Goal: Task Accomplishment & Management: Complete application form

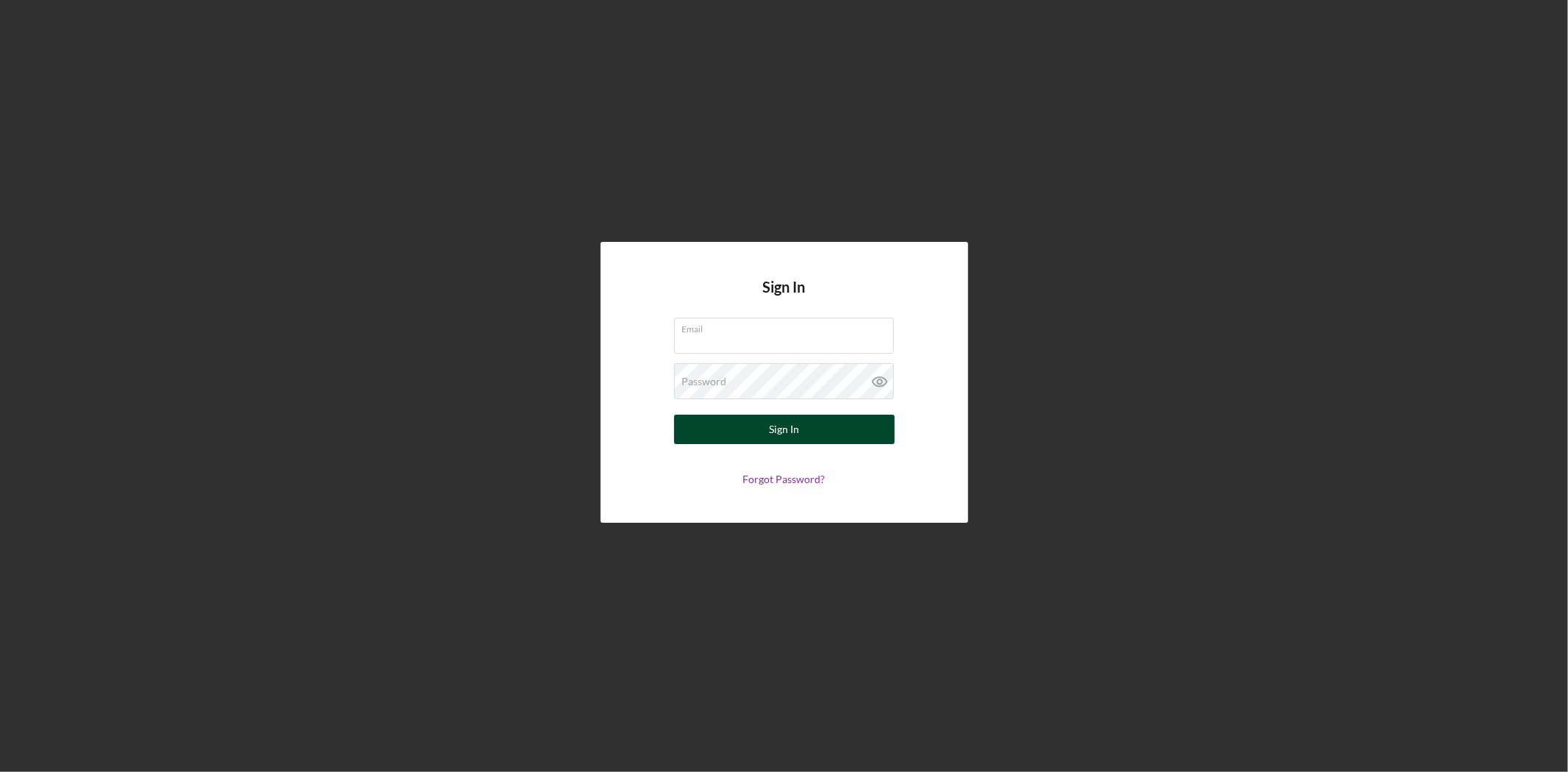
type input "[EMAIL_ADDRESS][DOMAIN_NAME]"
click at [819, 432] on button "Sign In" at bounding box center [784, 429] width 220 height 29
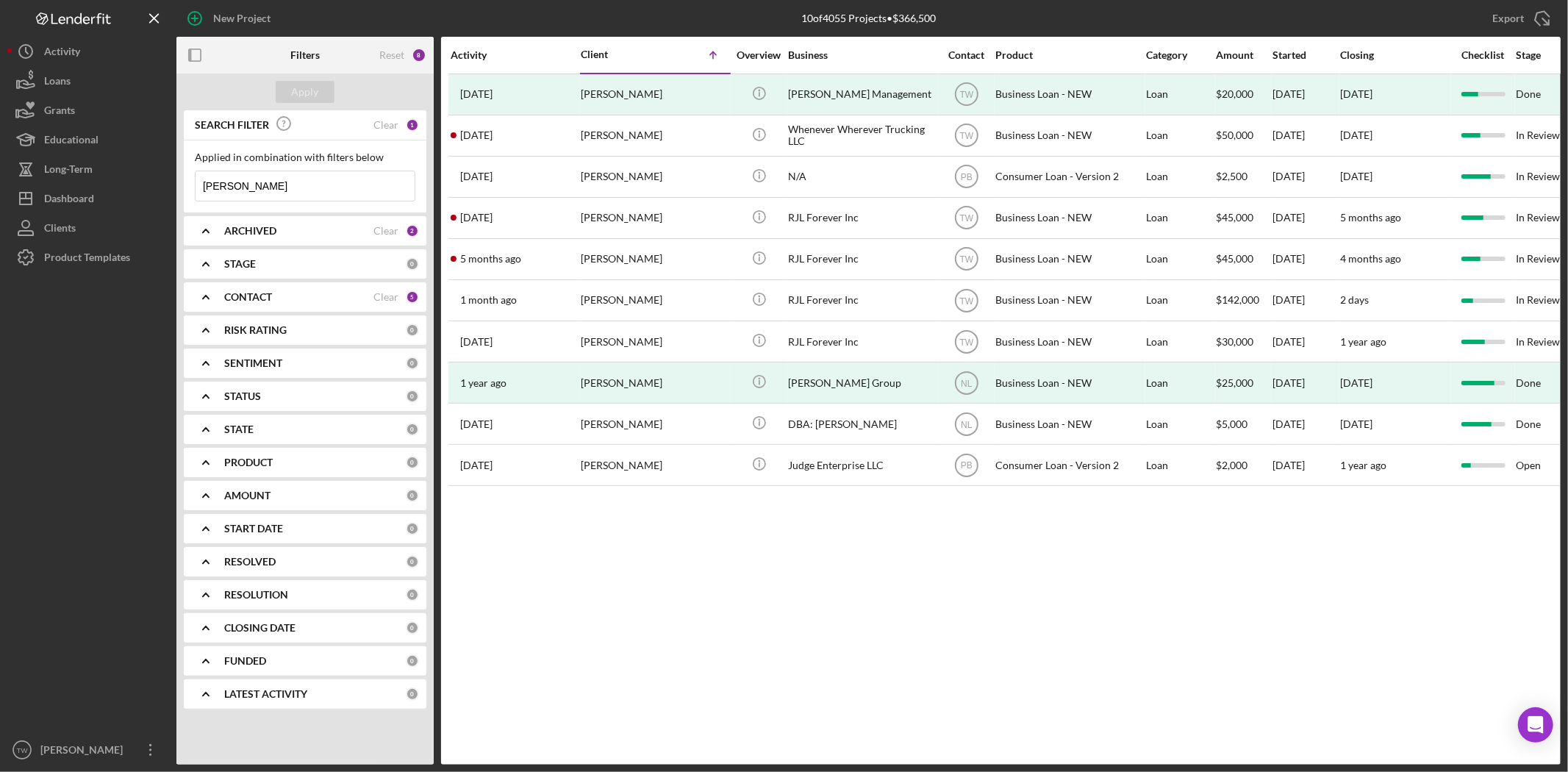
click at [284, 192] on input "[PERSON_NAME]" at bounding box center [305, 186] width 219 height 29
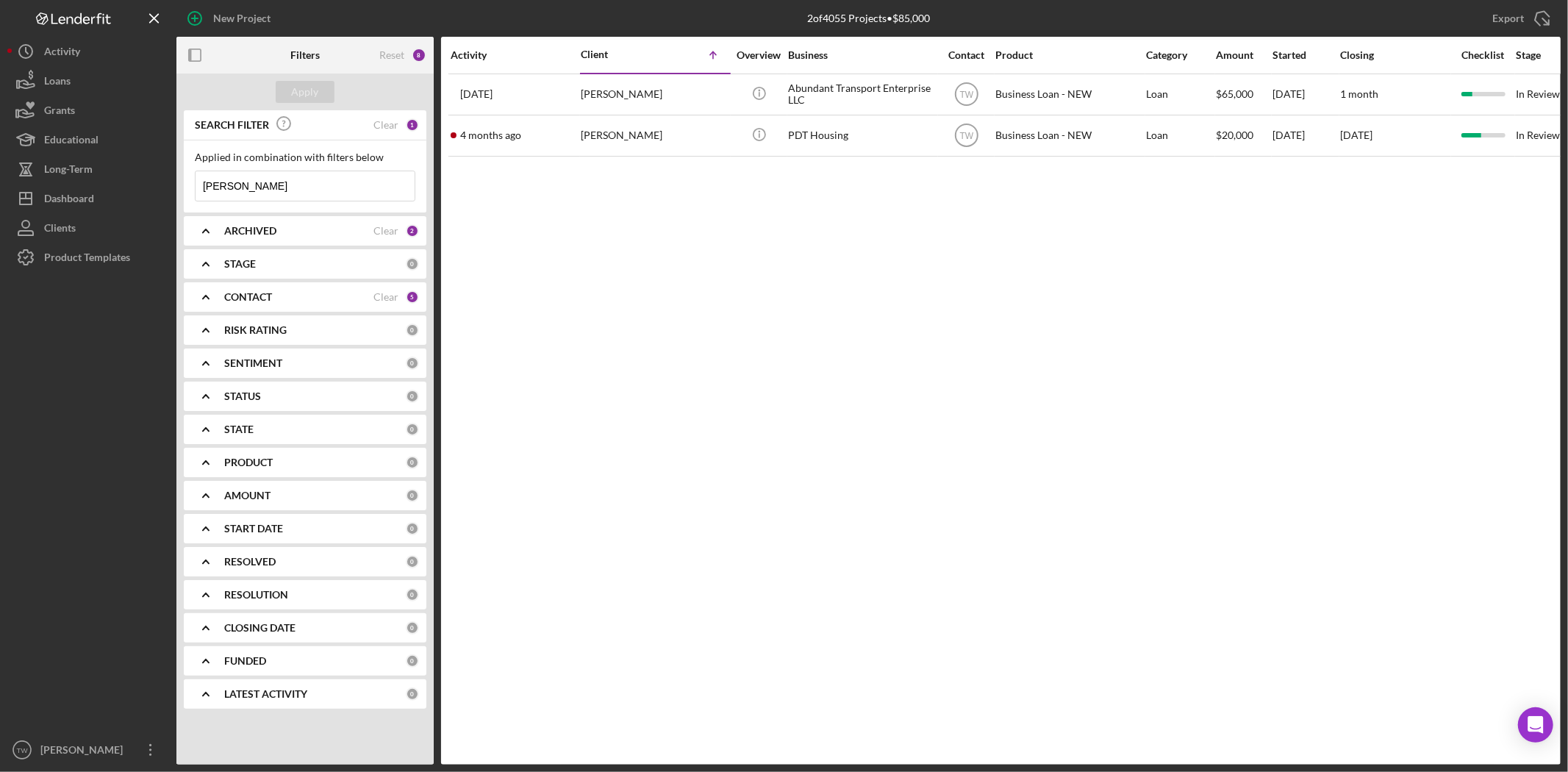
click at [257, 197] on input "[PERSON_NAME]" at bounding box center [305, 186] width 219 height 29
type input "DAREKA"
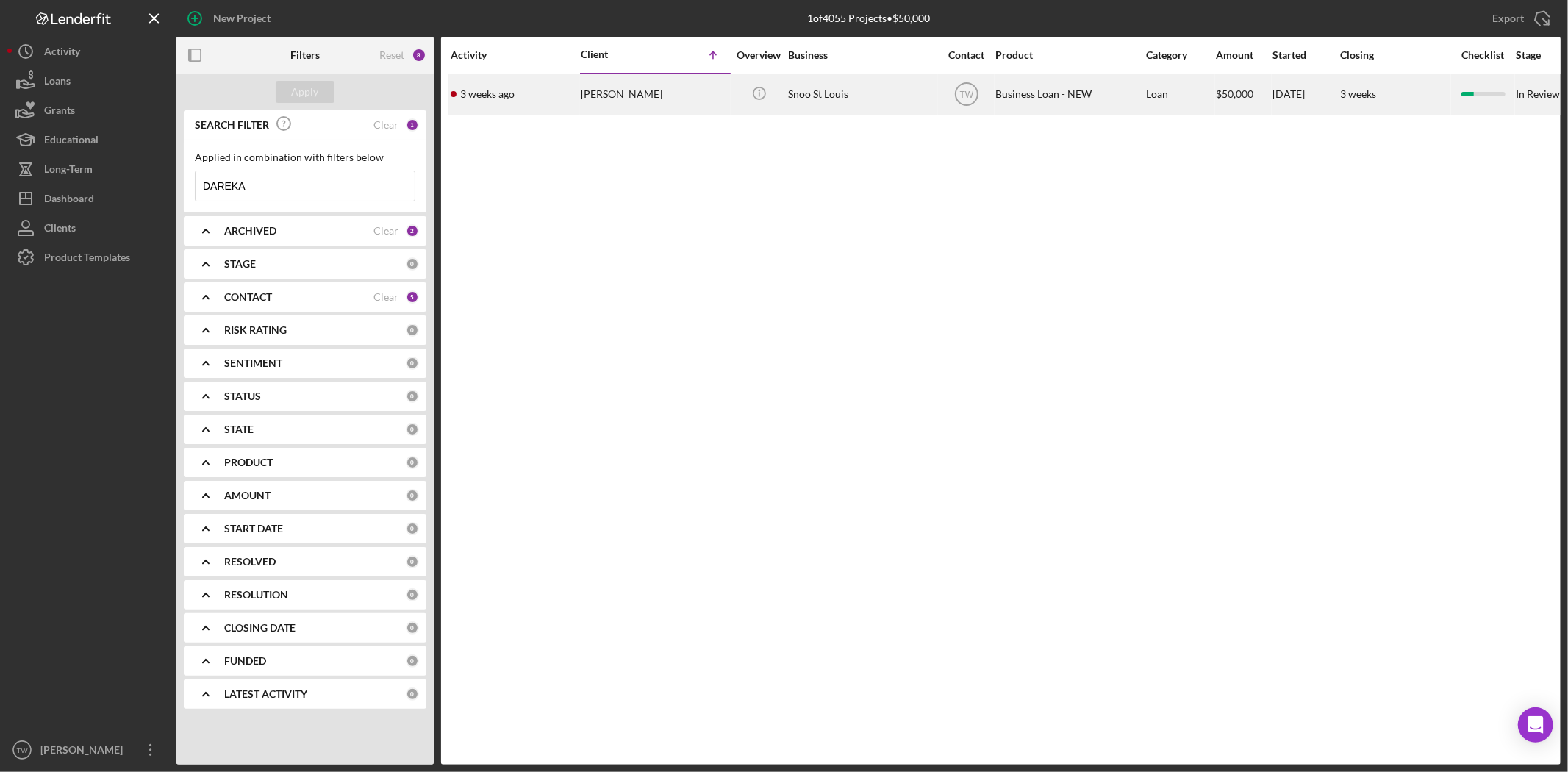
click at [607, 90] on div "[PERSON_NAME]" at bounding box center [654, 94] width 147 height 39
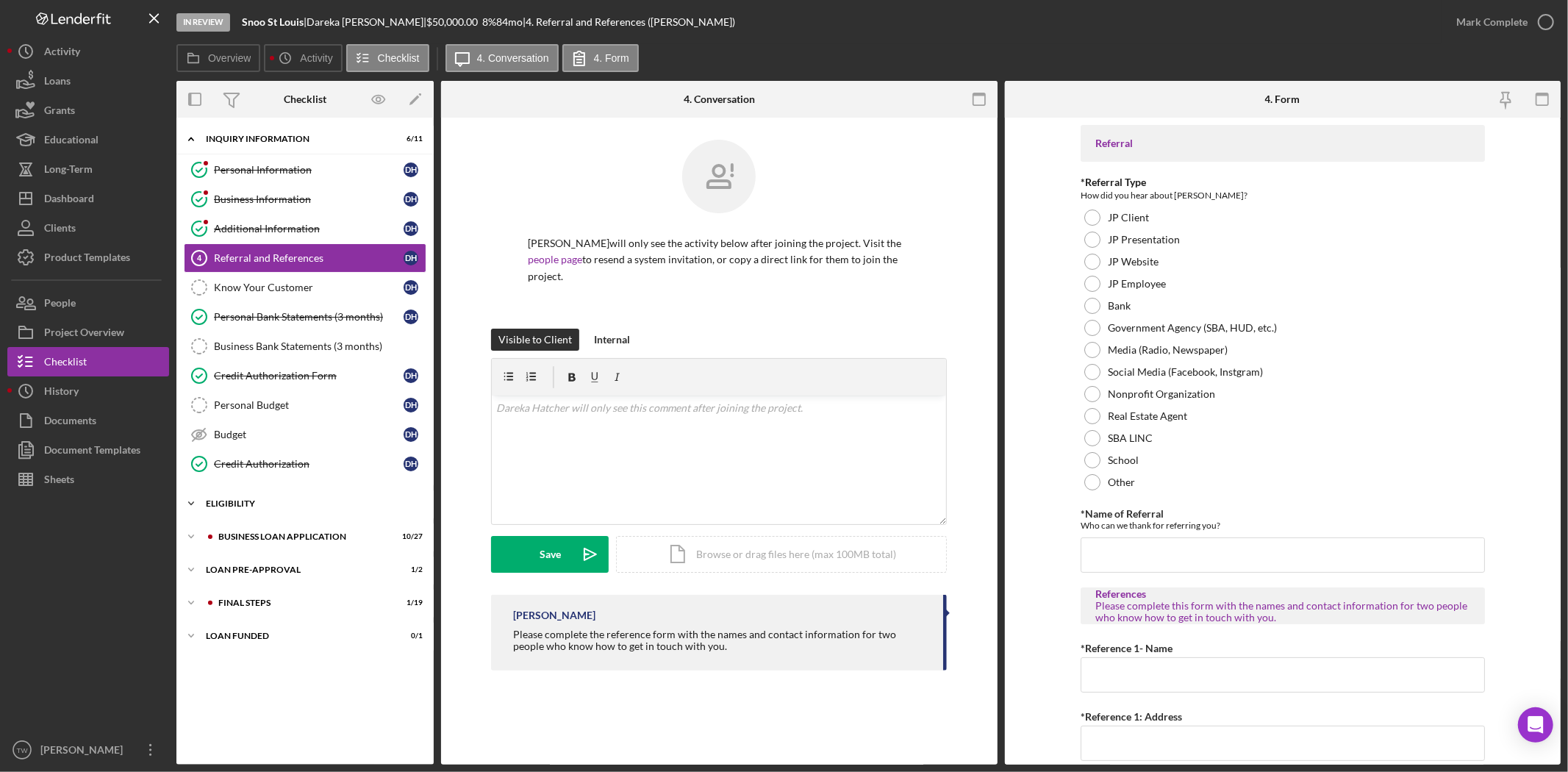
click at [291, 509] on div "ELIGIBILITY" at bounding box center [311, 503] width 209 height 9
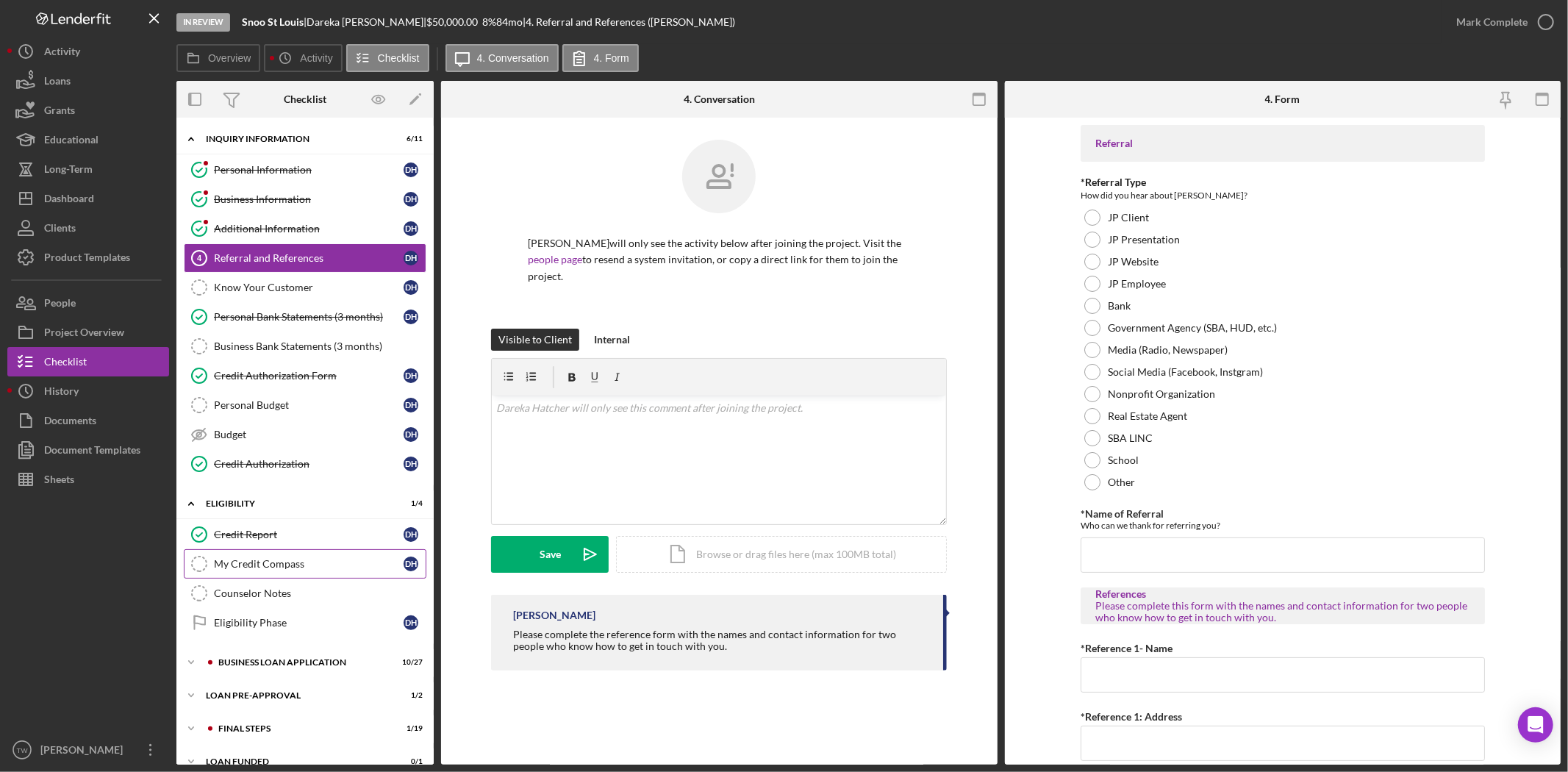
scroll to position [22, 0]
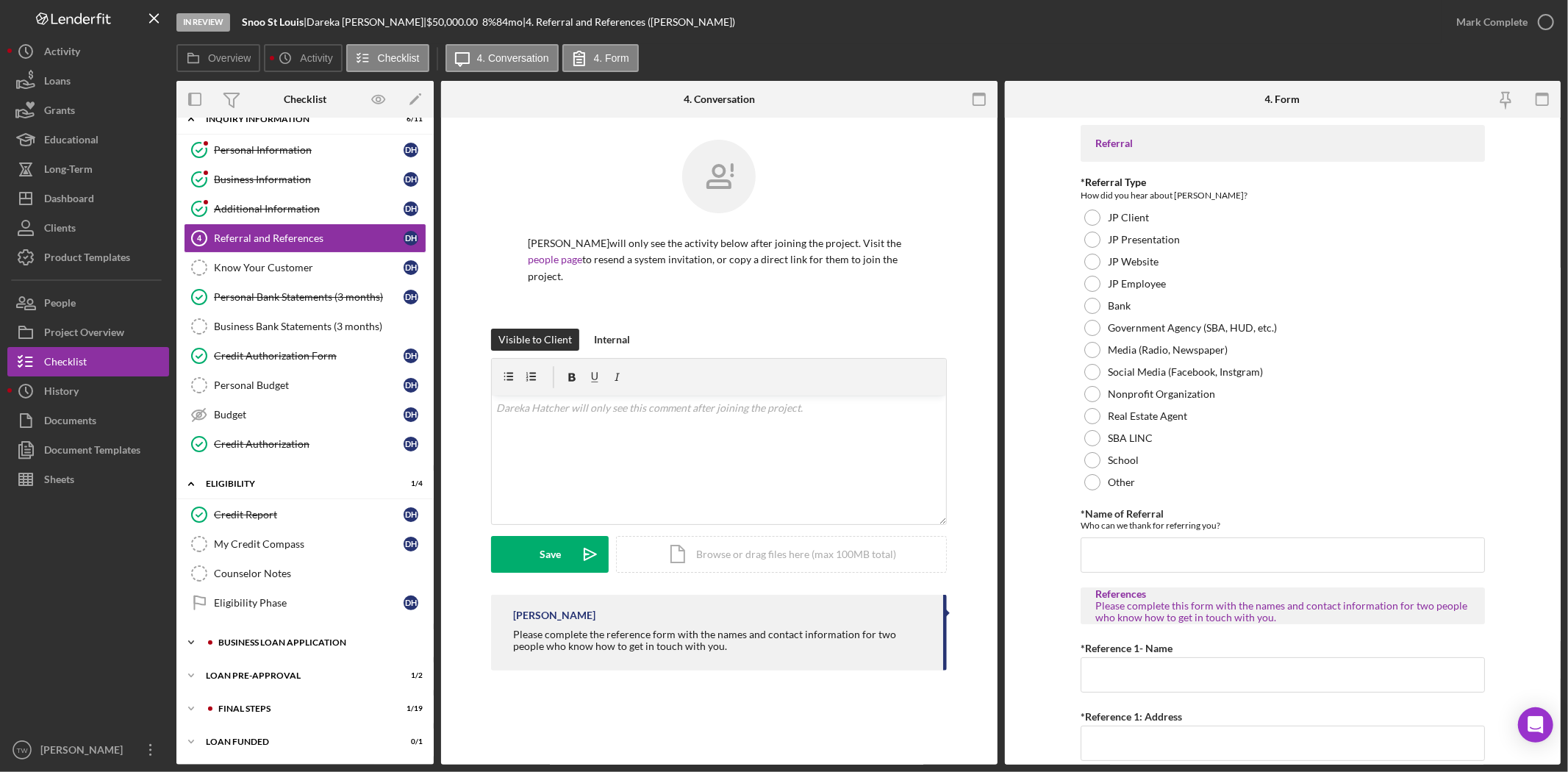
click at [259, 643] on div "BUSINESS LOAN APPLICATION" at bounding box center [316, 643] width 197 height 9
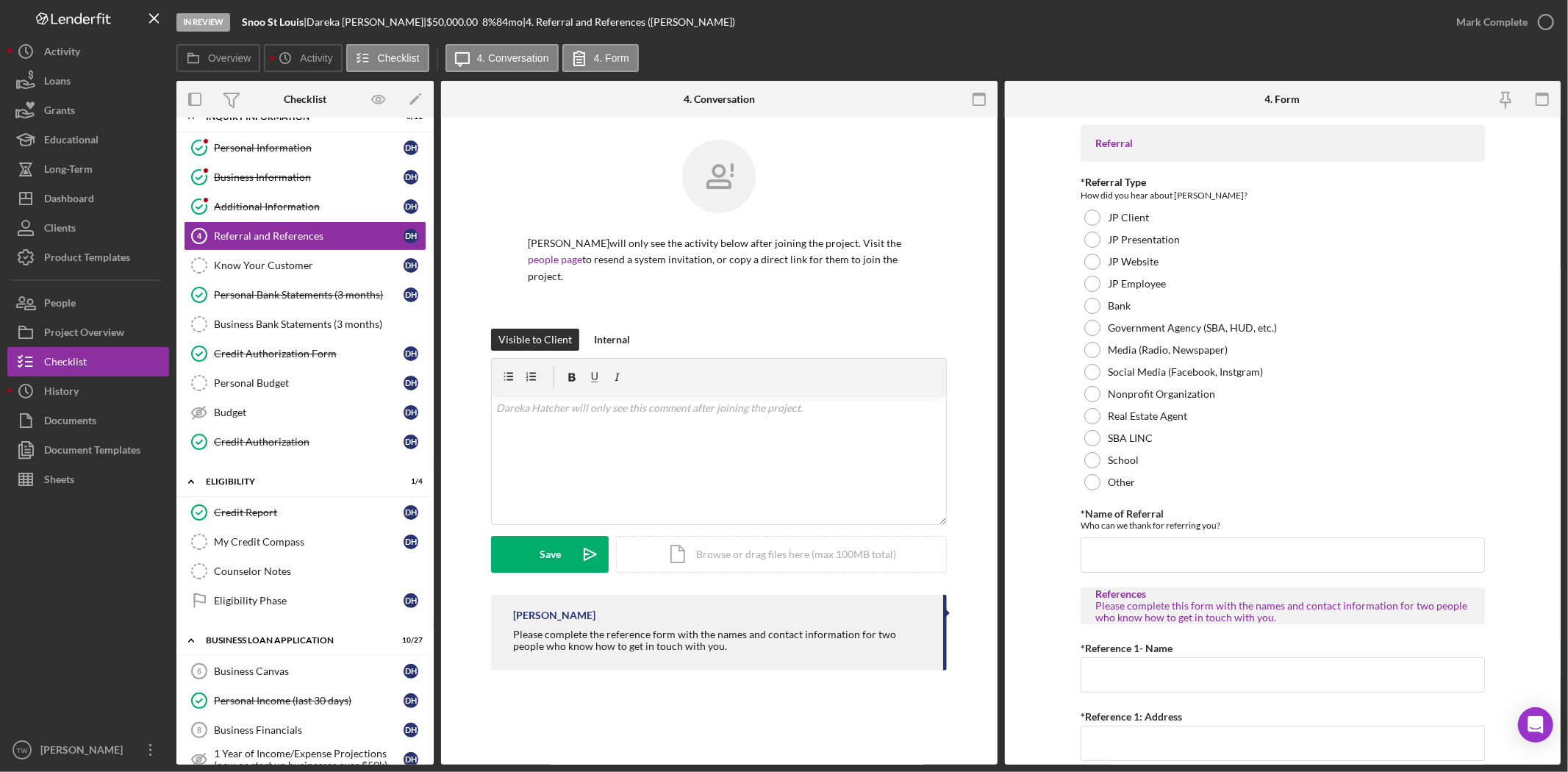
scroll to position [512, 0]
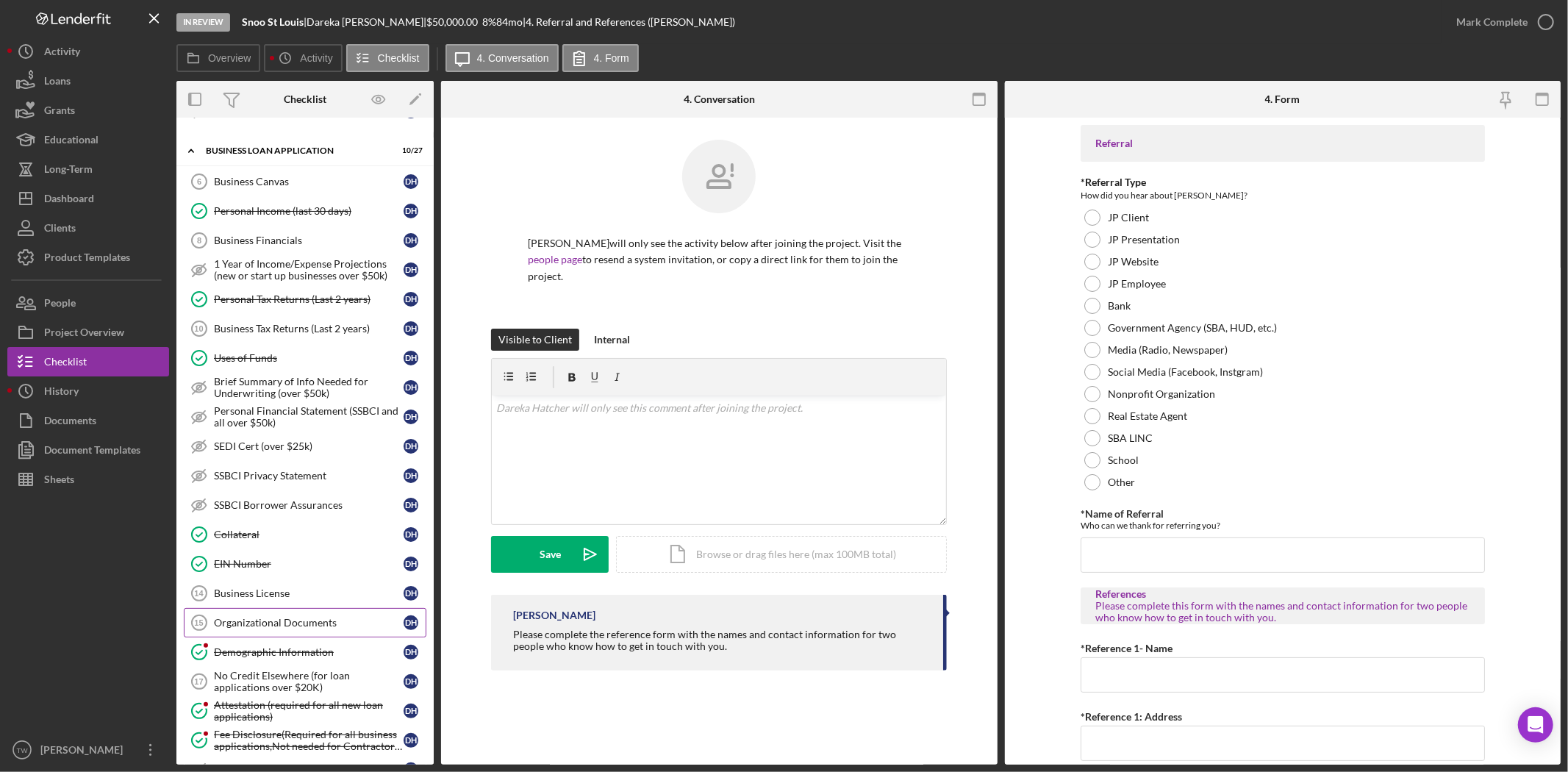
click at [274, 634] on link "Organizational Documents 15 Organizational Documents D H" at bounding box center [305, 623] width 243 height 29
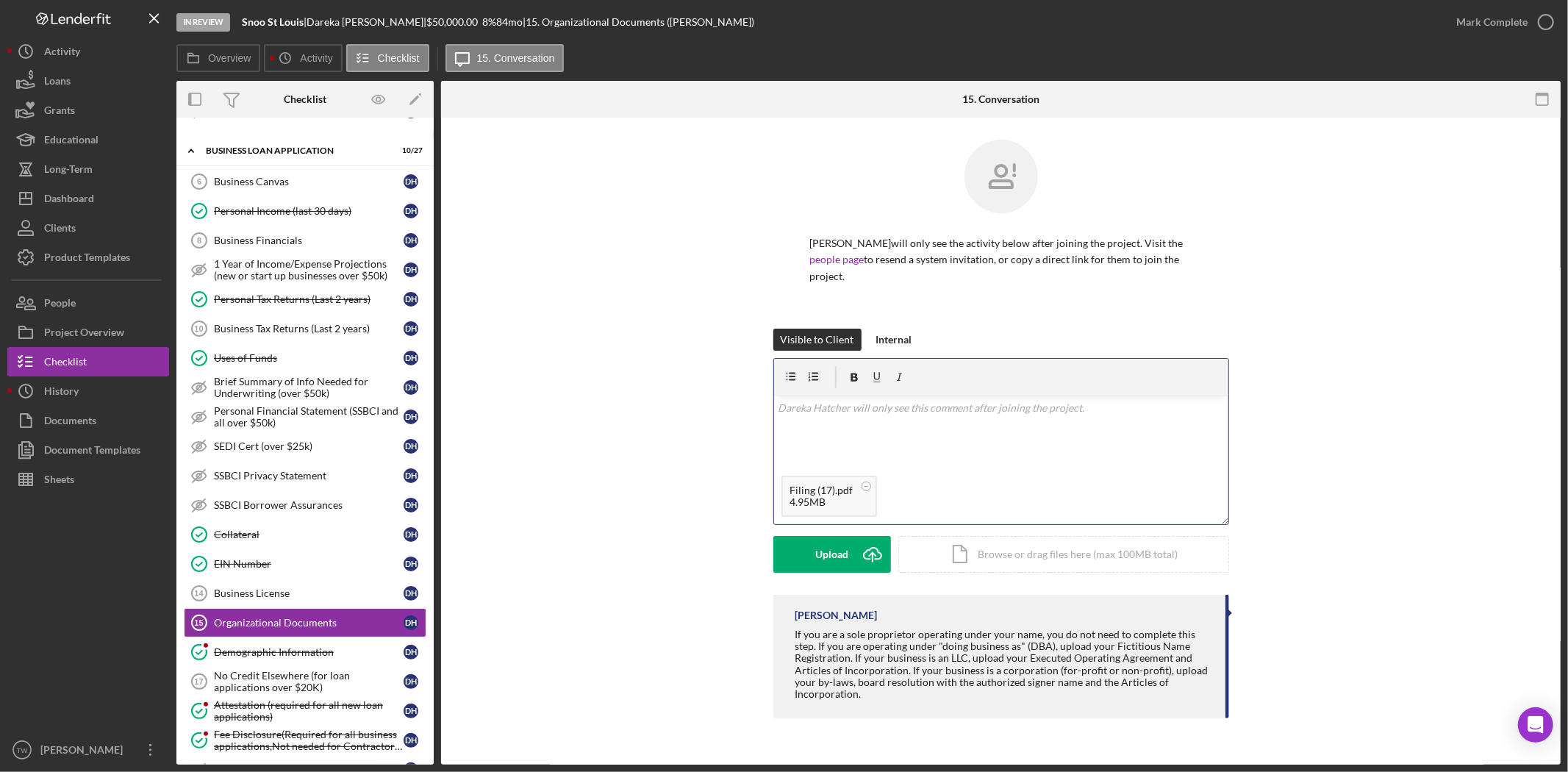
click at [888, 435] on div "v Color teal Color pink Remove color Add row above Add row below Add column bef…" at bounding box center [1001, 432] width 454 height 73
click at [802, 550] on button "Save Icon/icon-invite-send" at bounding box center [832, 555] width 117 height 36
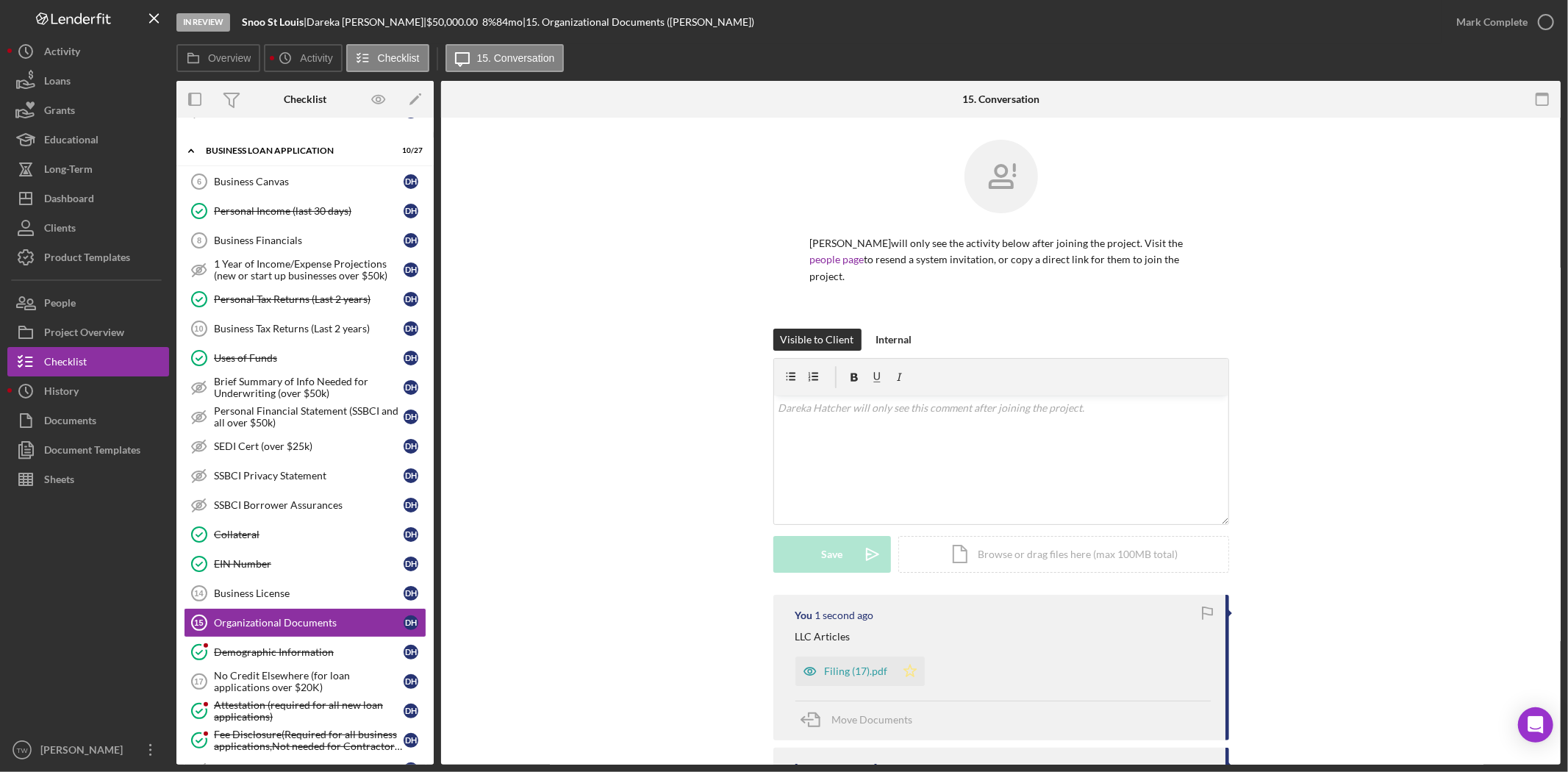
click at [912, 679] on icon "Icon/Star" at bounding box center [910, 671] width 29 height 29
click at [829, 546] on div "Upload" at bounding box center [832, 555] width 33 height 36
click at [1118, 658] on icon "Icon/Star" at bounding box center [1116, 654] width 29 height 29
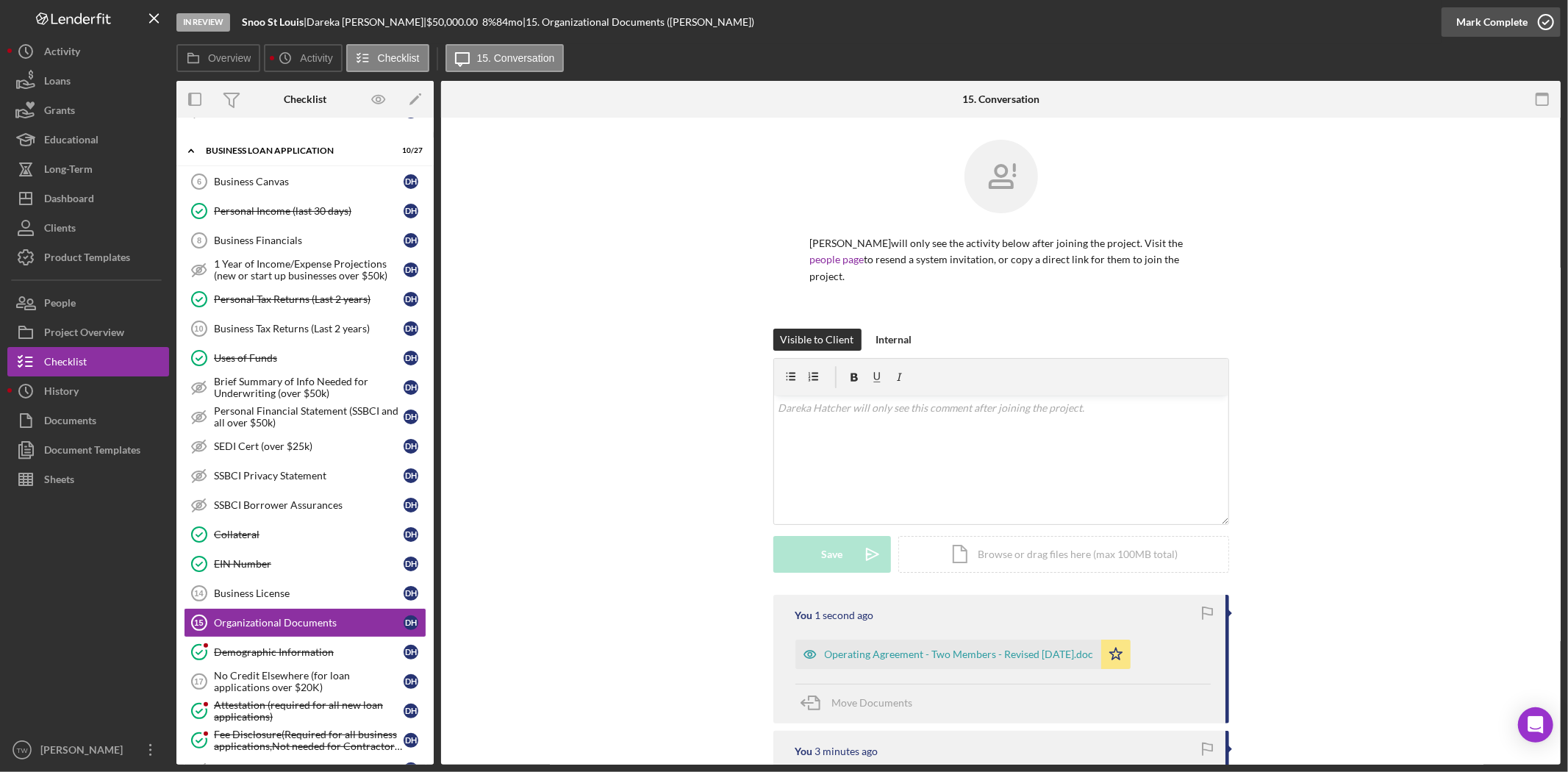
click at [1503, 21] on div "Mark Complete" at bounding box center [1492, 21] width 71 height 29
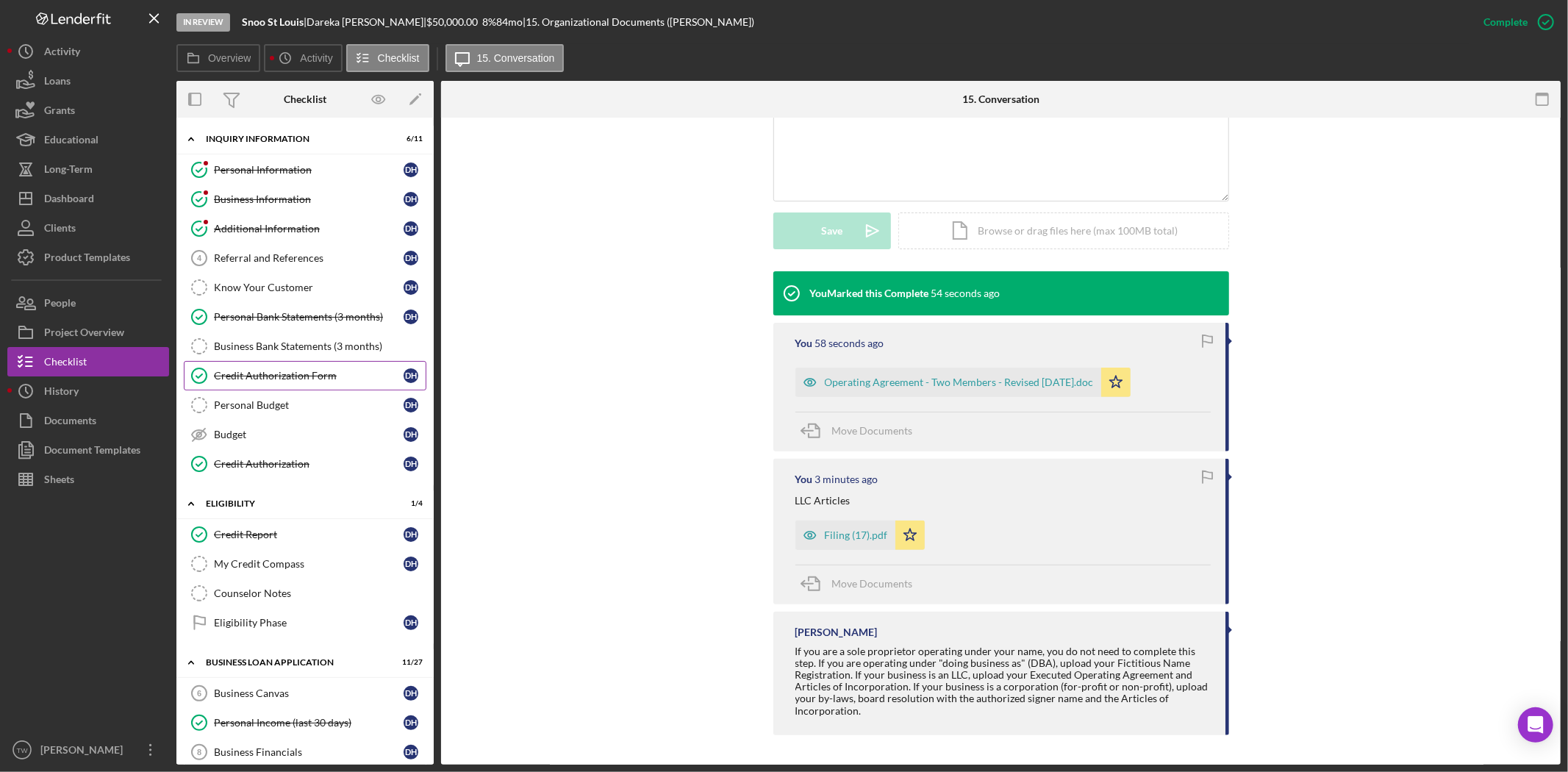
click at [274, 369] on link "Credit Authorization Form Credit Authorization Form D H" at bounding box center [305, 375] width 243 height 29
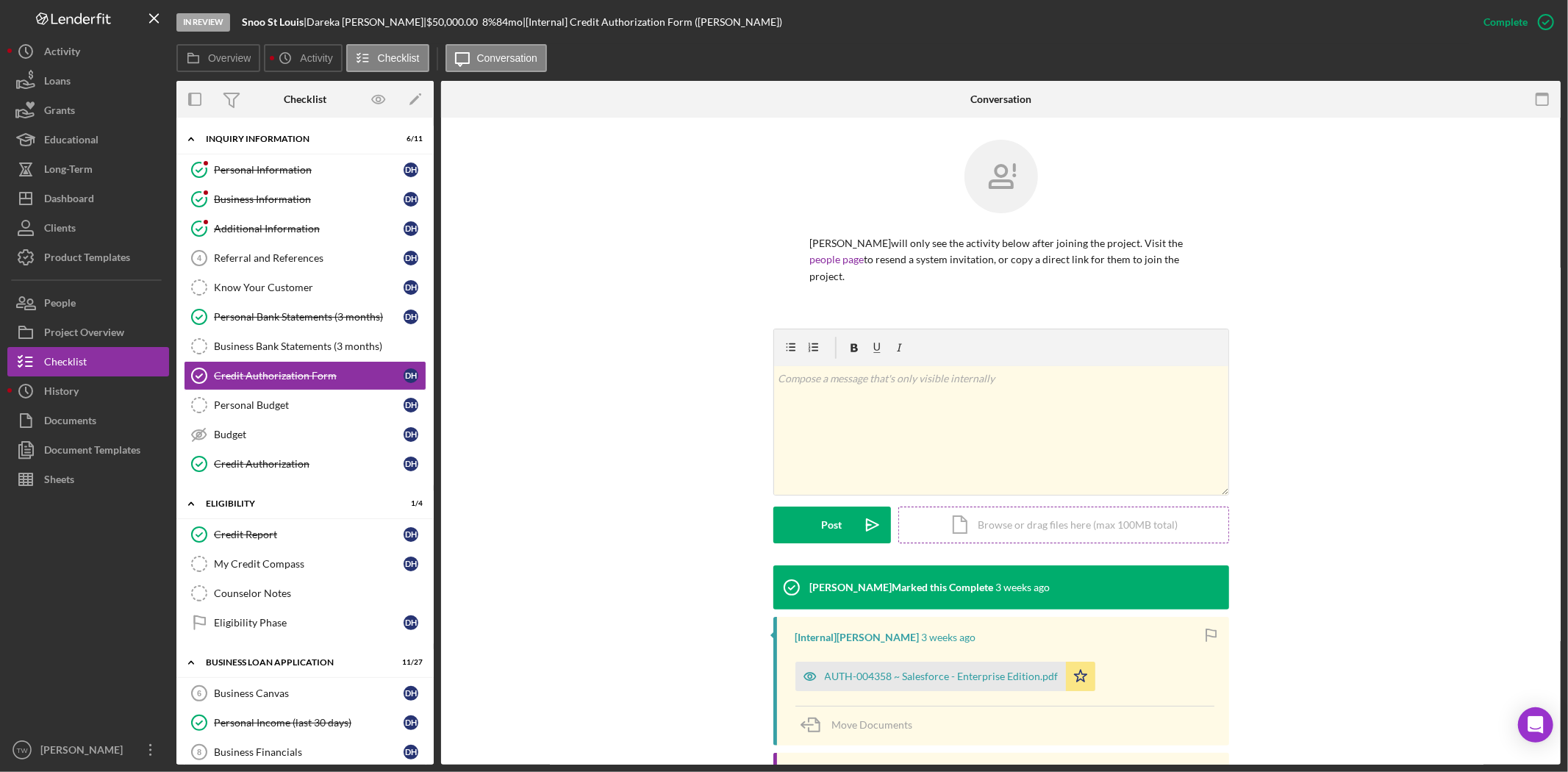
scroll to position [177, 0]
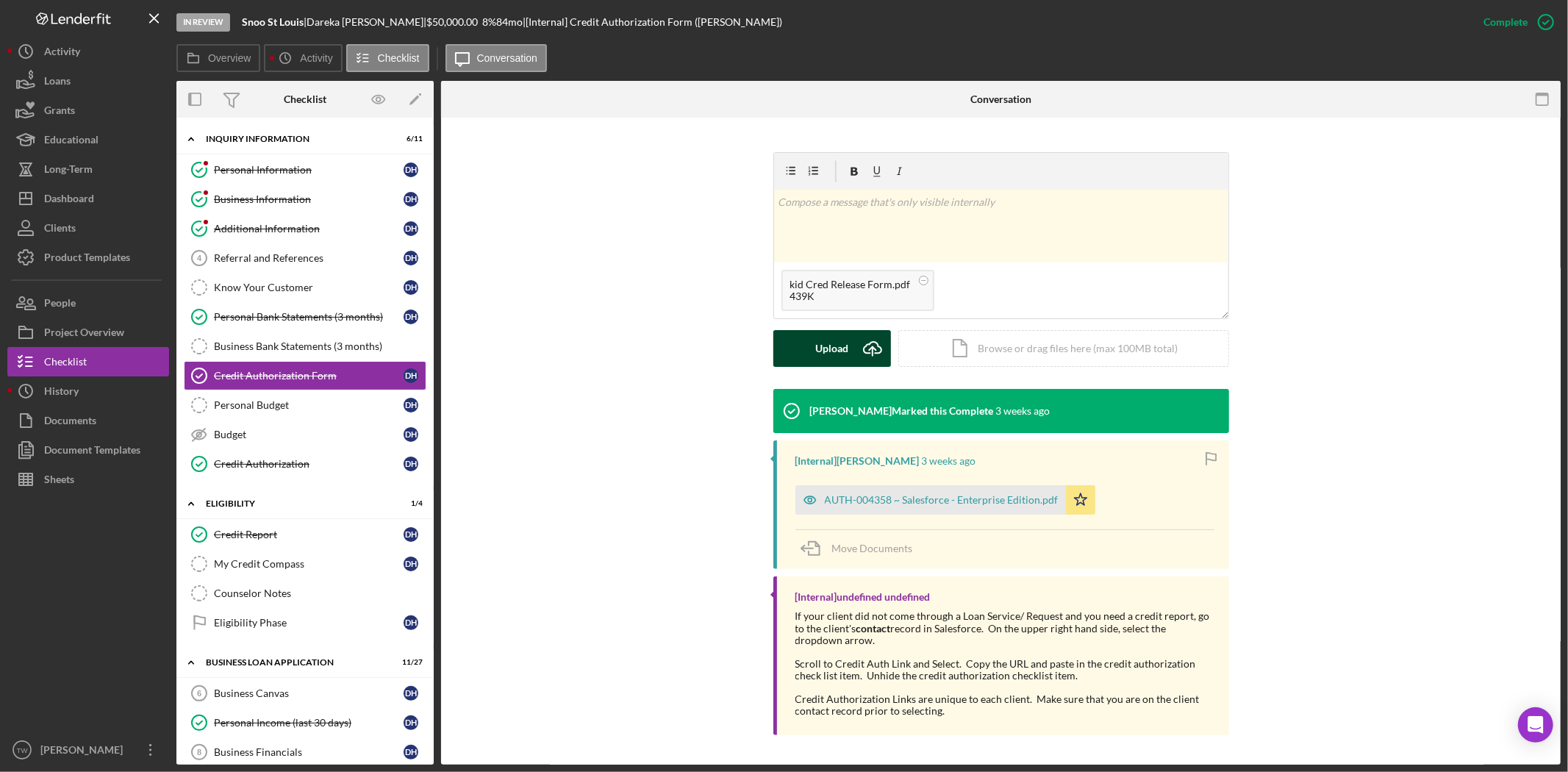
click at [822, 353] on div "Upload" at bounding box center [832, 348] width 33 height 36
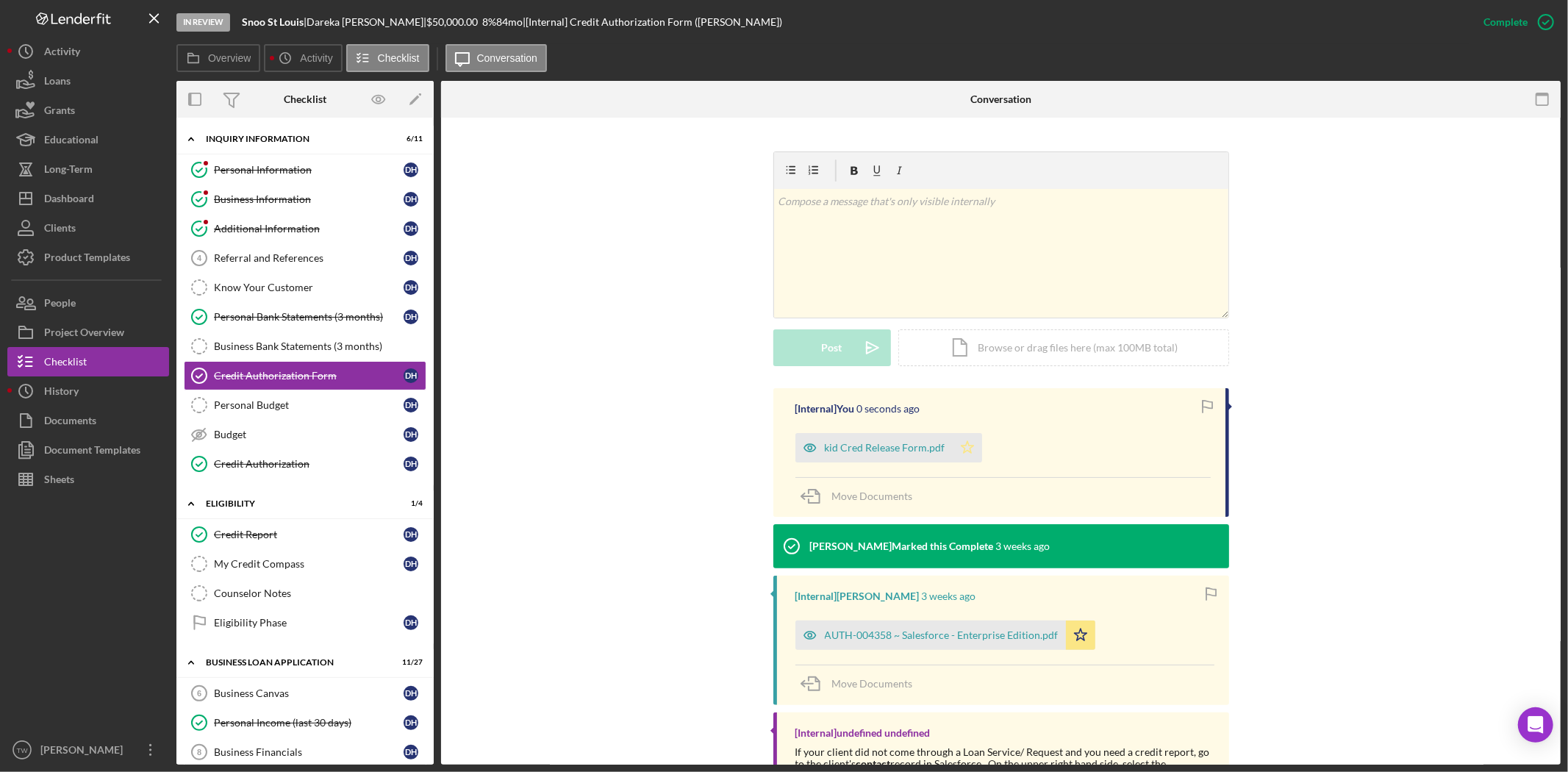
click at [964, 451] on polygon "button" at bounding box center [968, 447] width 13 height 12
click at [1062, 236] on div "v Color teal Color pink Remove color Add row above Add row below Add column bef…" at bounding box center [1001, 253] width 454 height 129
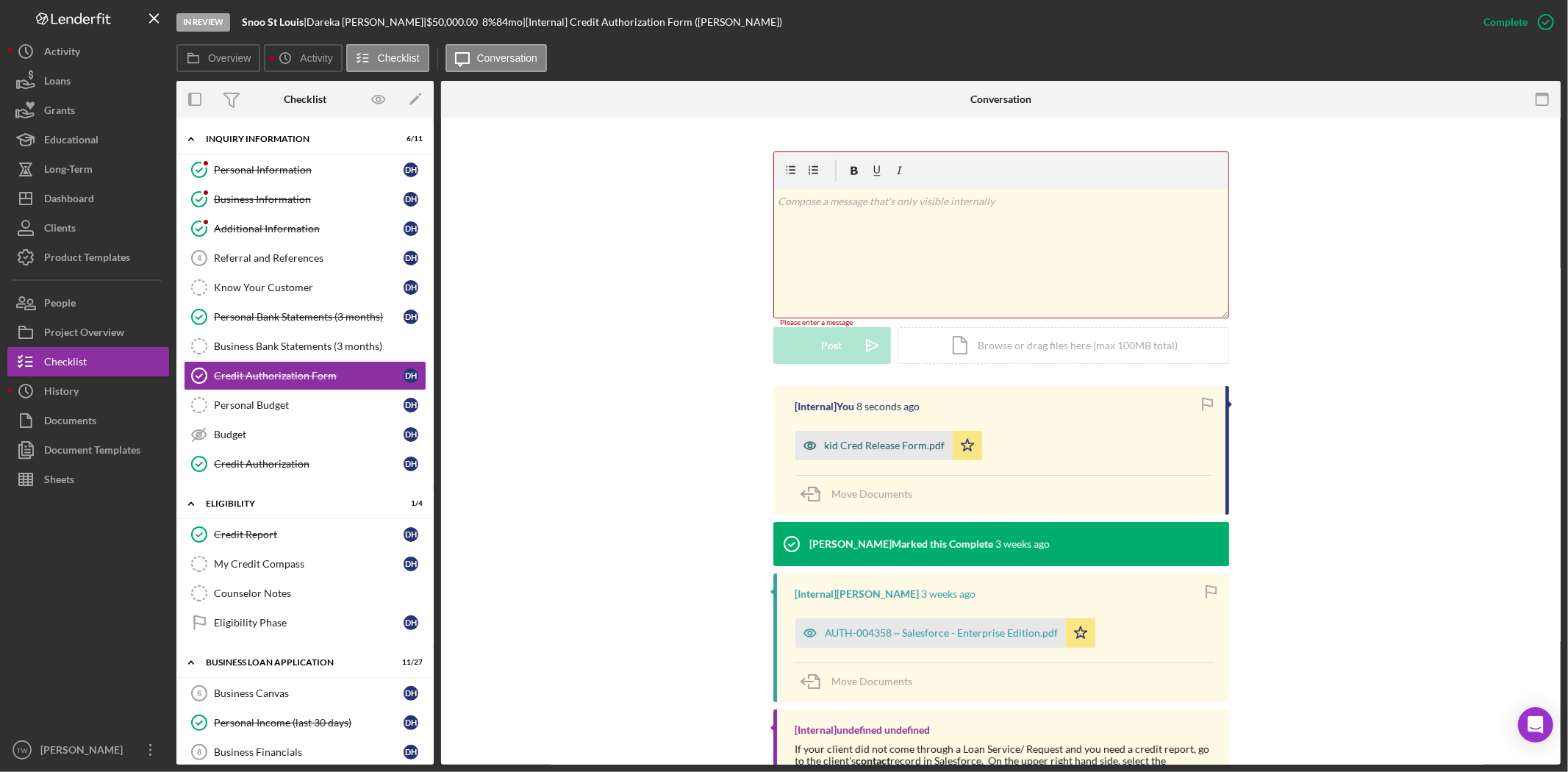
click at [880, 456] on div "kid Cred Release Form.pdf" at bounding box center [874, 445] width 157 height 29
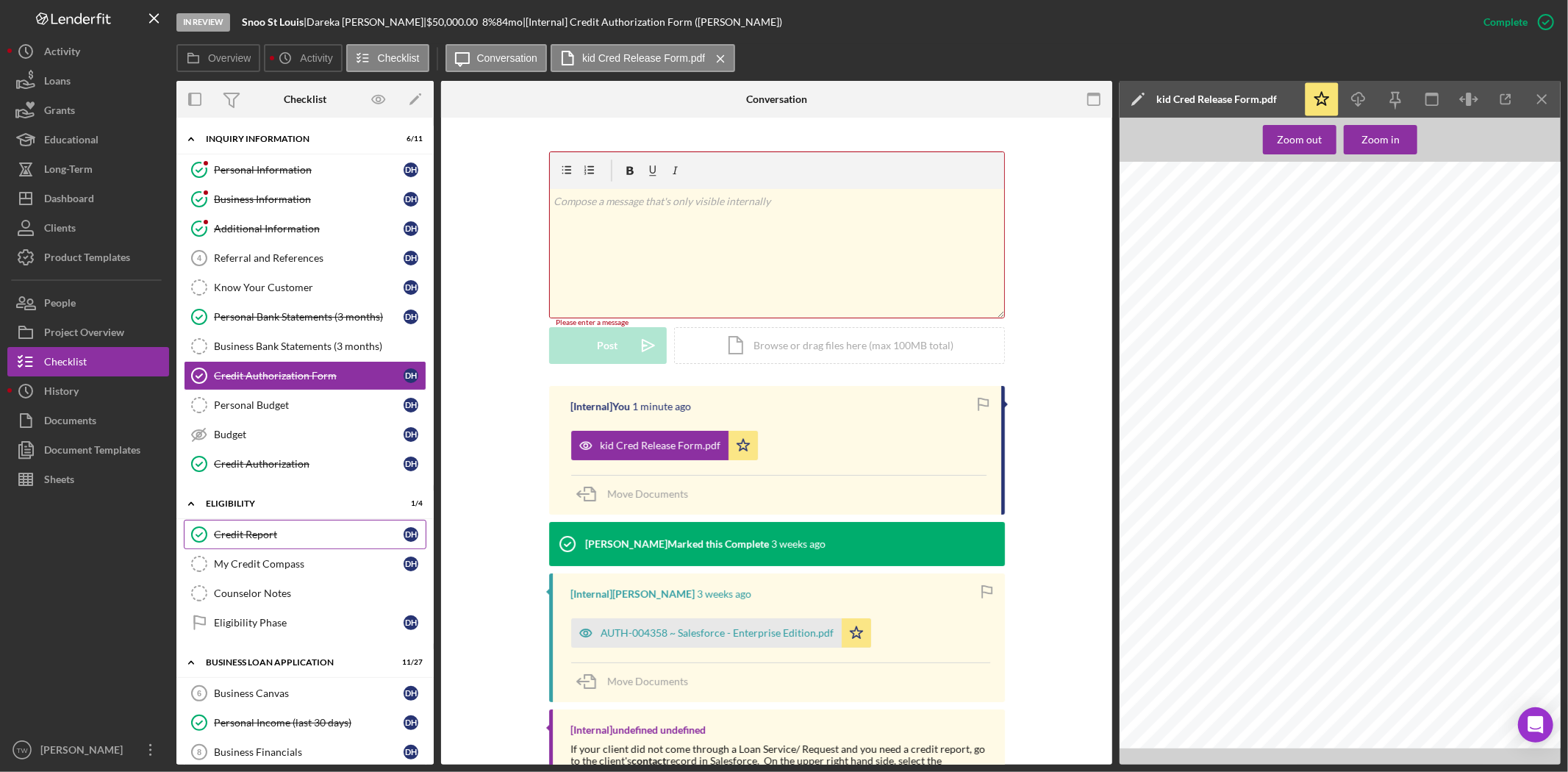
click at [270, 540] on div "Credit Report" at bounding box center [309, 534] width 190 height 12
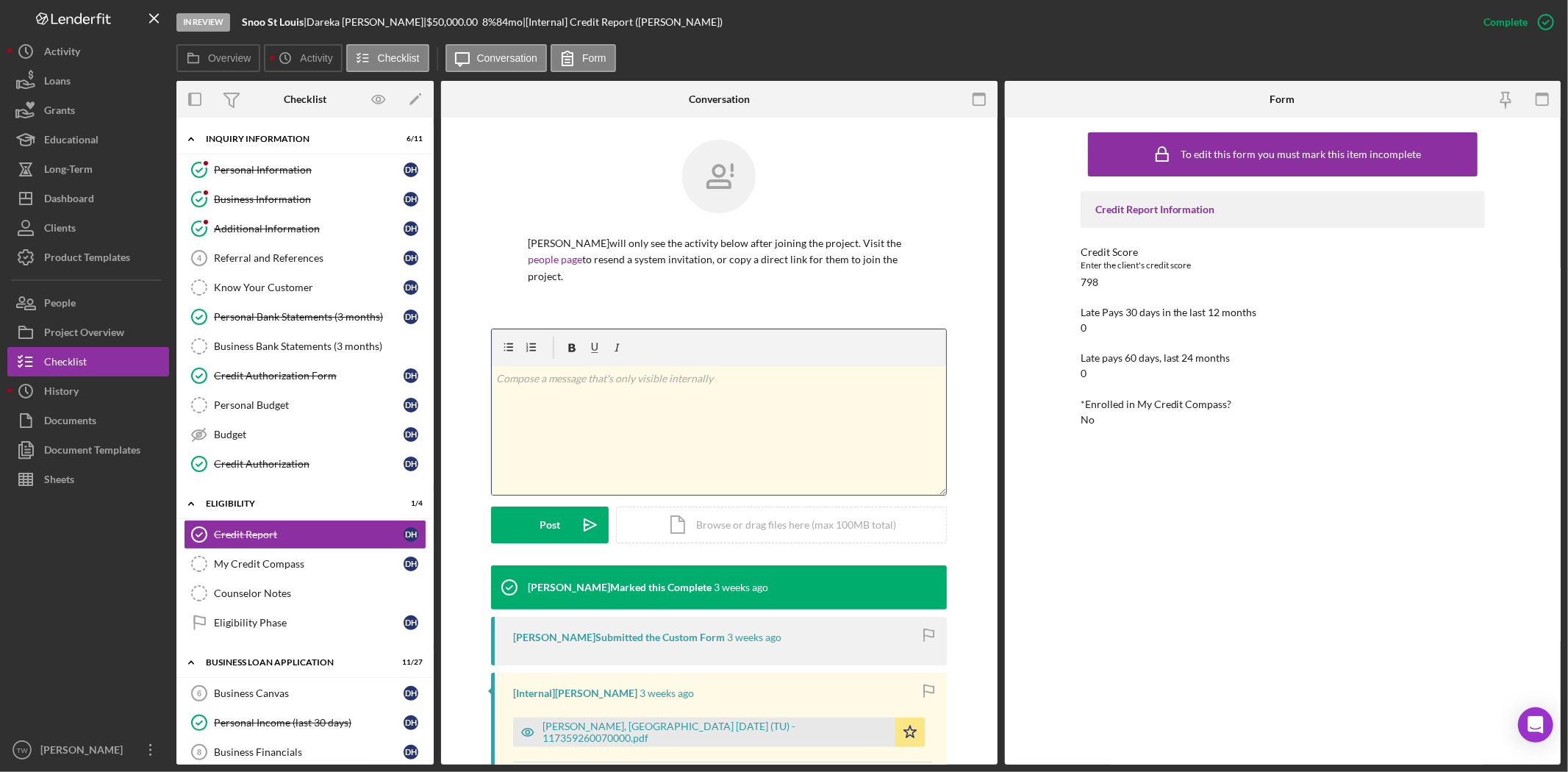
click at [697, 443] on div "v Color teal Color pink Remove color Add row above Add row below Add column bef…" at bounding box center [719, 431] width 454 height 129
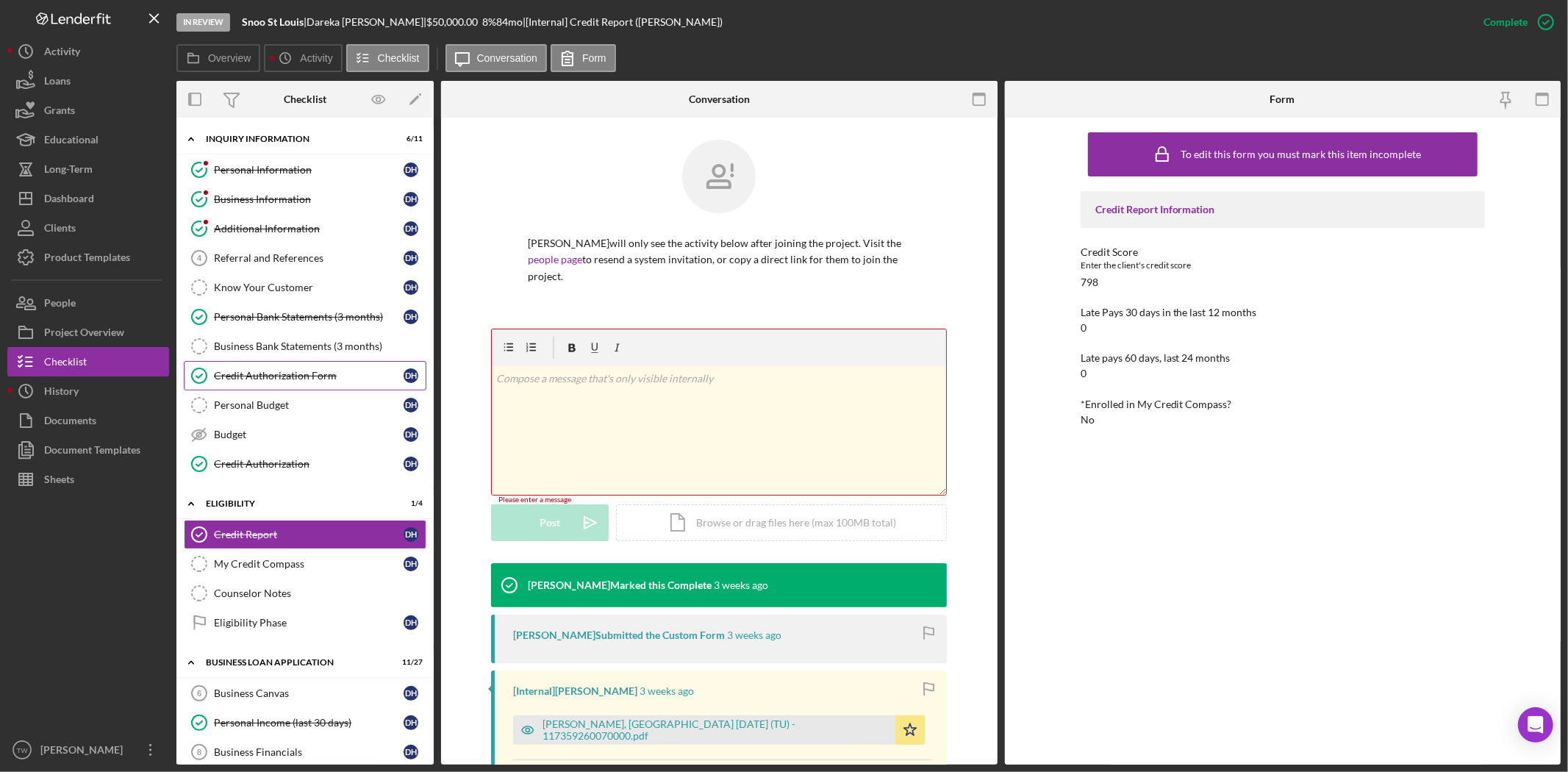
click at [311, 377] on div "Credit Authorization Form" at bounding box center [309, 375] width 190 height 12
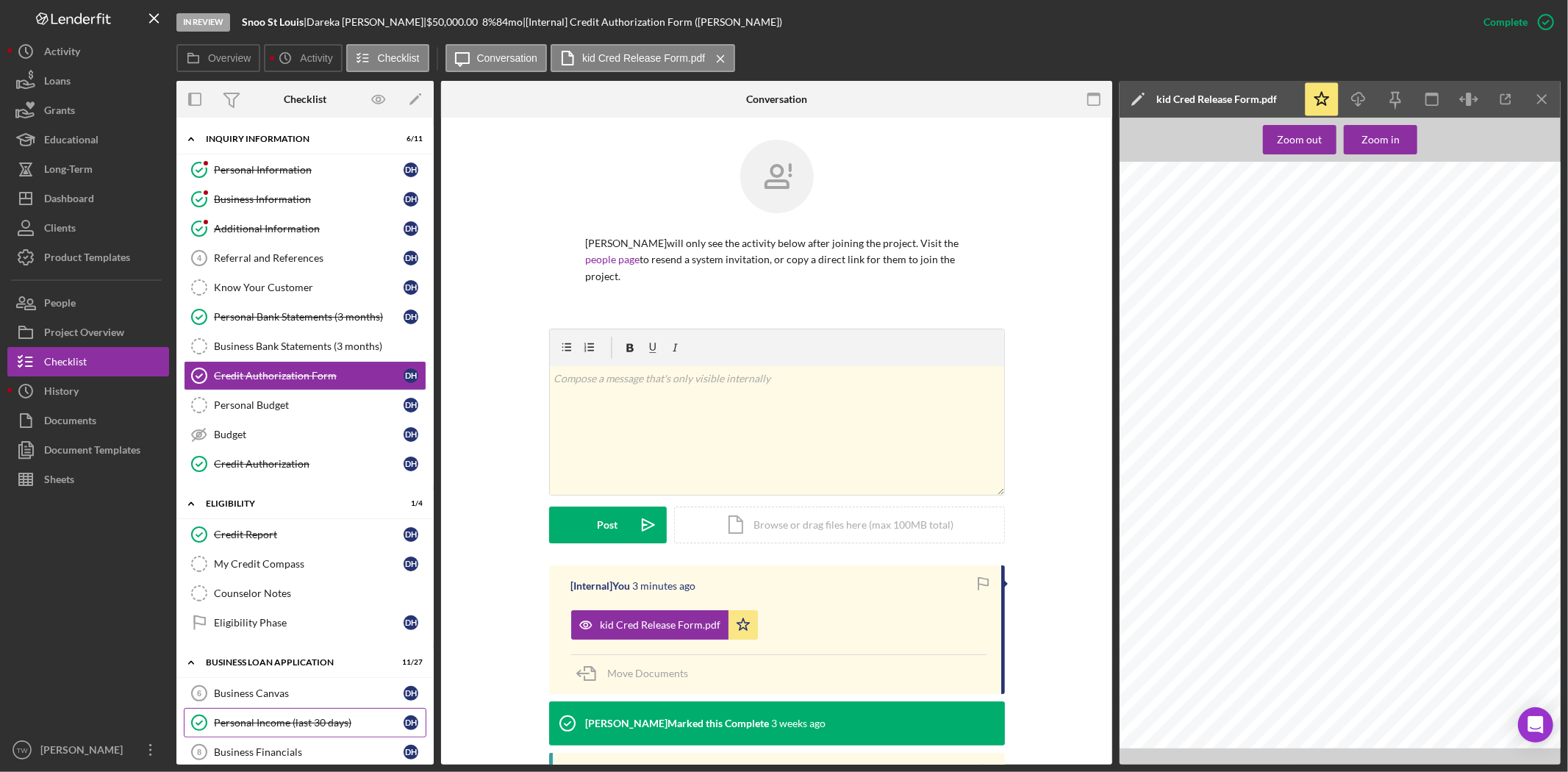
click at [299, 717] on link "Personal Income (last 30 days) Personal Income (last 30 days) D H" at bounding box center [305, 723] width 243 height 29
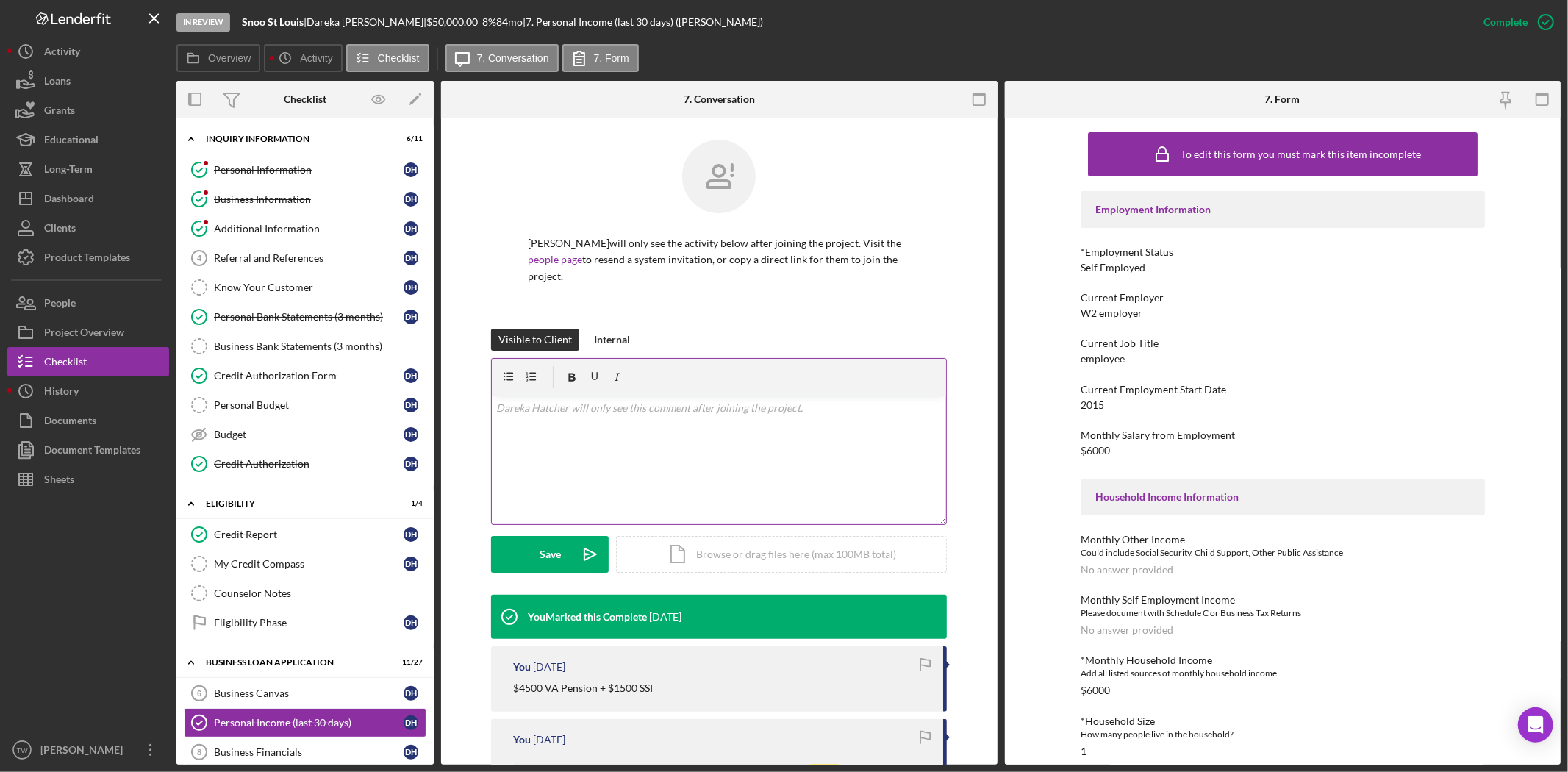
click at [738, 434] on div "v Color teal Color pink Remove color Add row above Add row below Add column bef…" at bounding box center [719, 460] width 454 height 129
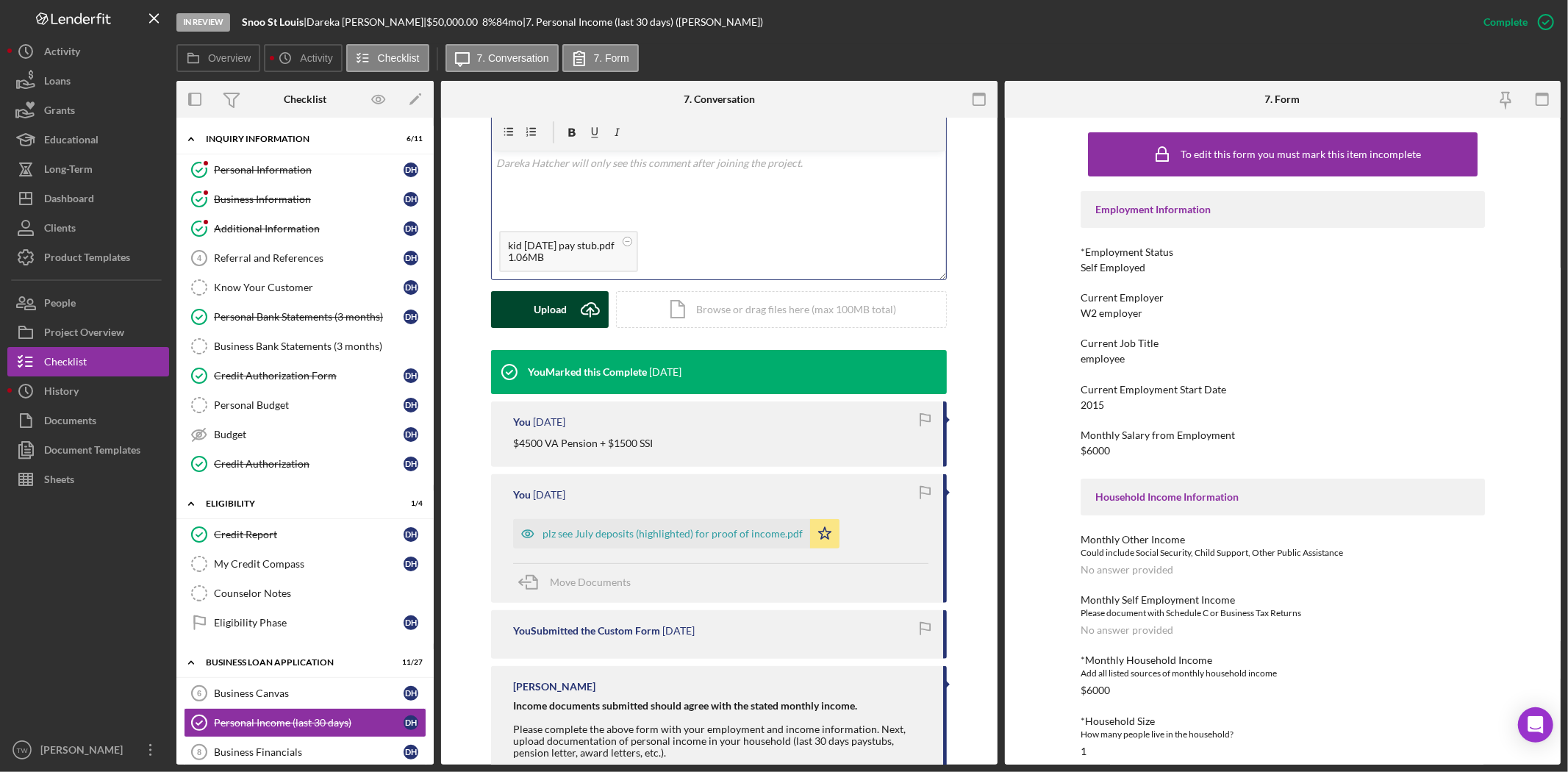
click at [523, 311] on button "Upload Icon/Upload" at bounding box center [550, 309] width 117 height 36
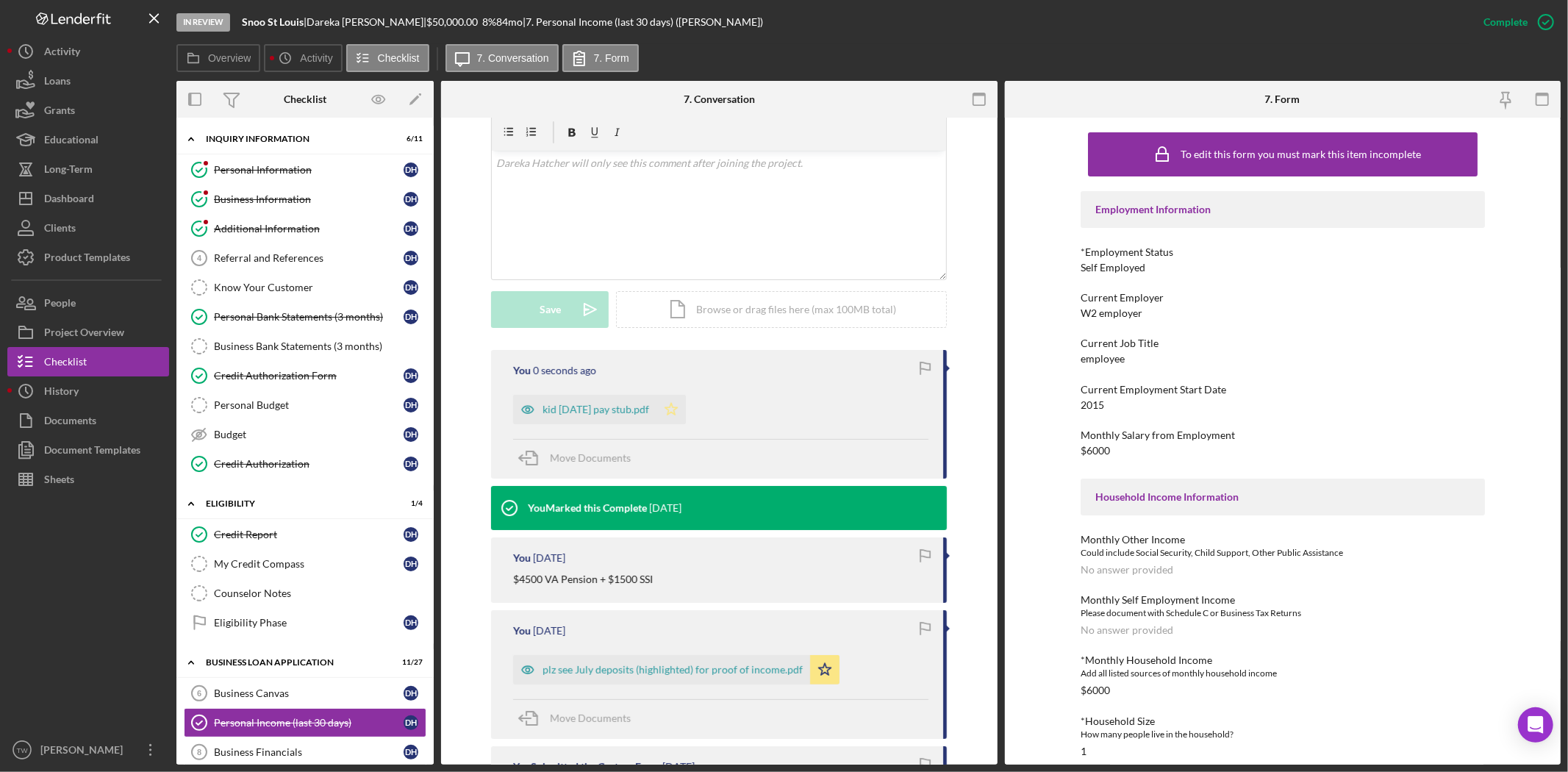
click at [669, 418] on icon "Icon/Star" at bounding box center [671, 409] width 29 height 29
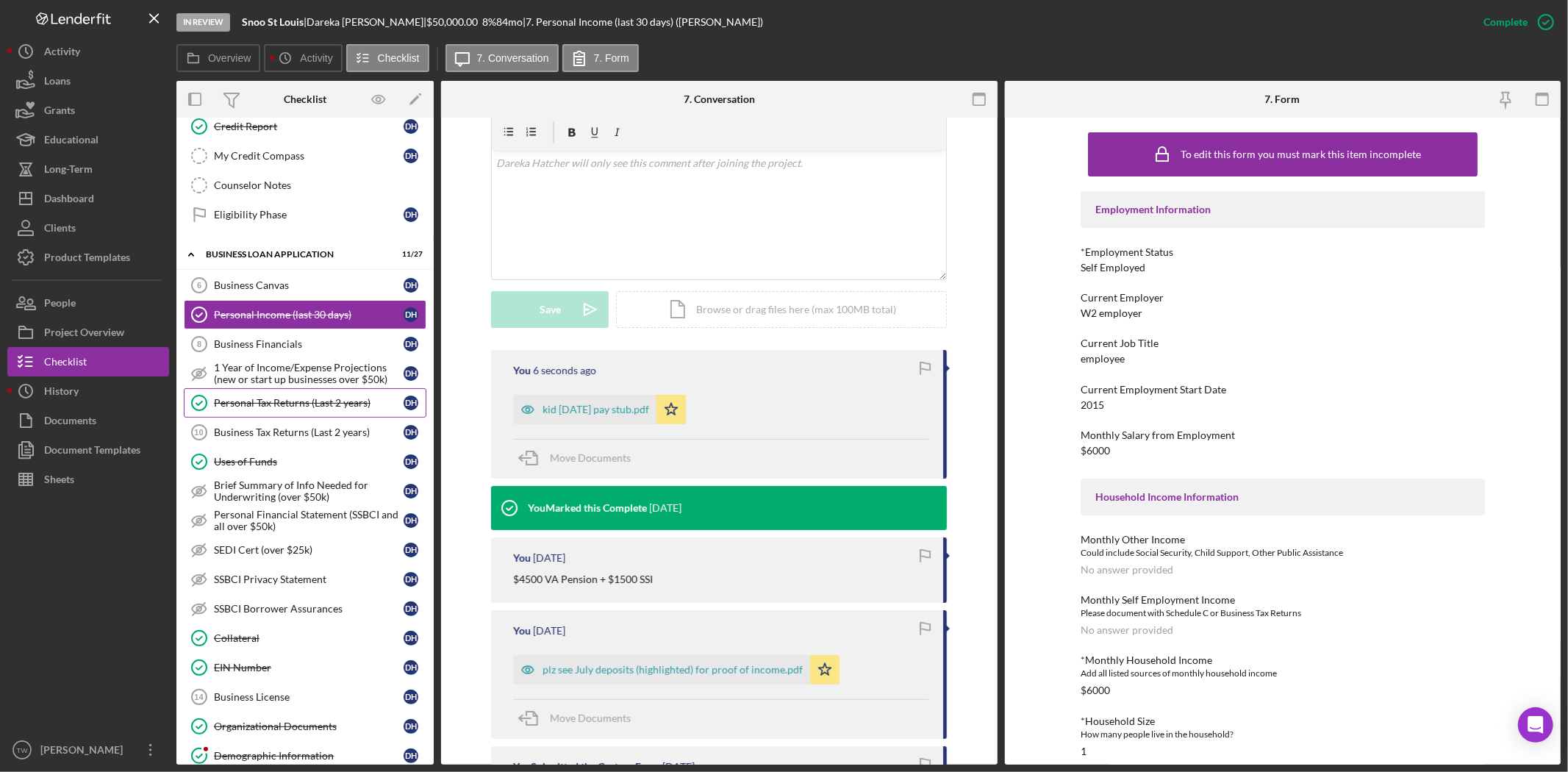
click at [298, 406] on div "Personal Tax Returns (Last 2 years)" at bounding box center [309, 403] width 190 height 12
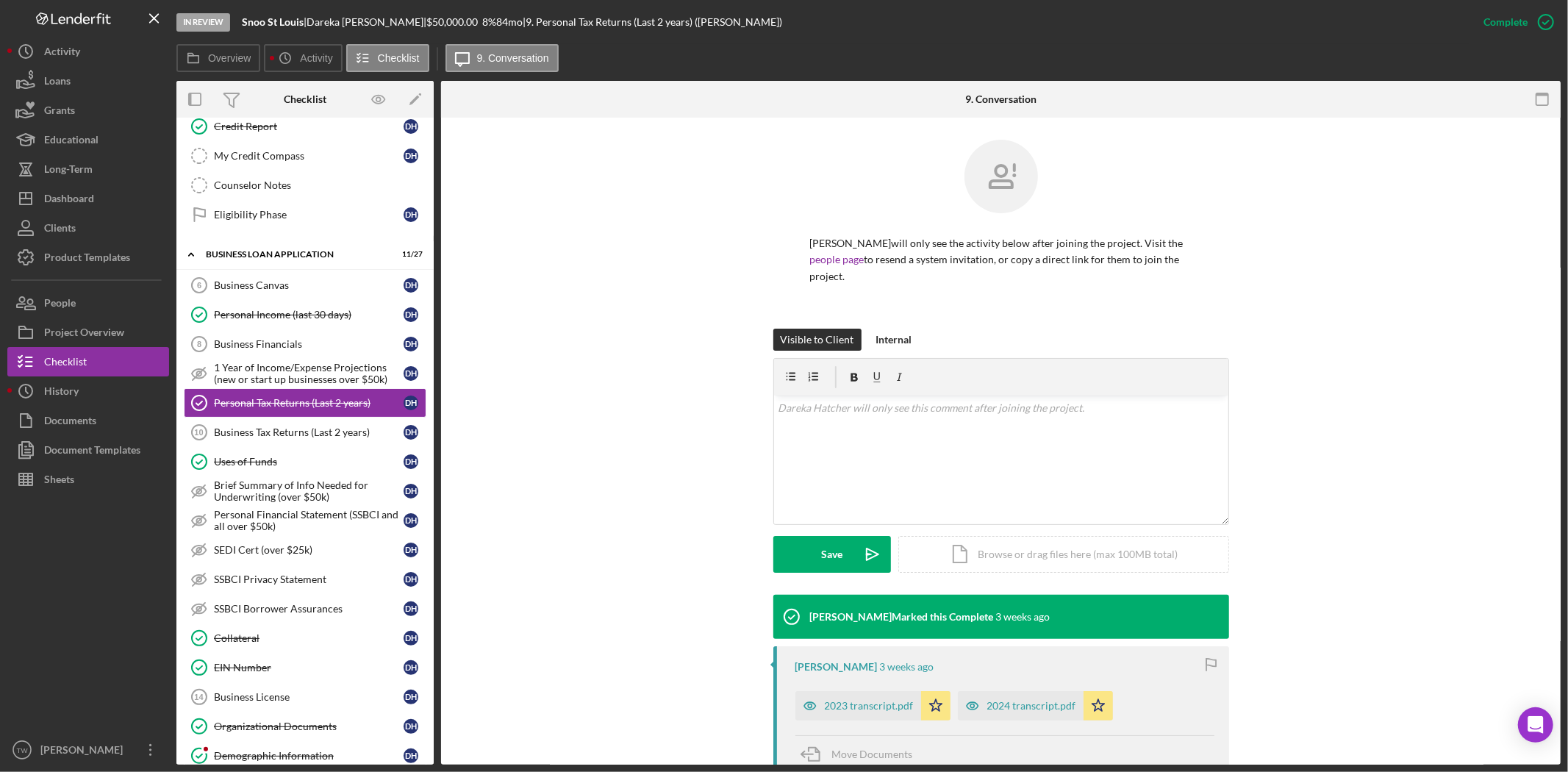
scroll to position [112, 0]
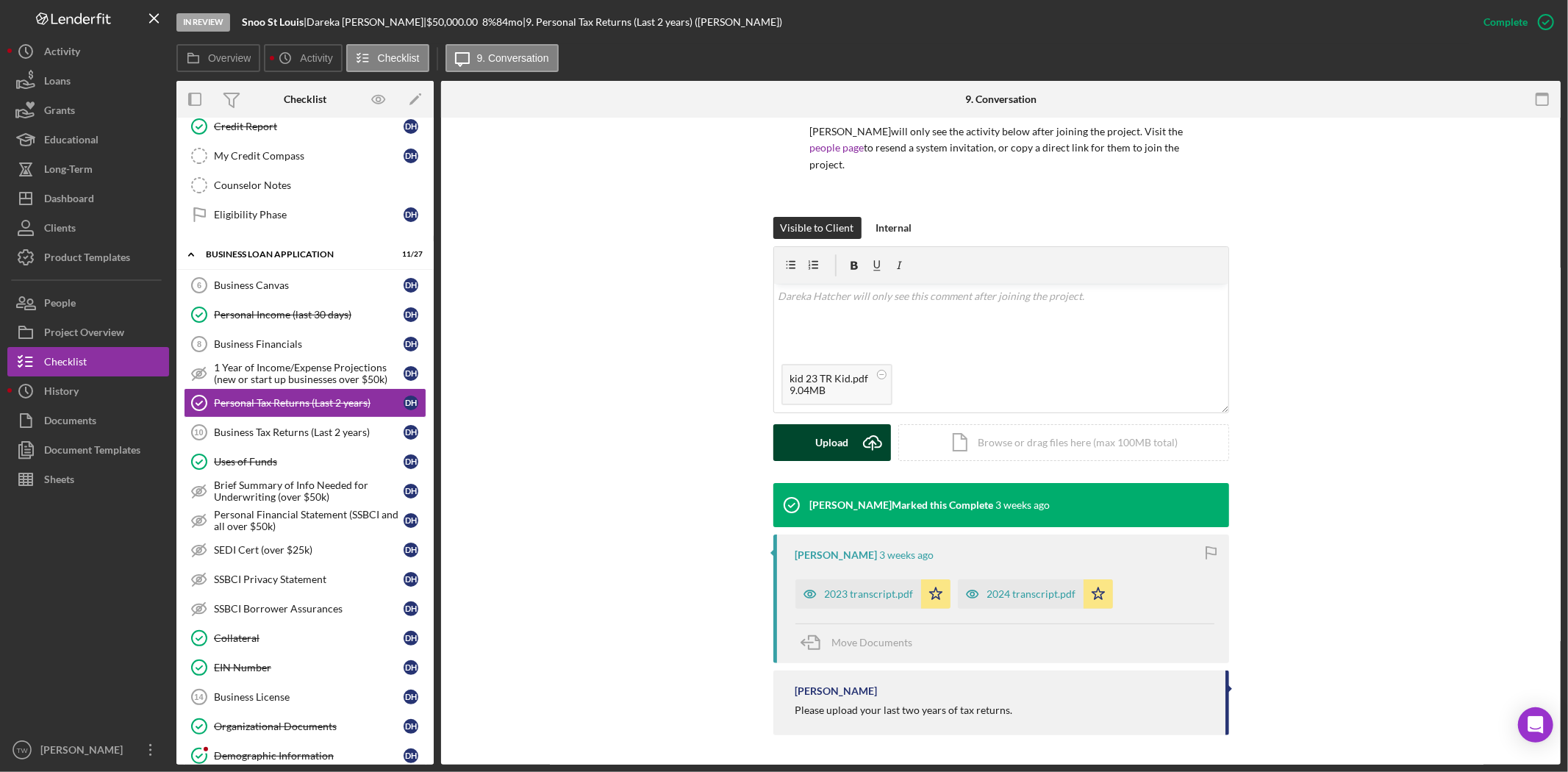
click at [820, 438] on div "Upload" at bounding box center [832, 443] width 33 height 36
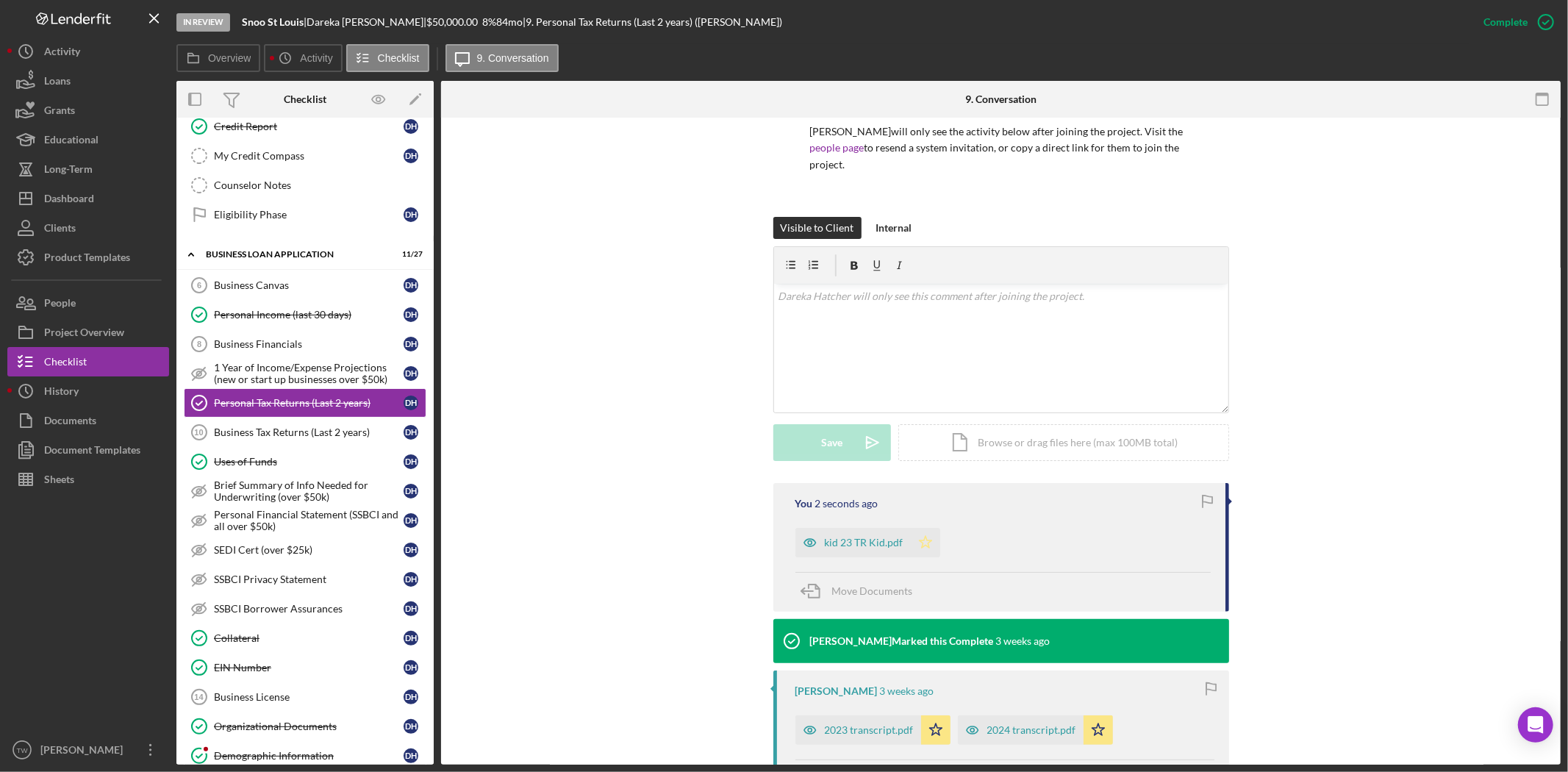
click at [930, 548] on icon "Icon/Star" at bounding box center [925, 543] width 29 height 29
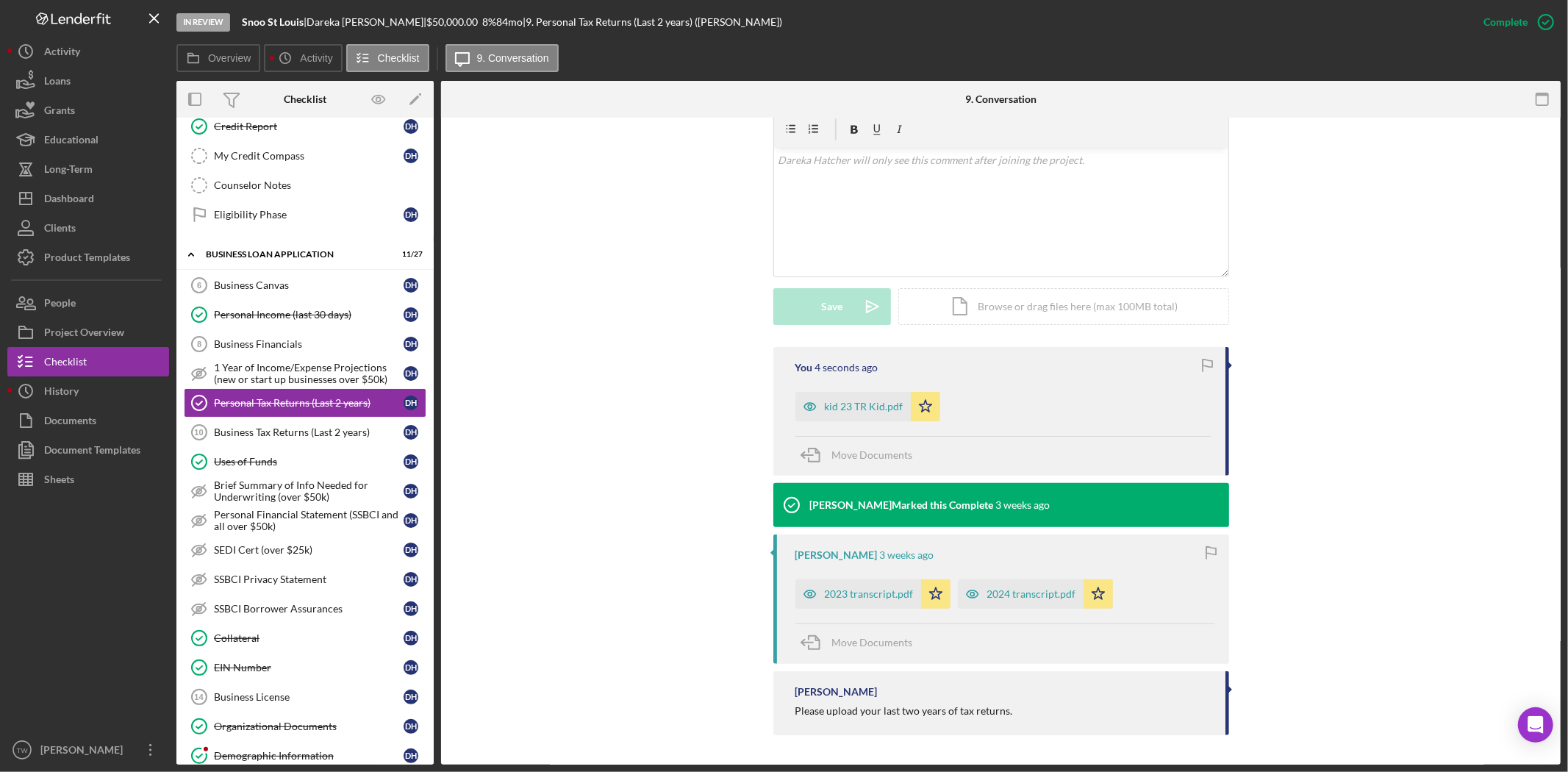
scroll to position [828, 0]
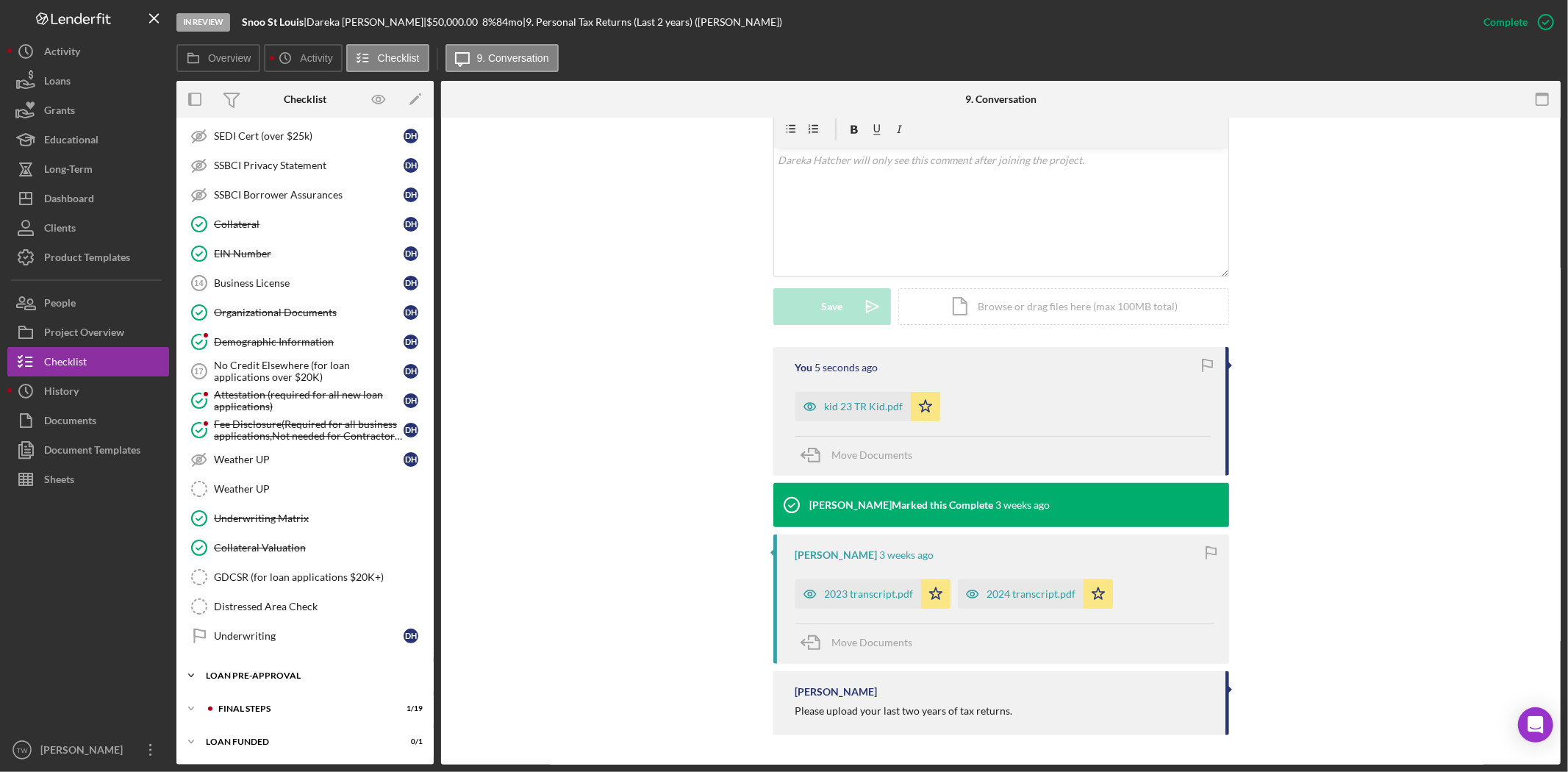
click at [237, 670] on div "Icon/Expander LOAN PRE-APPROVAL 1 / 2" at bounding box center [305, 675] width 257 height 29
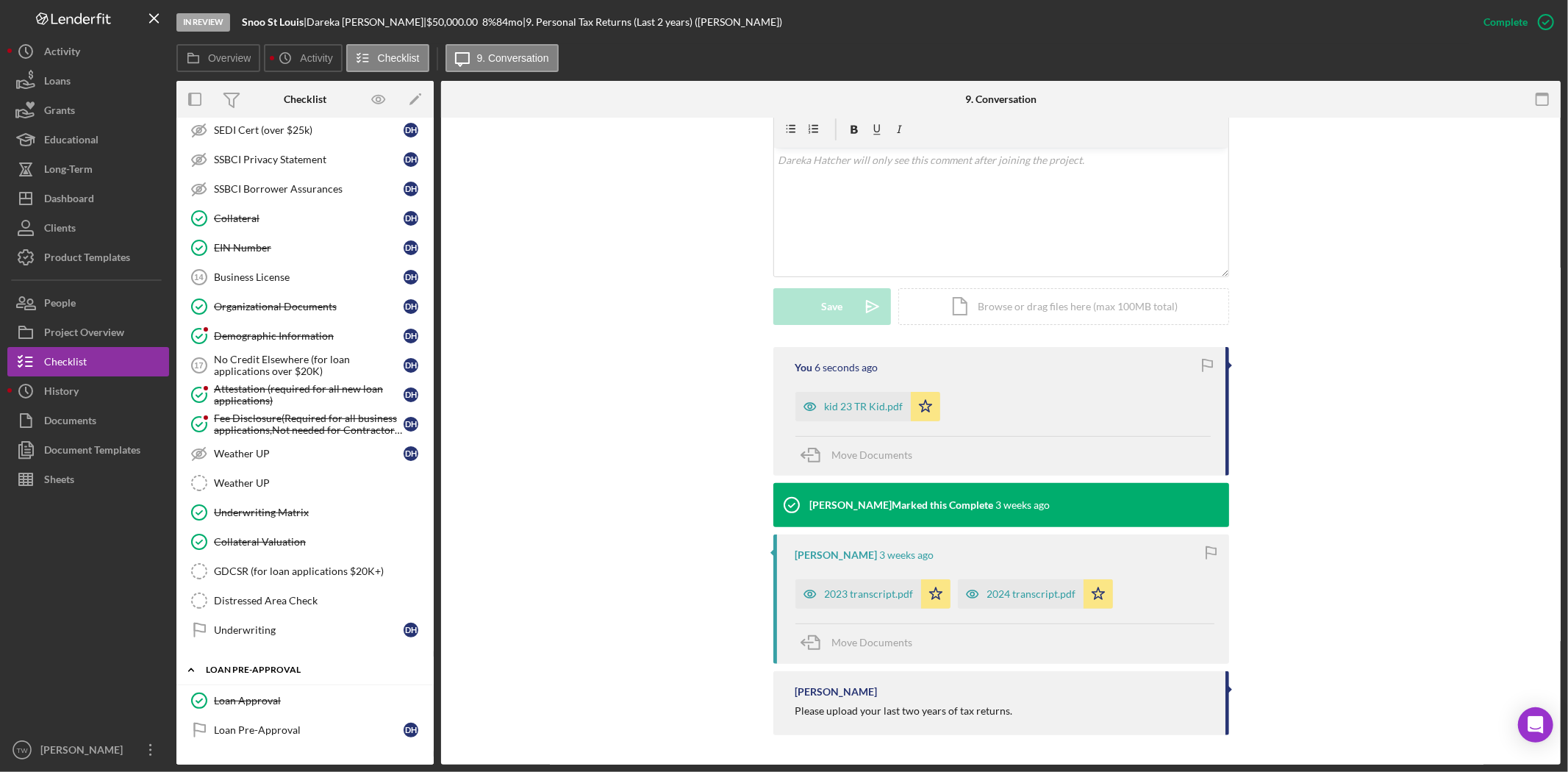
scroll to position [896, 0]
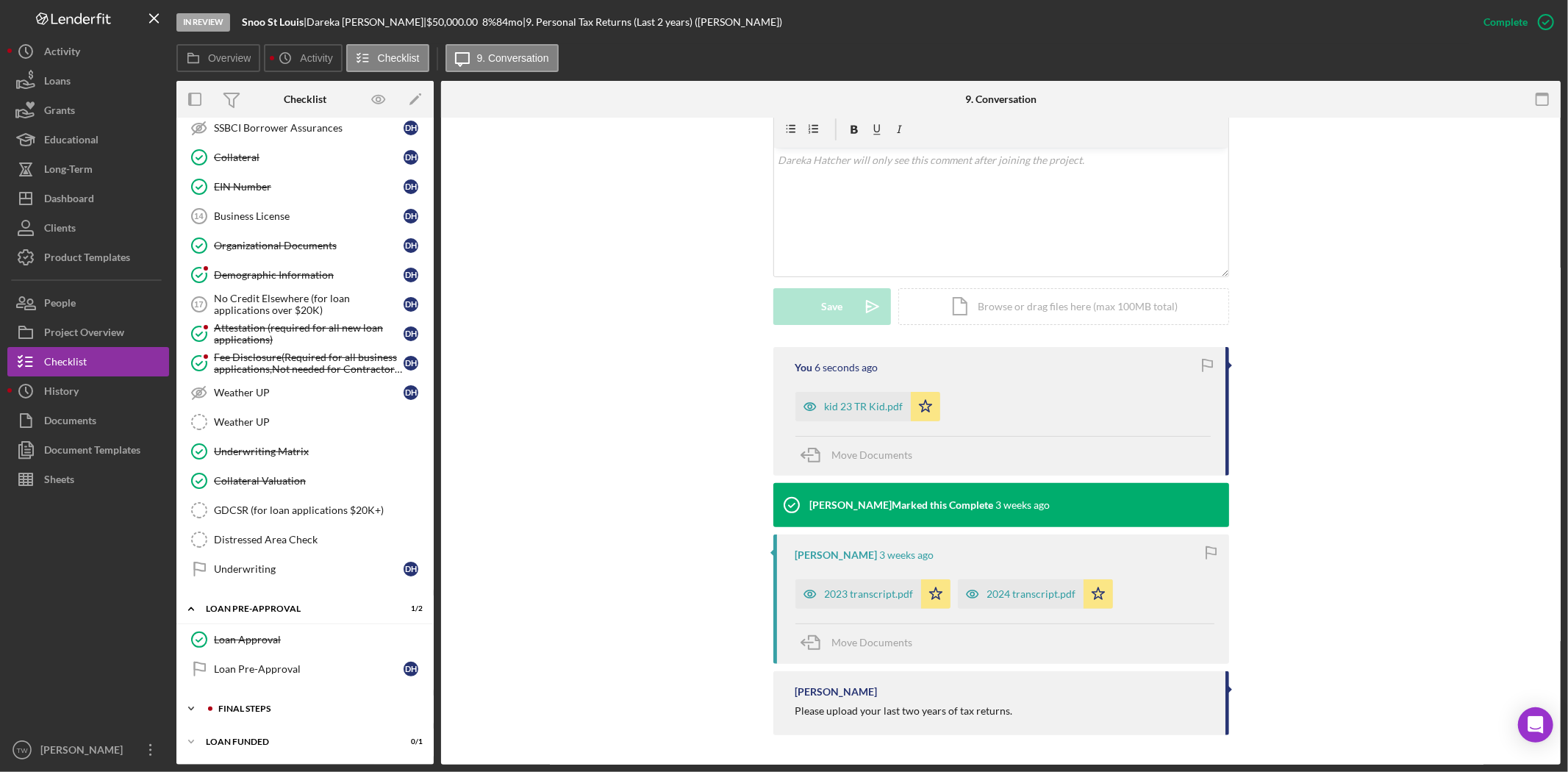
click at [238, 701] on div "Icon/Expander FINAL STEPS 1 / 19" at bounding box center [305, 709] width 257 height 29
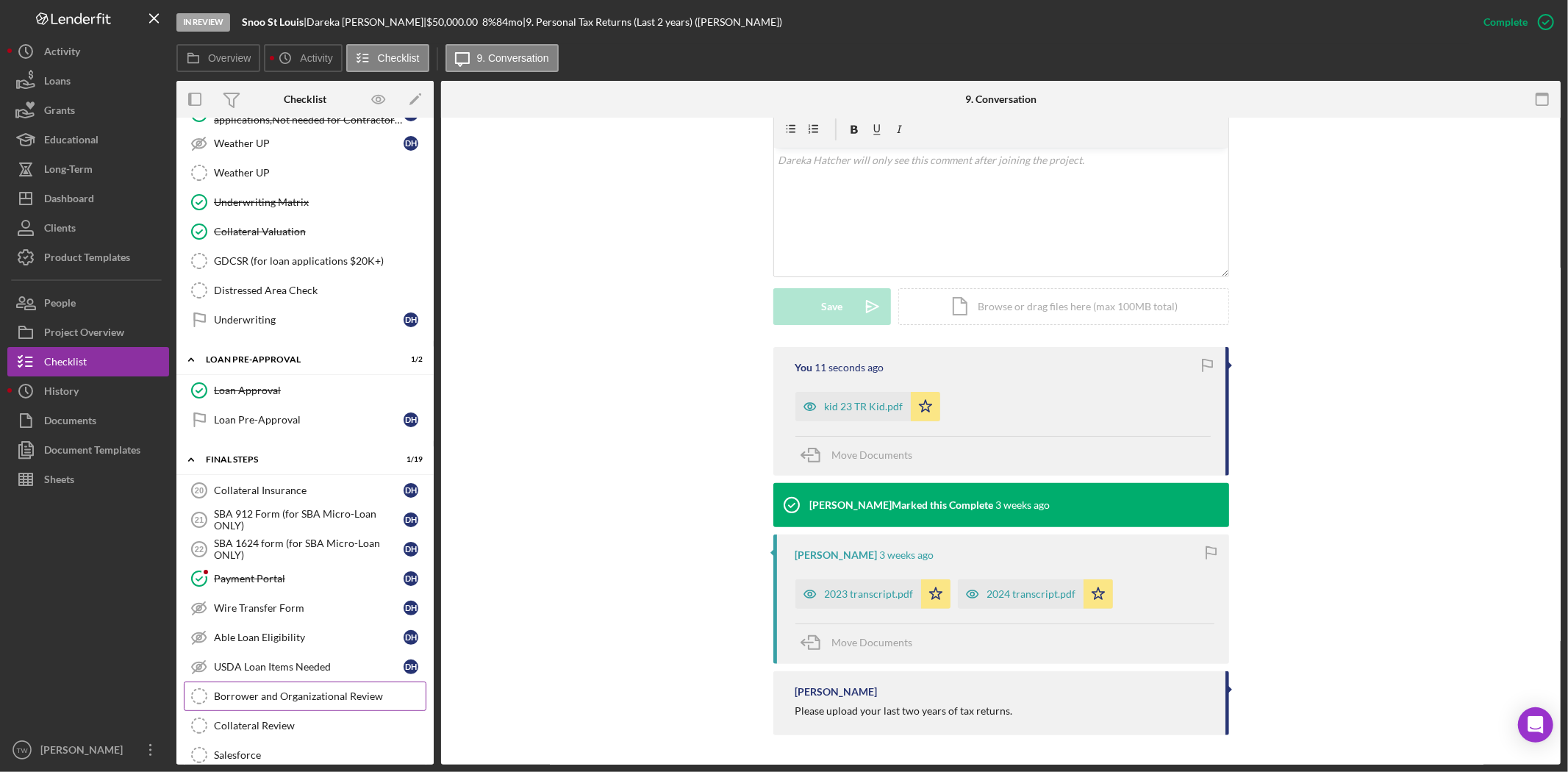
scroll to position [1465, 0]
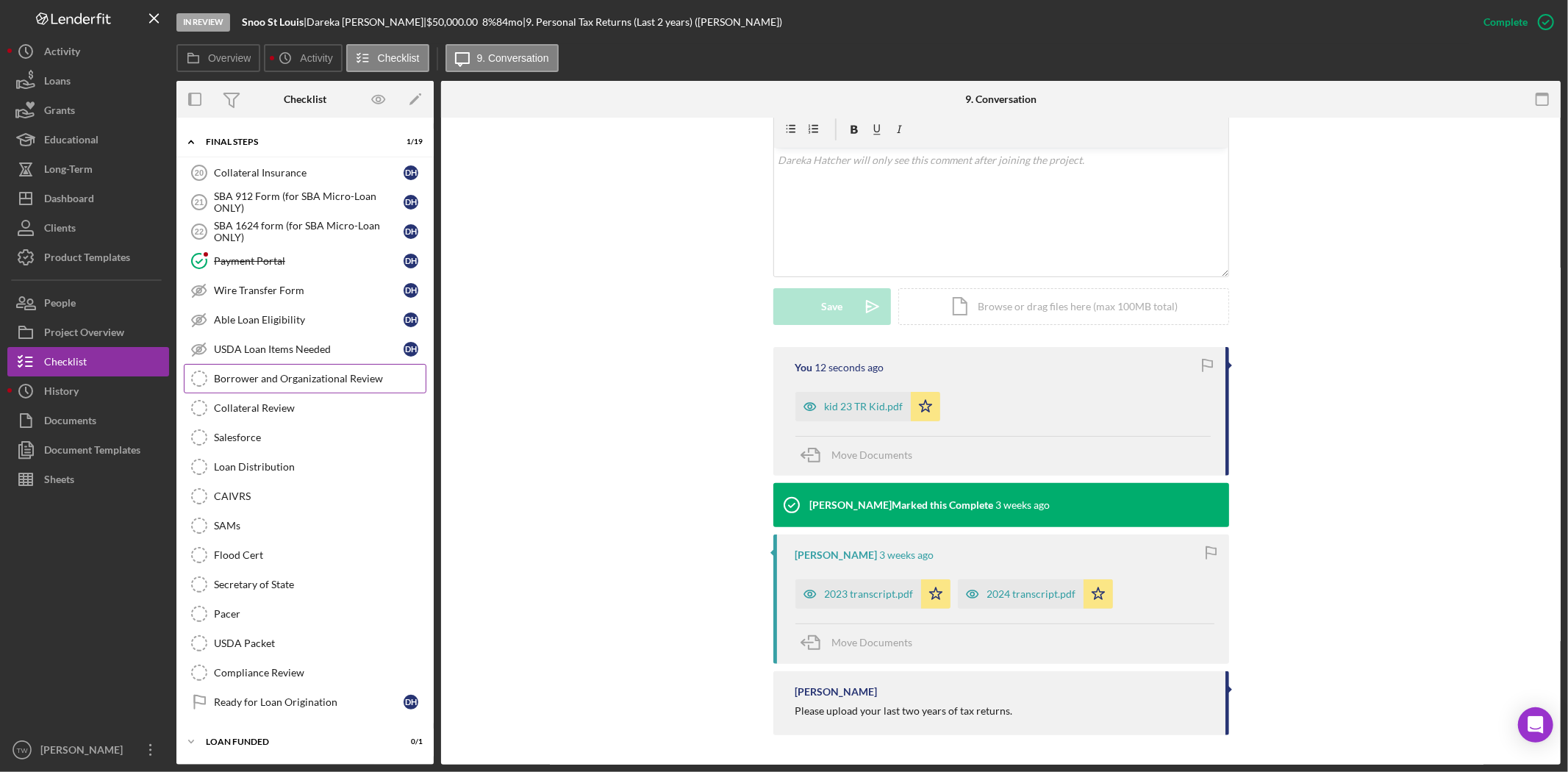
click at [343, 386] on link "Borrower and Organizational Review Borrower and Organizational Review" at bounding box center [305, 378] width 243 height 29
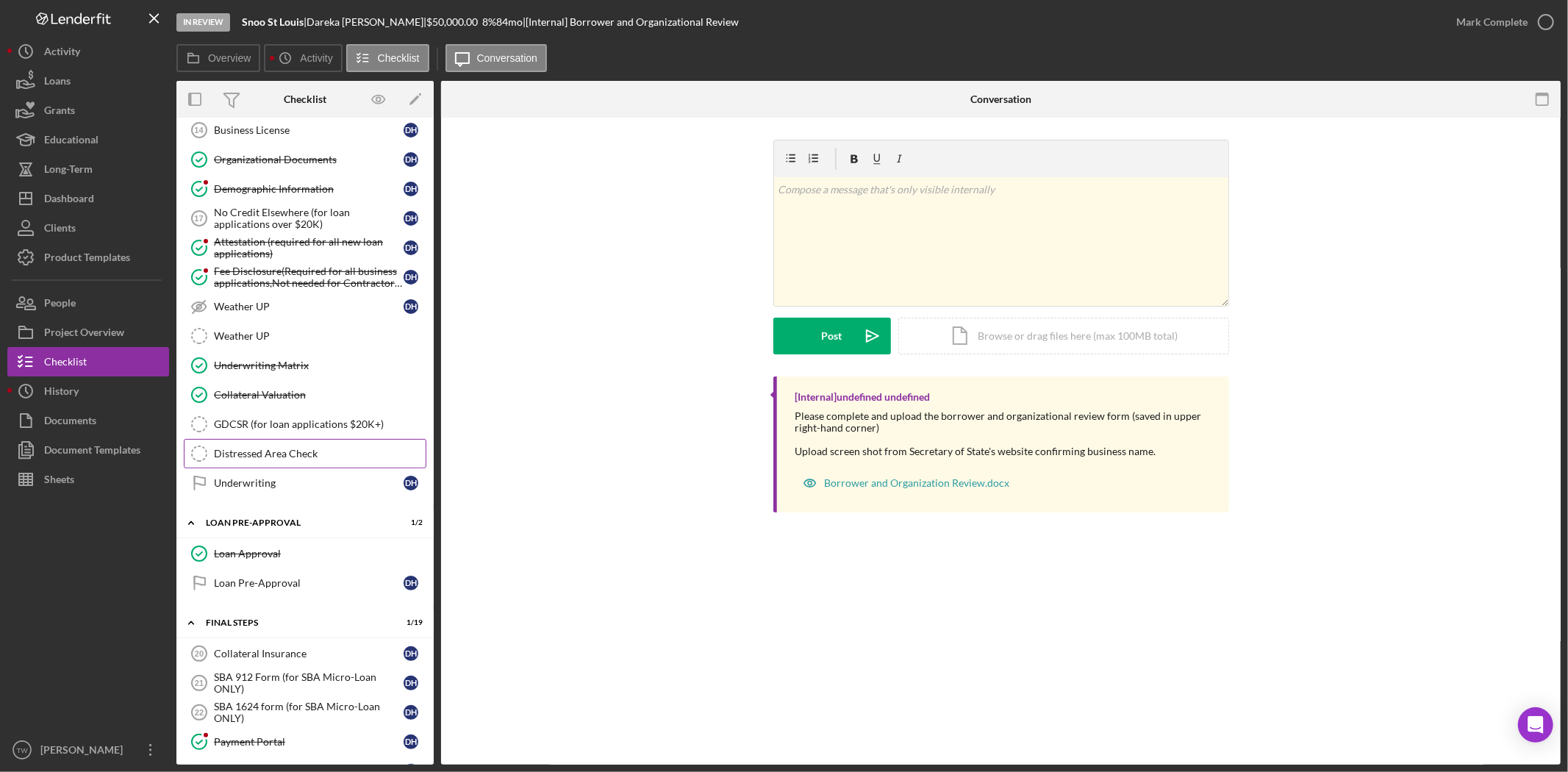
scroll to position [812, 0]
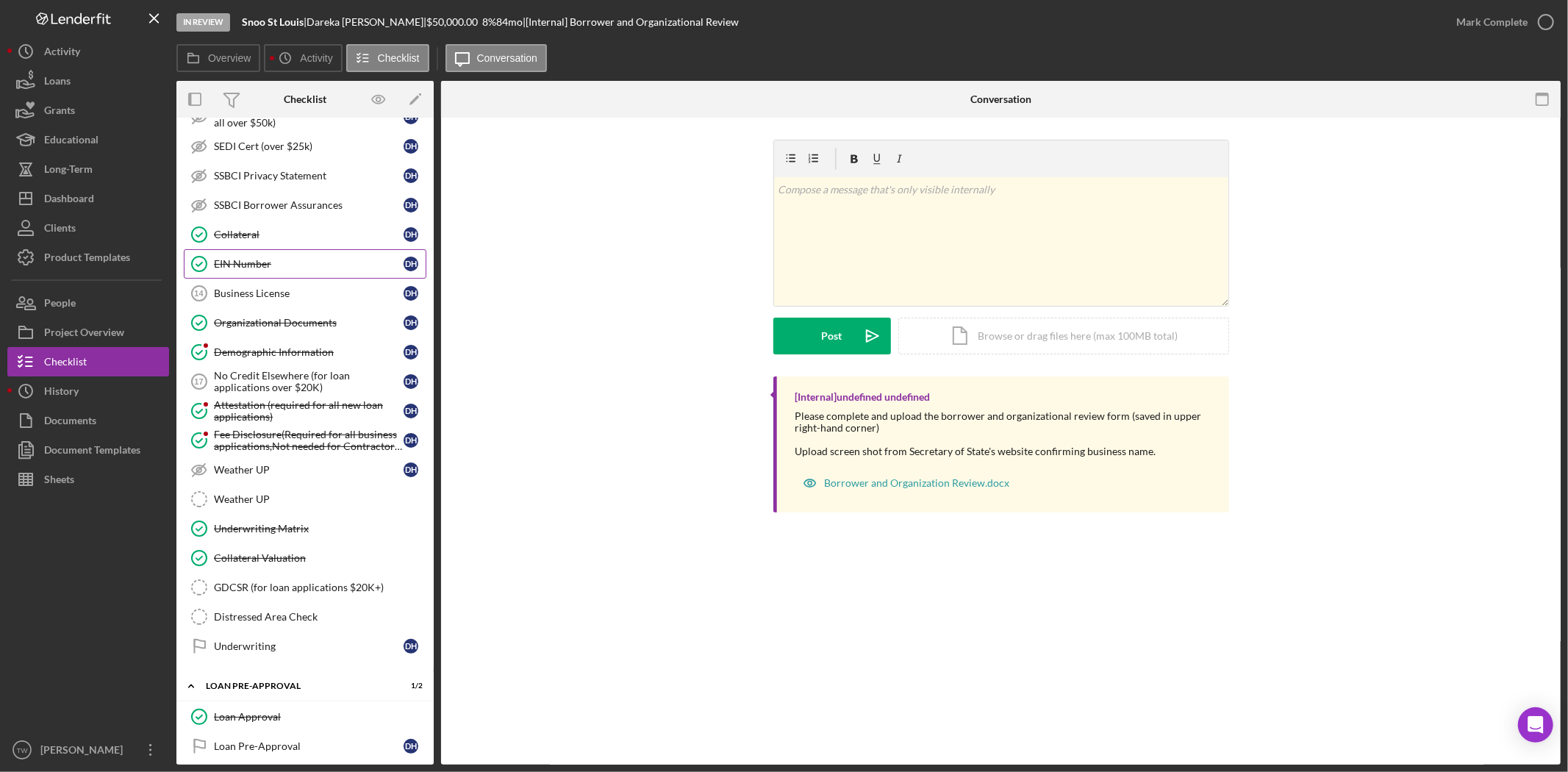
click at [259, 261] on link "EIN Number EIN Number D H" at bounding box center [305, 263] width 243 height 29
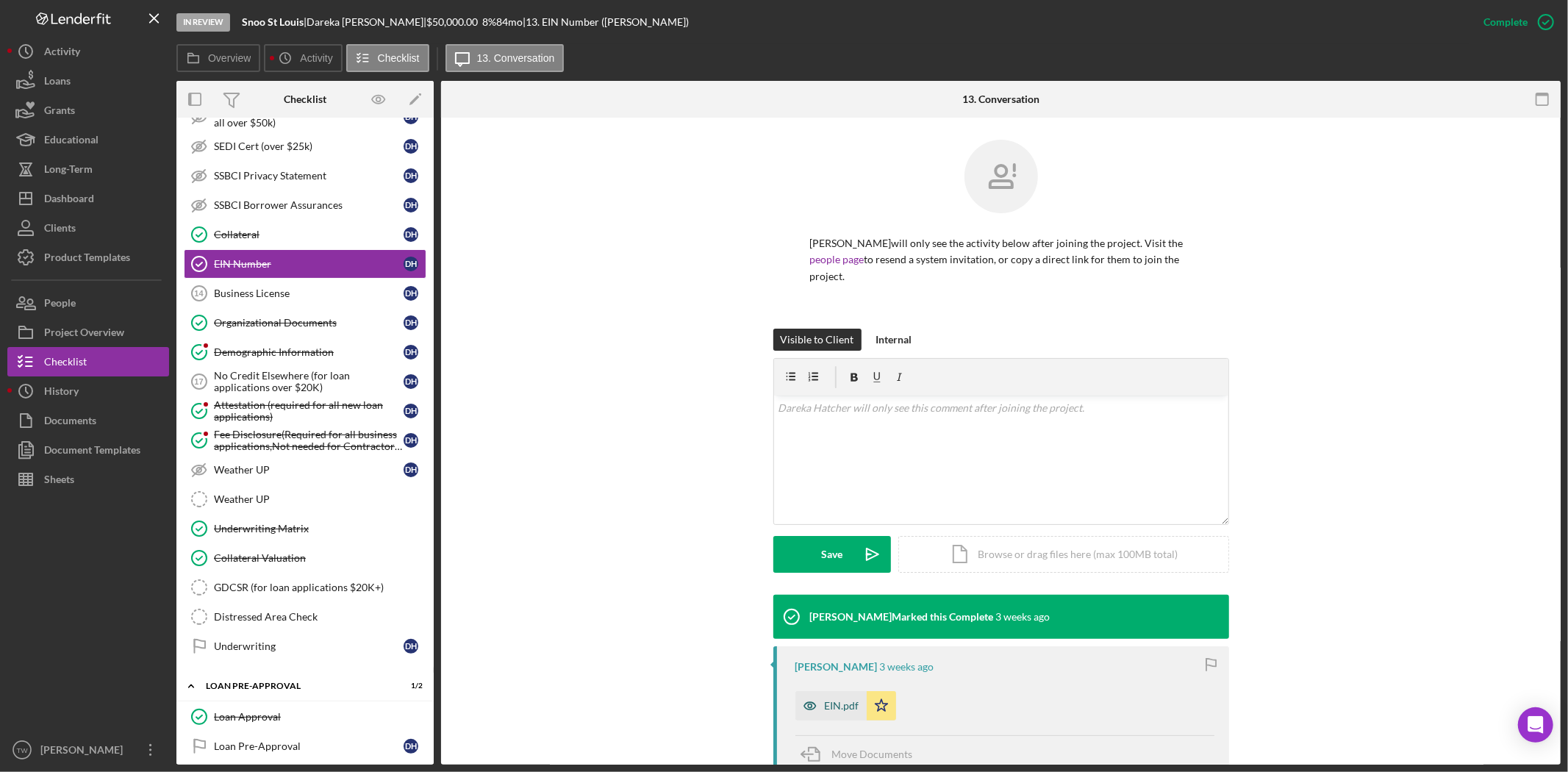
click at [826, 701] on div "EIN.pdf" at bounding box center [842, 705] width 35 height 12
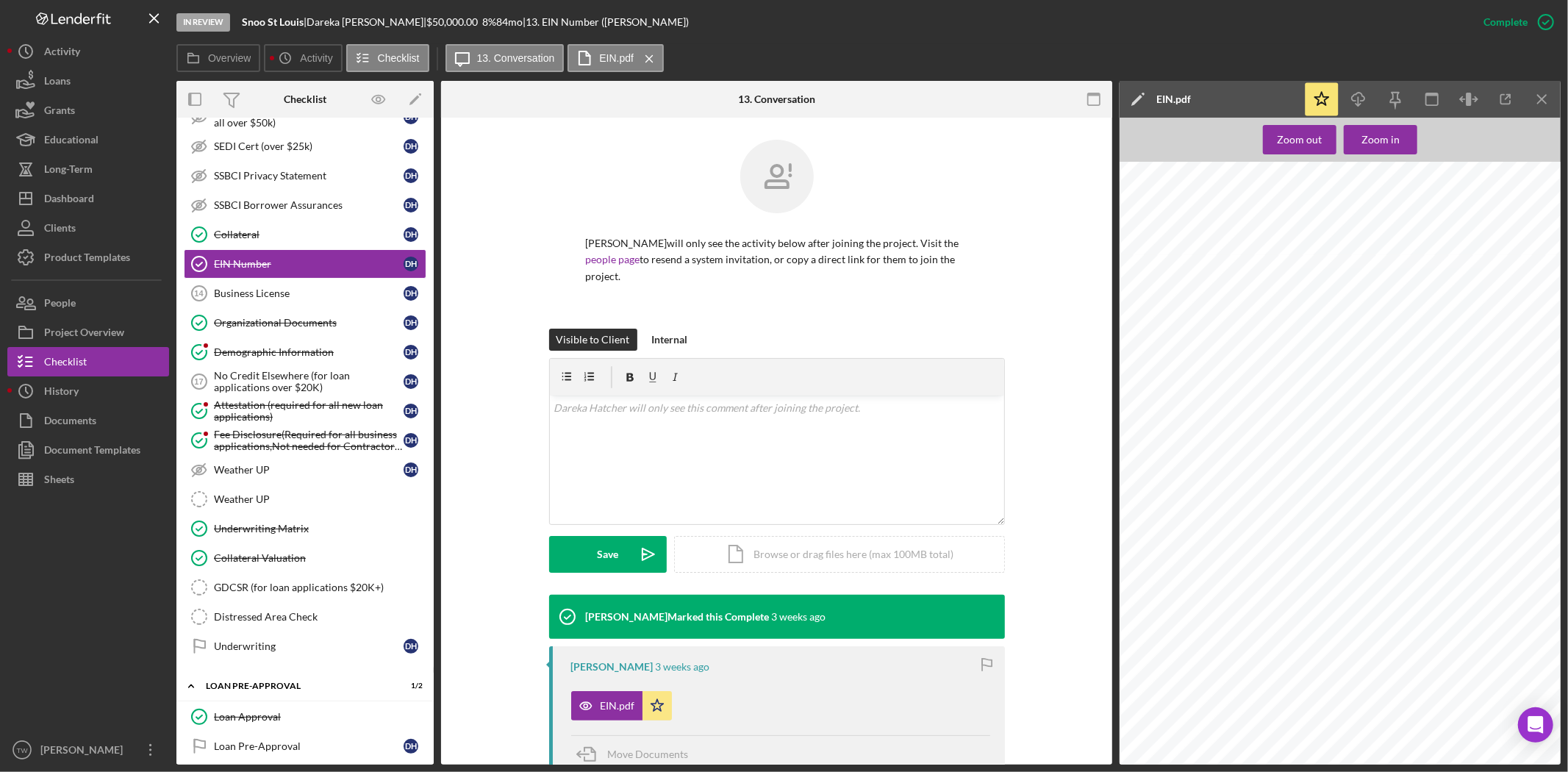
scroll to position [574, 0]
click at [1351, 100] on icon "Icon/Download" at bounding box center [1359, 100] width 33 height 33
click at [1386, 129] on div "Zoom in" at bounding box center [1381, 140] width 38 height 29
click at [1487, 393] on div at bounding box center [1387, 636] width 535 height 699
click at [1357, 104] on icon "Icon/Download" at bounding box center [1359, 100] width 33 height 33
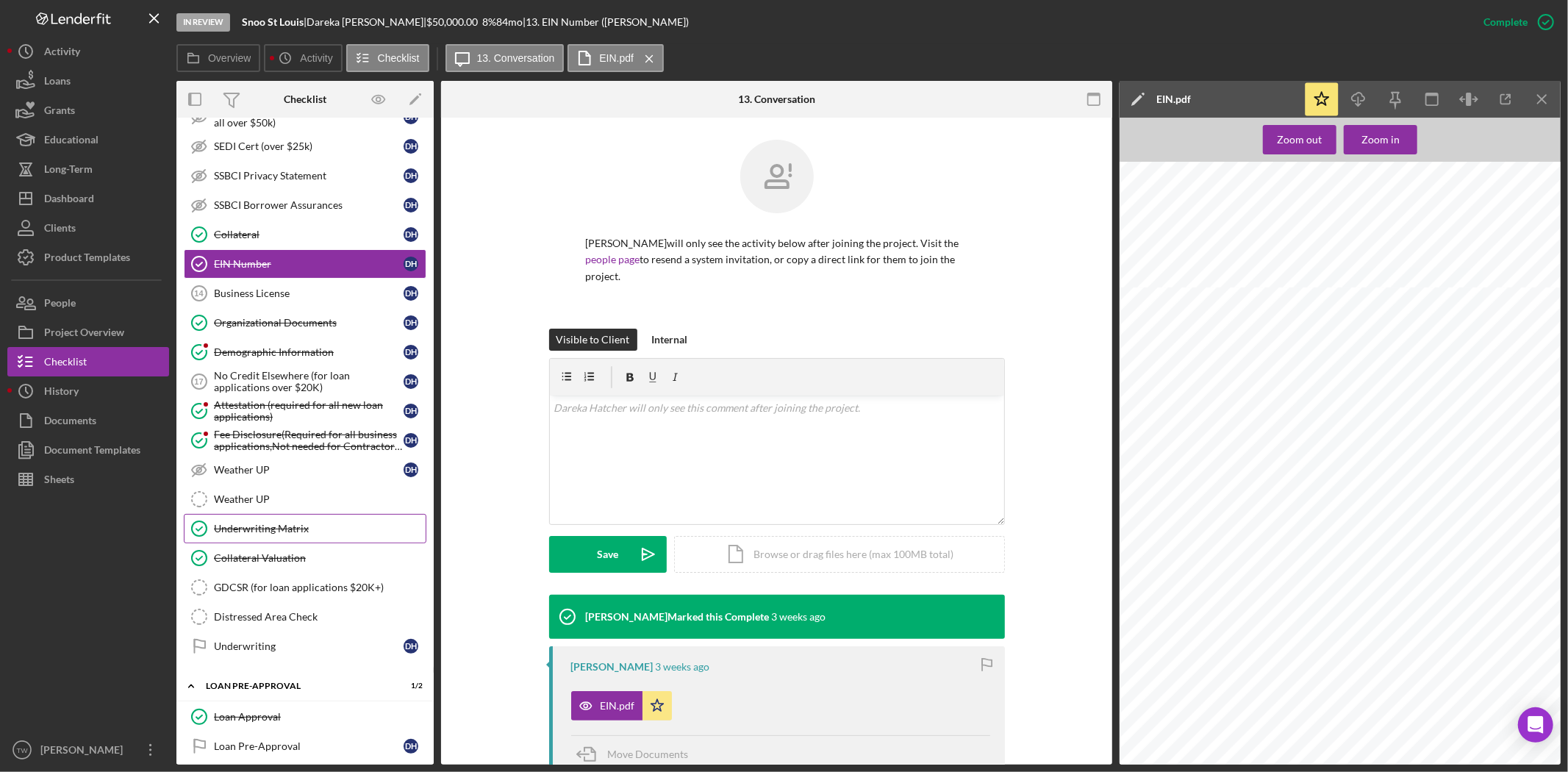
scroll to position [1221, 0]
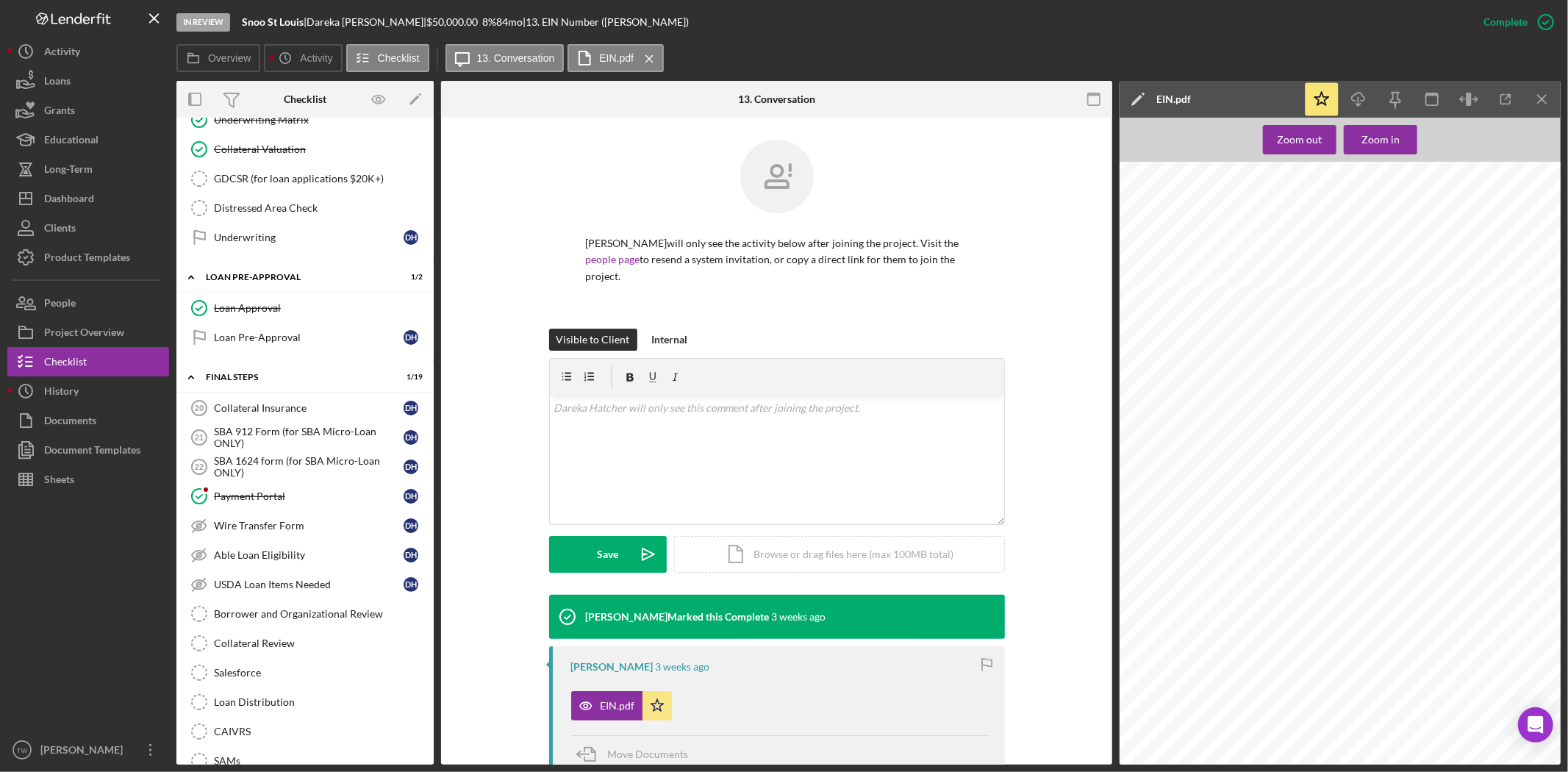
drag, startPoint x: 315, startPoint y: 620, endPoint x: 554, endPoint y: 494, distance: 270.2
click at [315, 620] on div "Borrower and Organizational Review" at bounding box center [320, 614] width 212 height 12
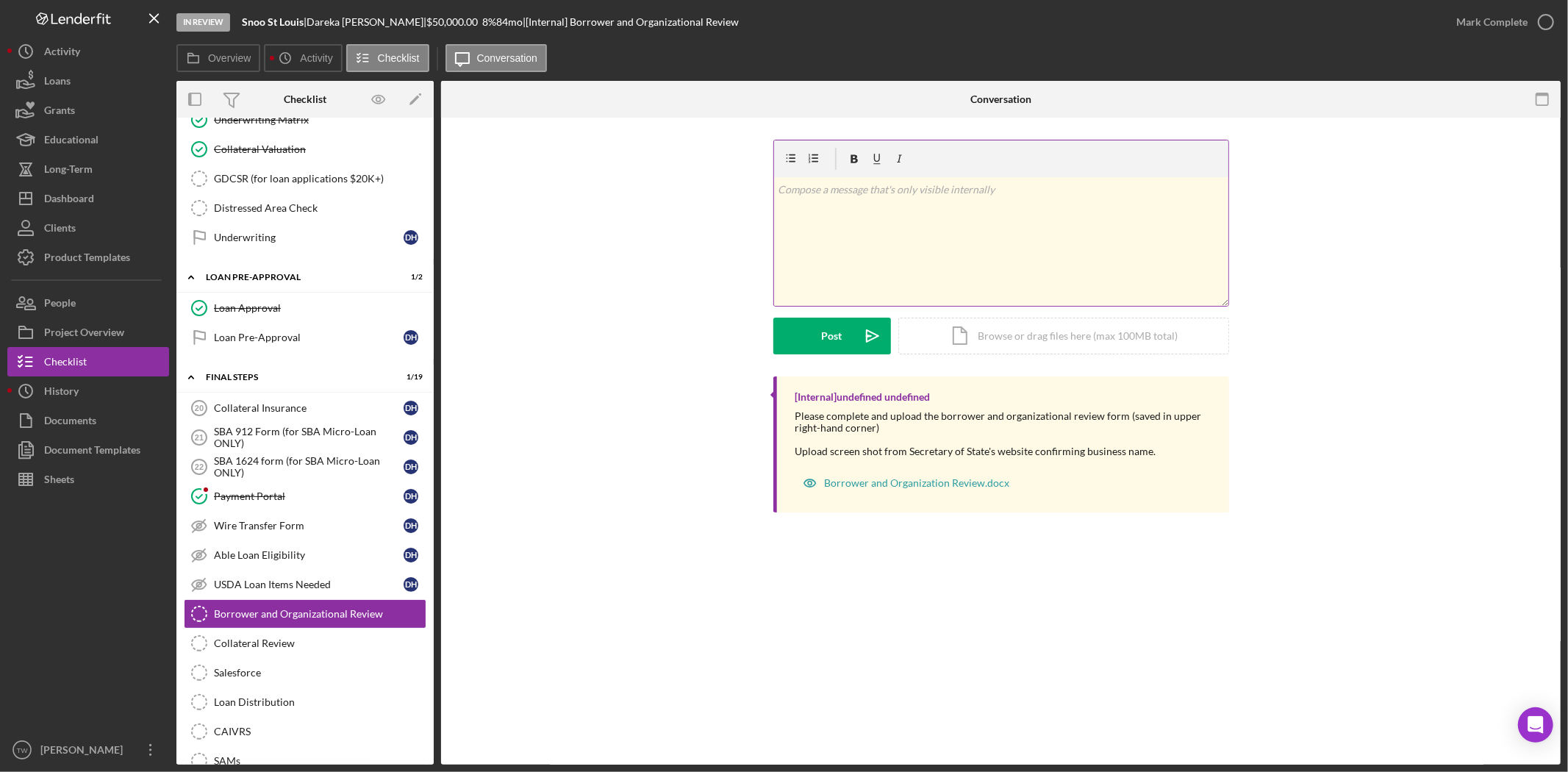
click at [930, 255] on div "v Color teal Color pink Remove color Add row above Add row below Add column bef…" at bounding box center [1001, 241] width 454 height 129
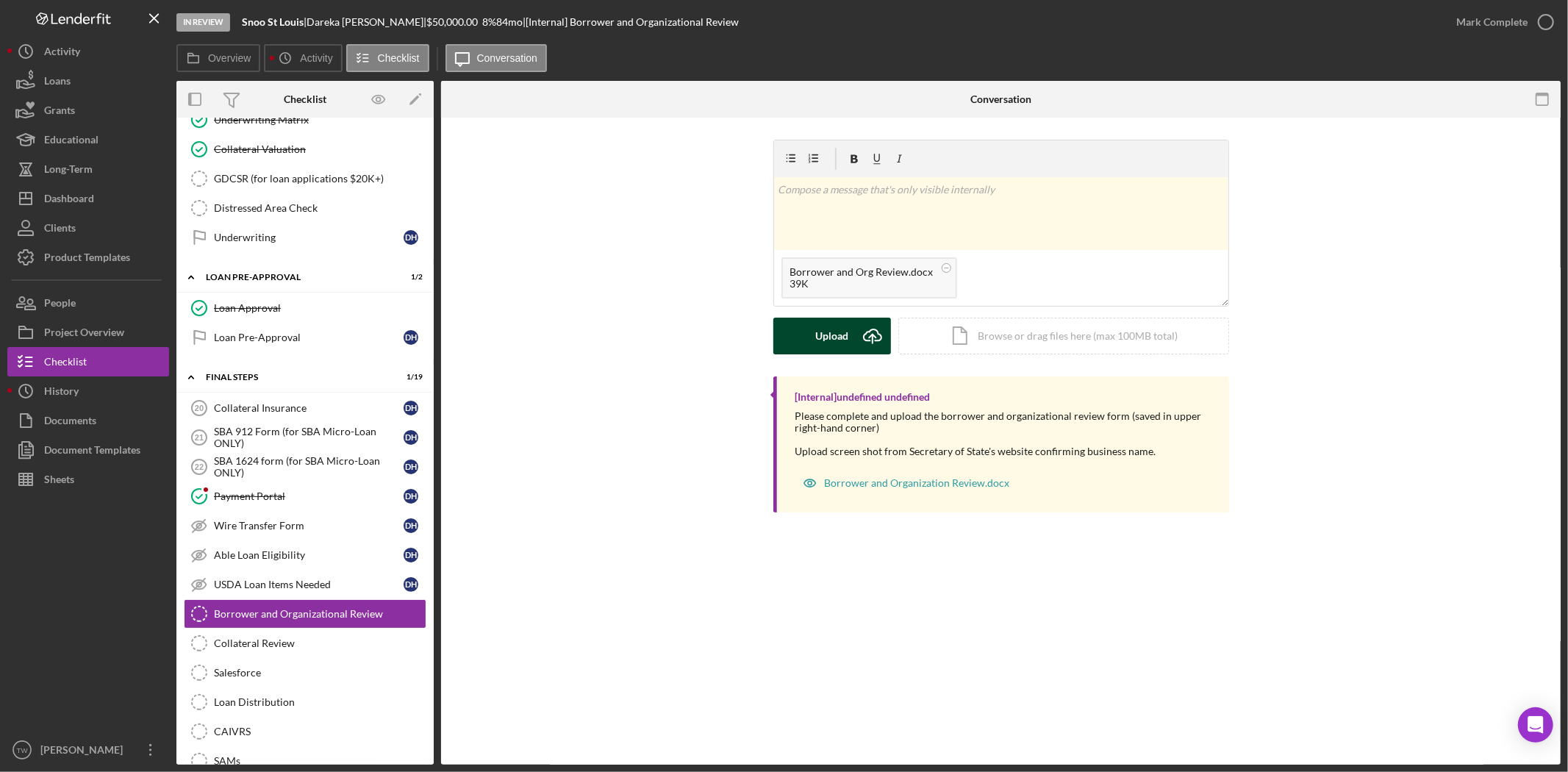
click at [845, 332] on button "Upload Icon/Upload" at bounding box center [832, 336] width 117 height 36
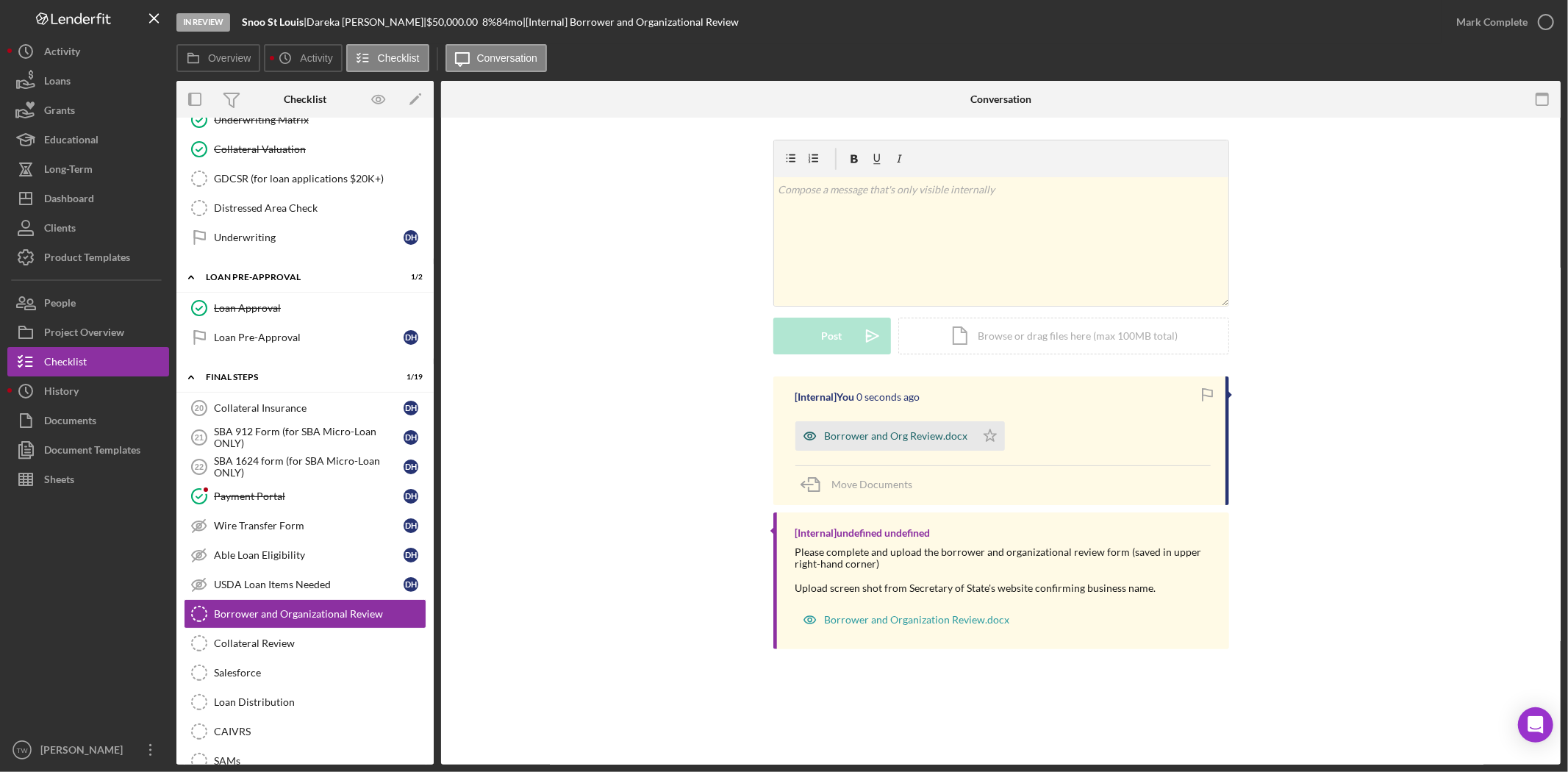
click at [901, 442] on div "Borrower and Org Review.docx" at bounding box center [896, 436] width 144 height 12
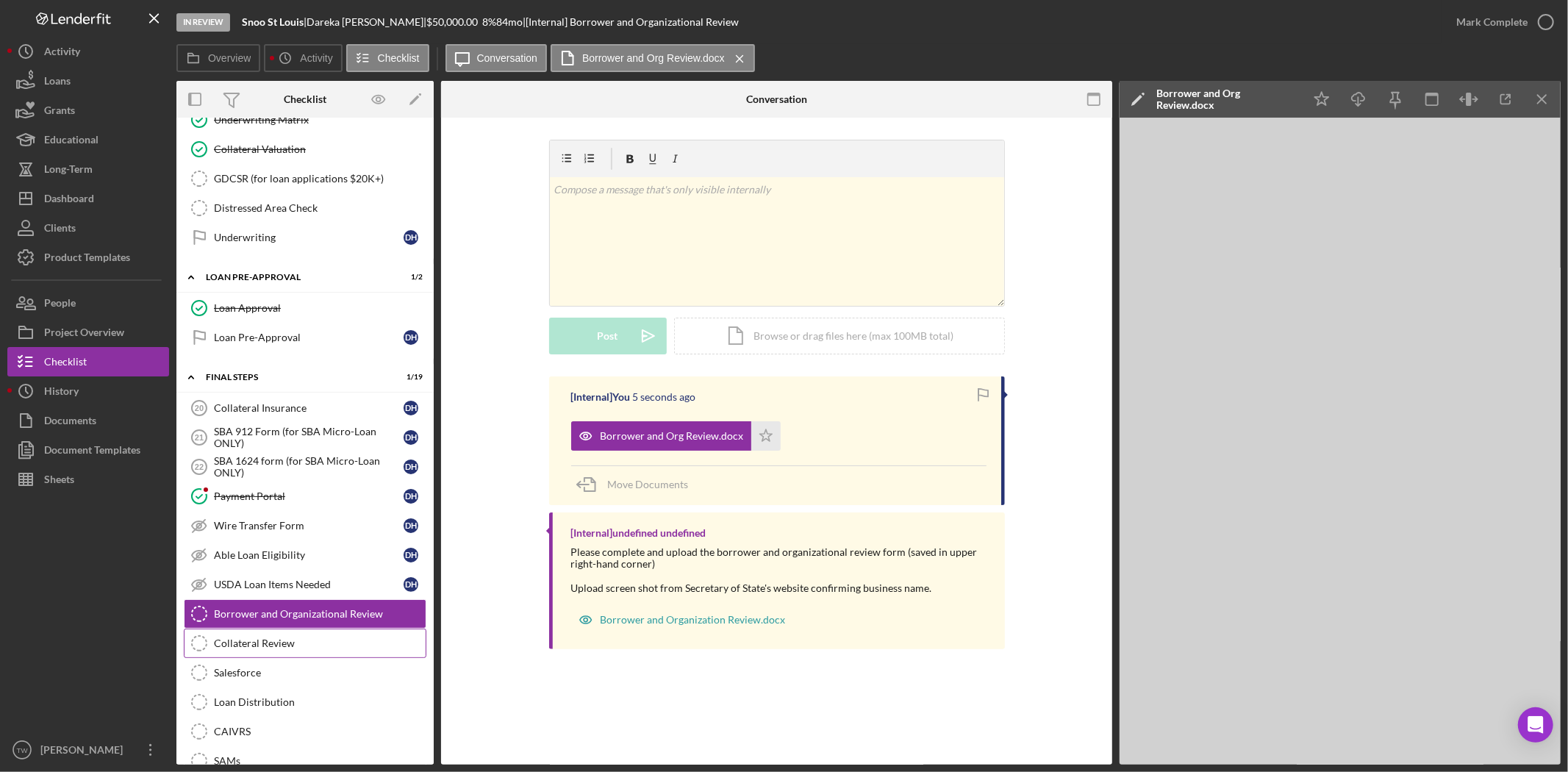
click at [312, 649] on div "Collateral Review" at bounding box center [320, 643] width 212 height 12
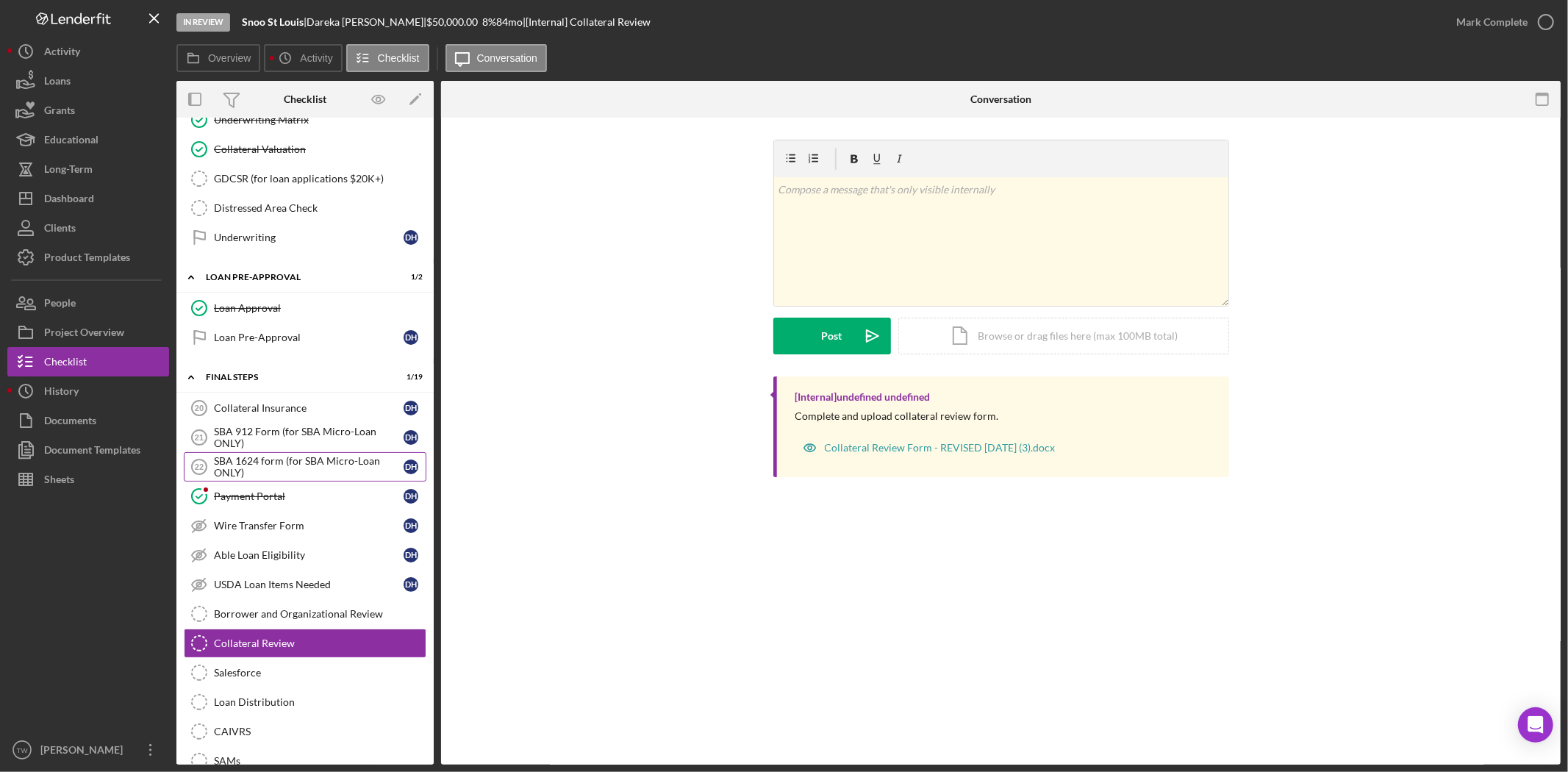
scroll to position [975, 0]
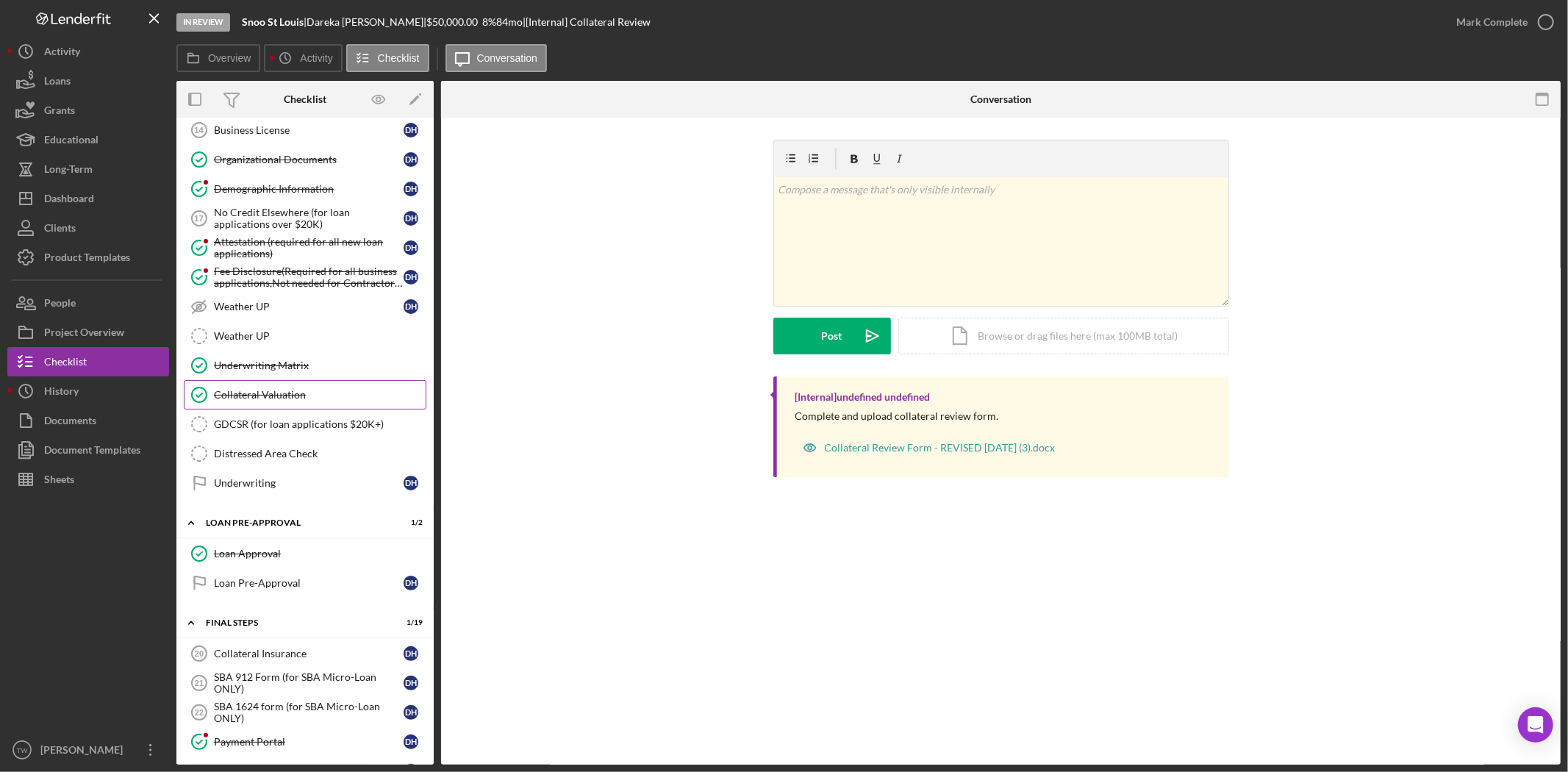
click at [291, 401] on div "Collateral Valuation" at bounding box center [320, 394] width 212 height 12
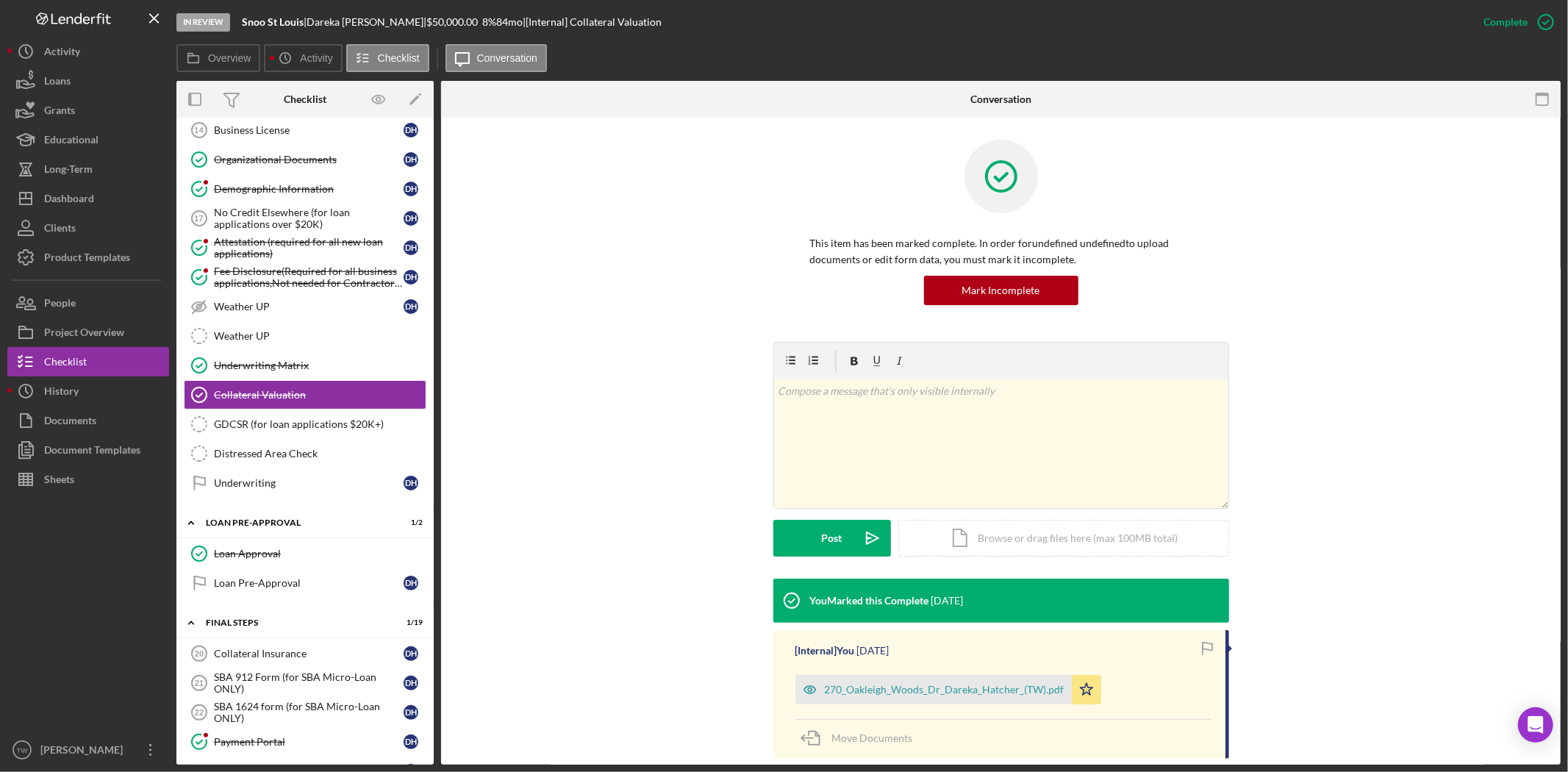
scroll to position [131, 0]
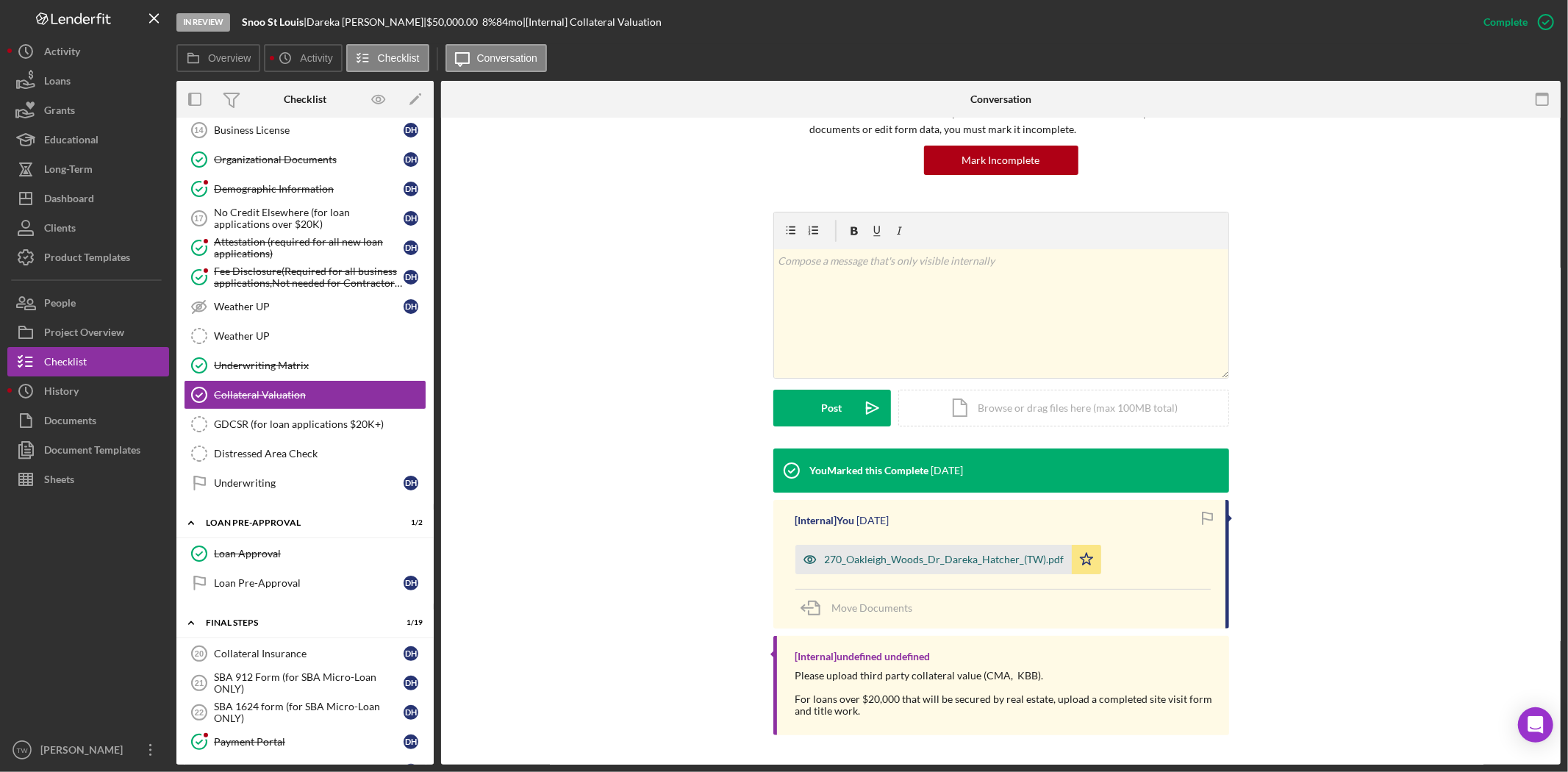
click at [964, 551] on div "270_Oakleigh_Woods_Dr_Dareka_Hatcher_(TW).pdf" at bounding box center [934, 559] width 277 height 29
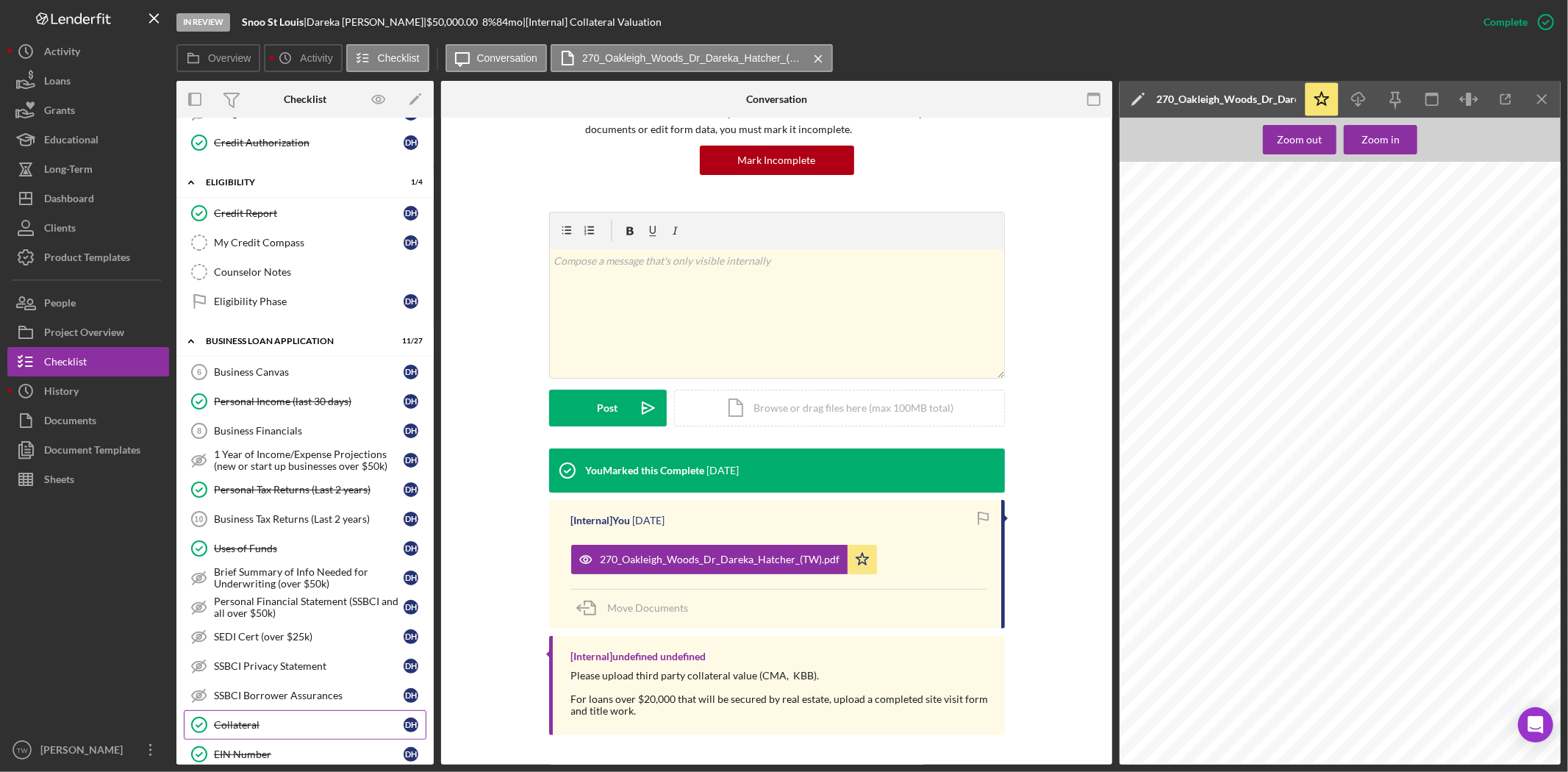
scroll to position [0, 0]
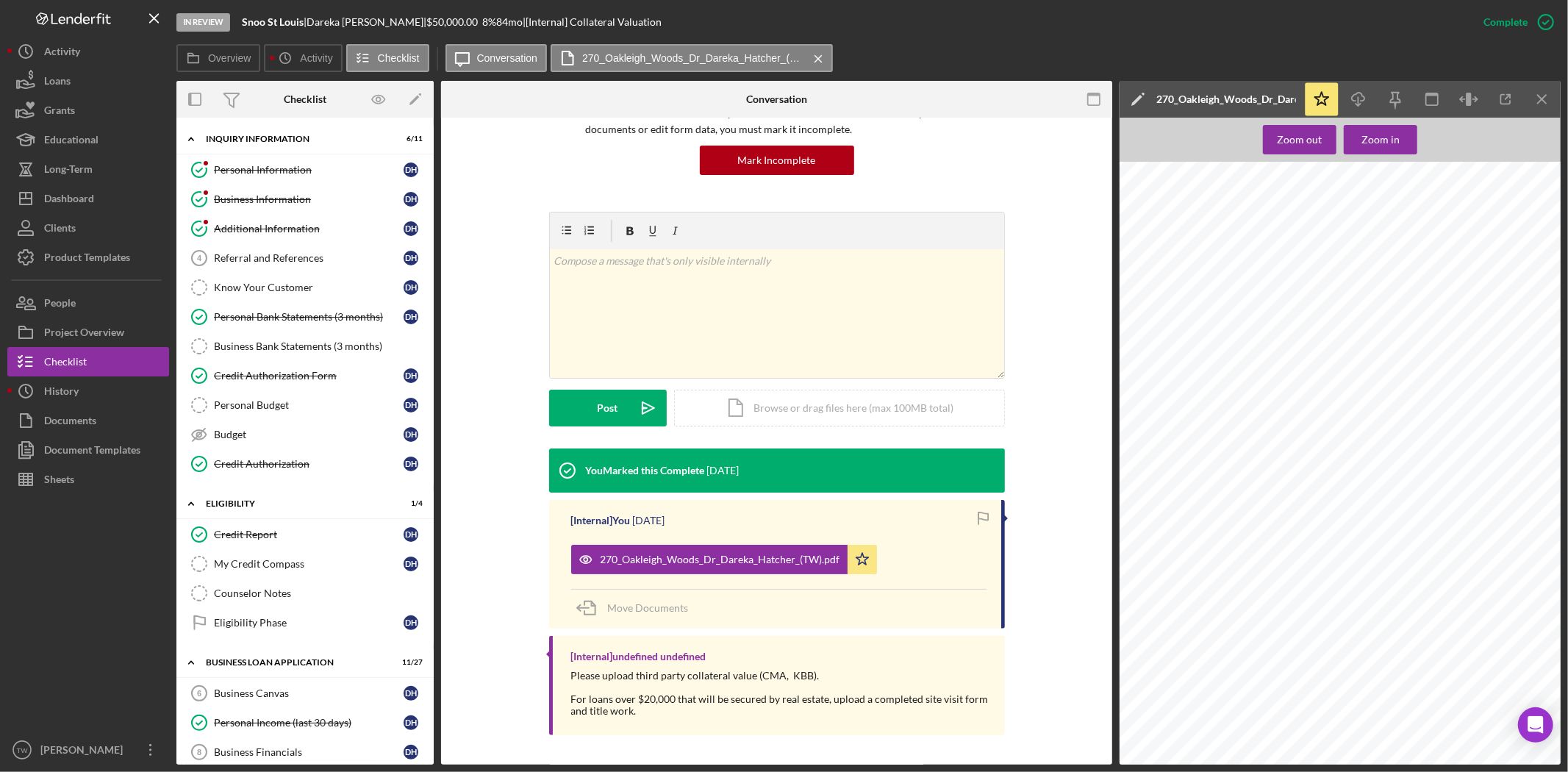
click at [1180, 366] on span "[STREET_ADDRESS][PERSON_NAME]" at bounding box center [1249, 368] width 228 height 13
copy span "[STREET_ADDRESS][PERSON_NAME]"
click at [289, 460] on div "Credit Authorization" at bounding box center [309, 463] width 190 height 12
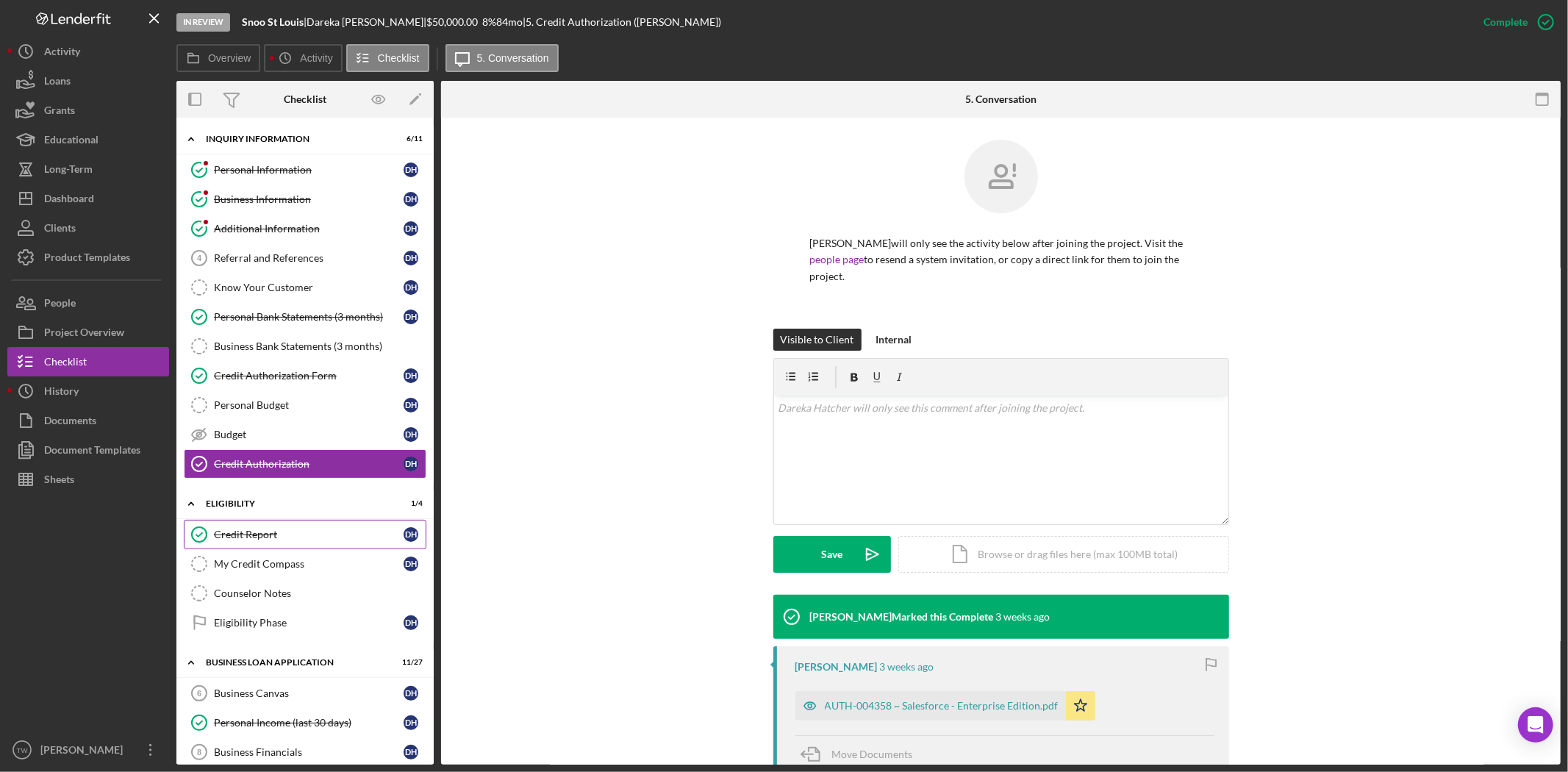
click at [277, 520] on link "Credit Report Credit Report D H" at bounding box center [305, 534] width 243 height 29
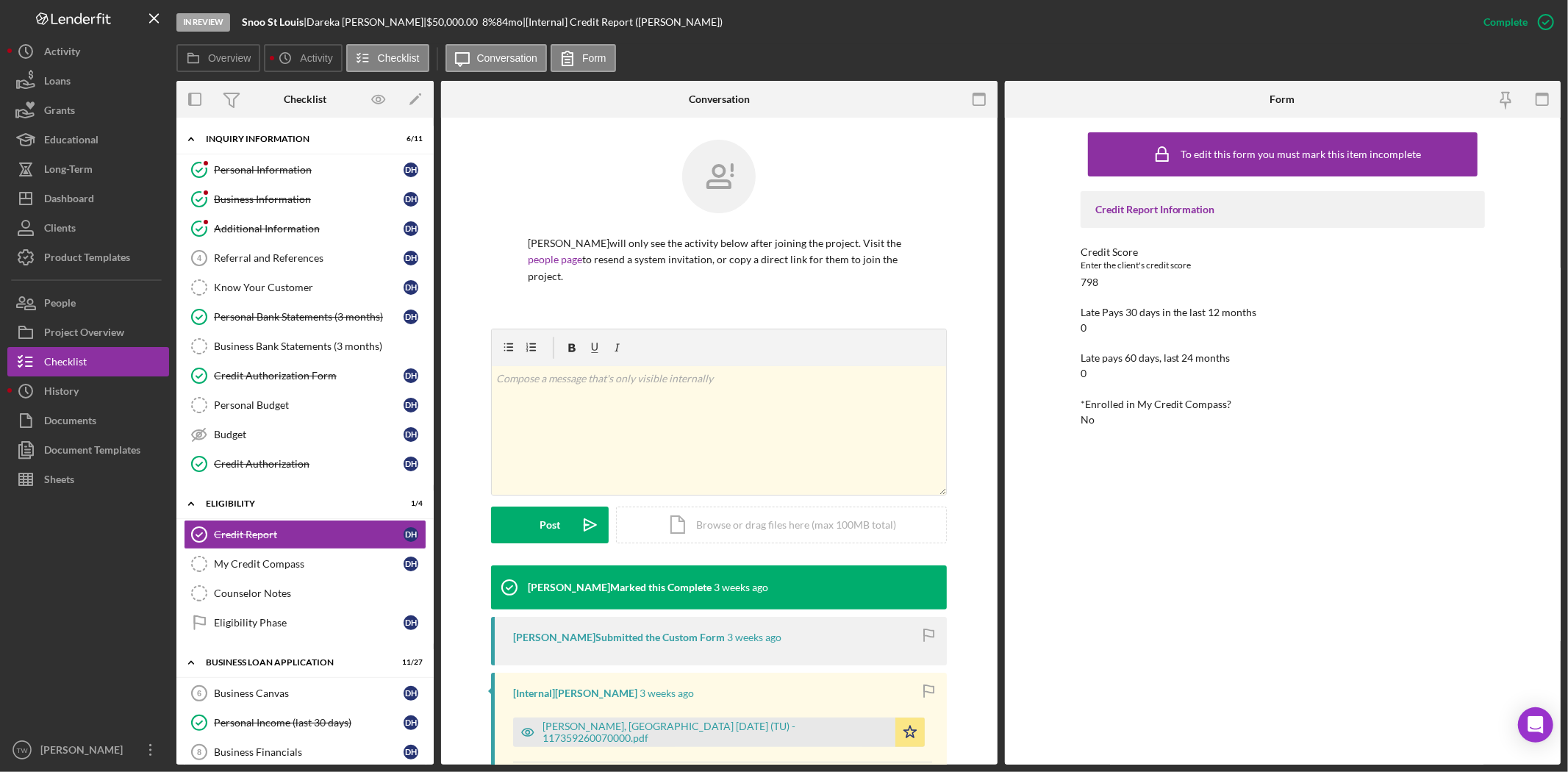
scroll to position [206, 0]
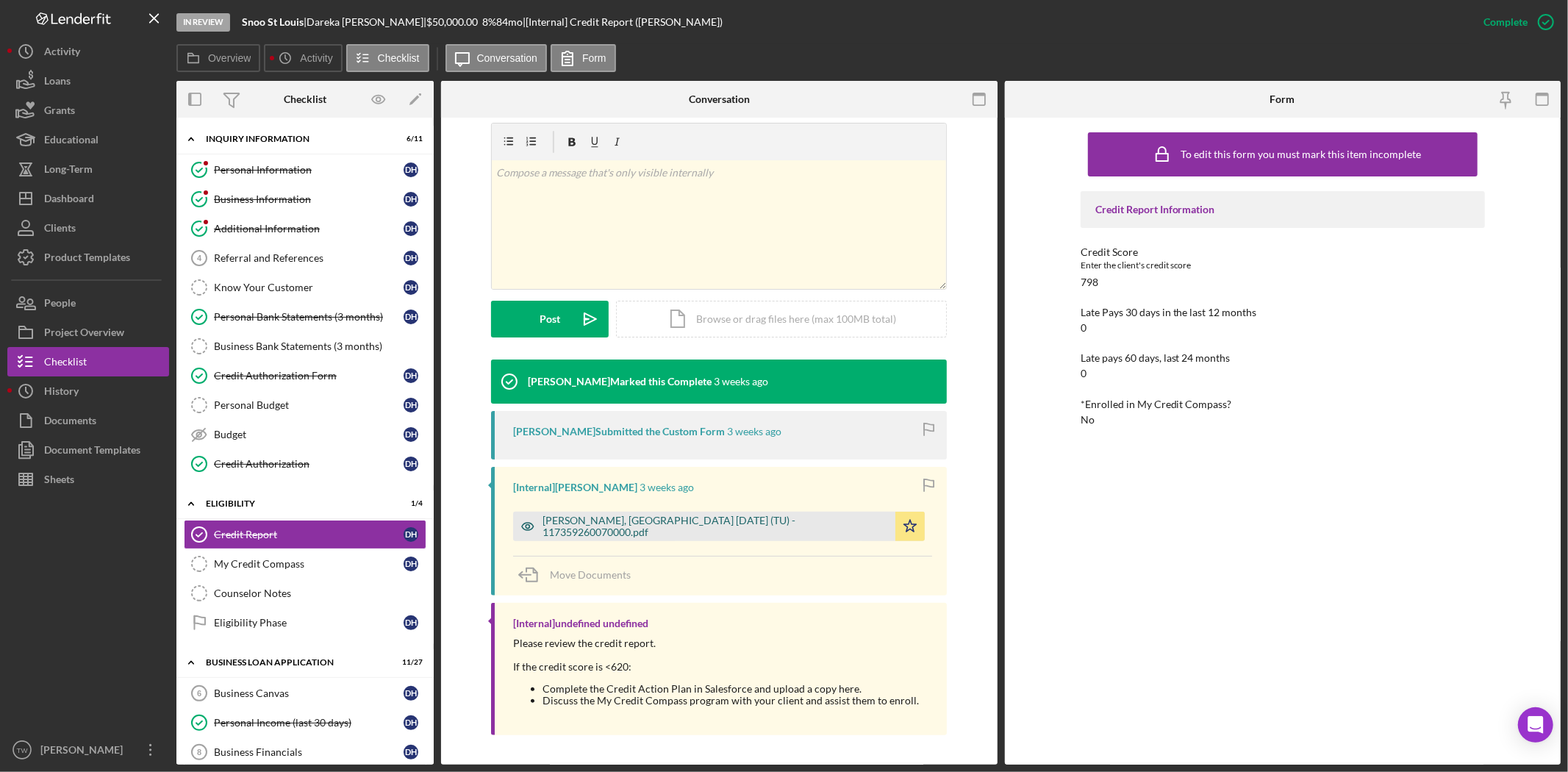
click at [722, 519] on div "[PERSON_NAME], [GEOGRAPHIC_DATA] [DATE] (TU) - 117359260070000.pdf" at bounding box center [715, 527] width 346 height 24
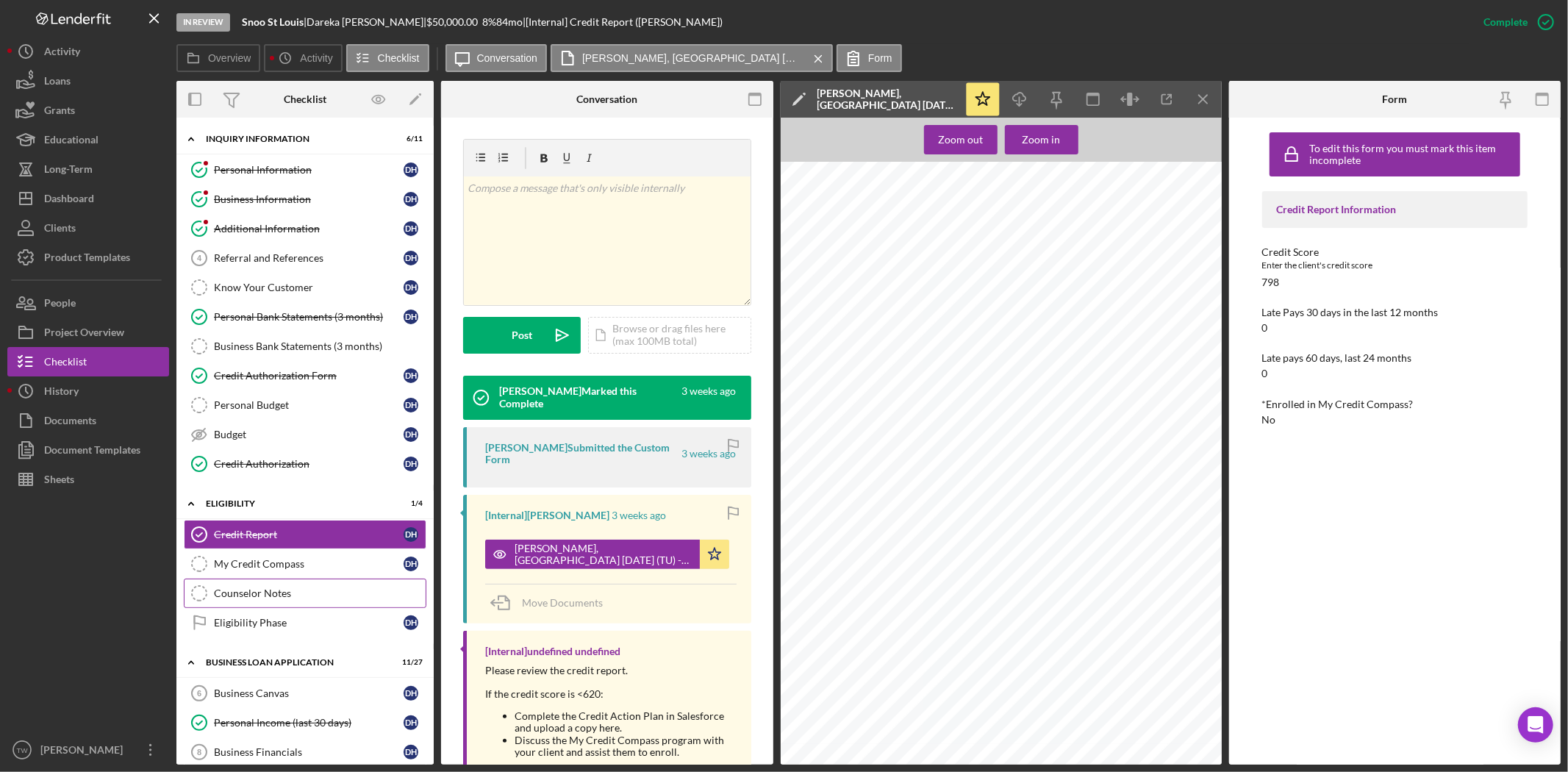
scroll to position [408, 0]
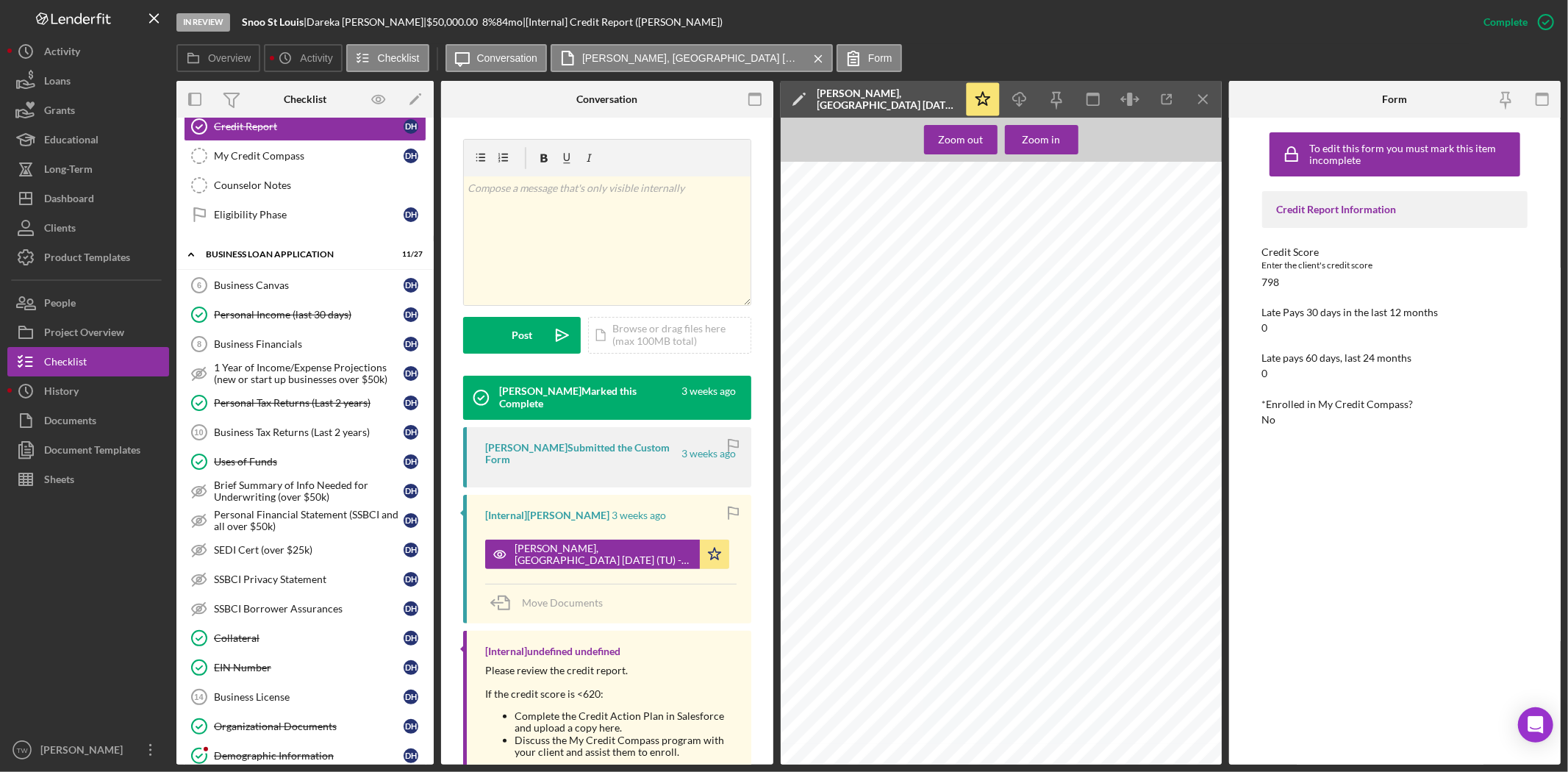
click at [34, 641] on div at bounding box center [88, 615] width 162 height 241
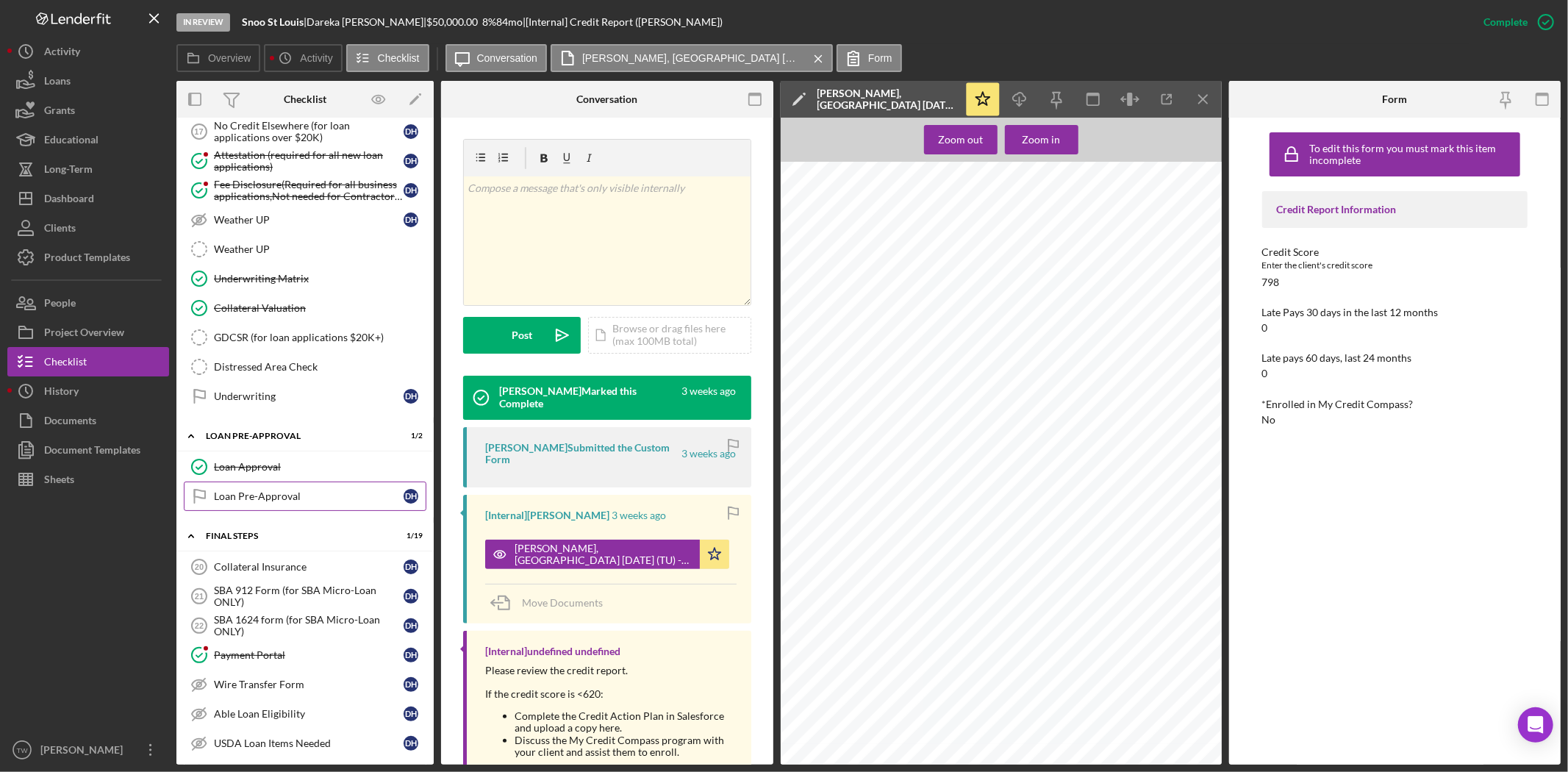
scroll to position [1307, 0]
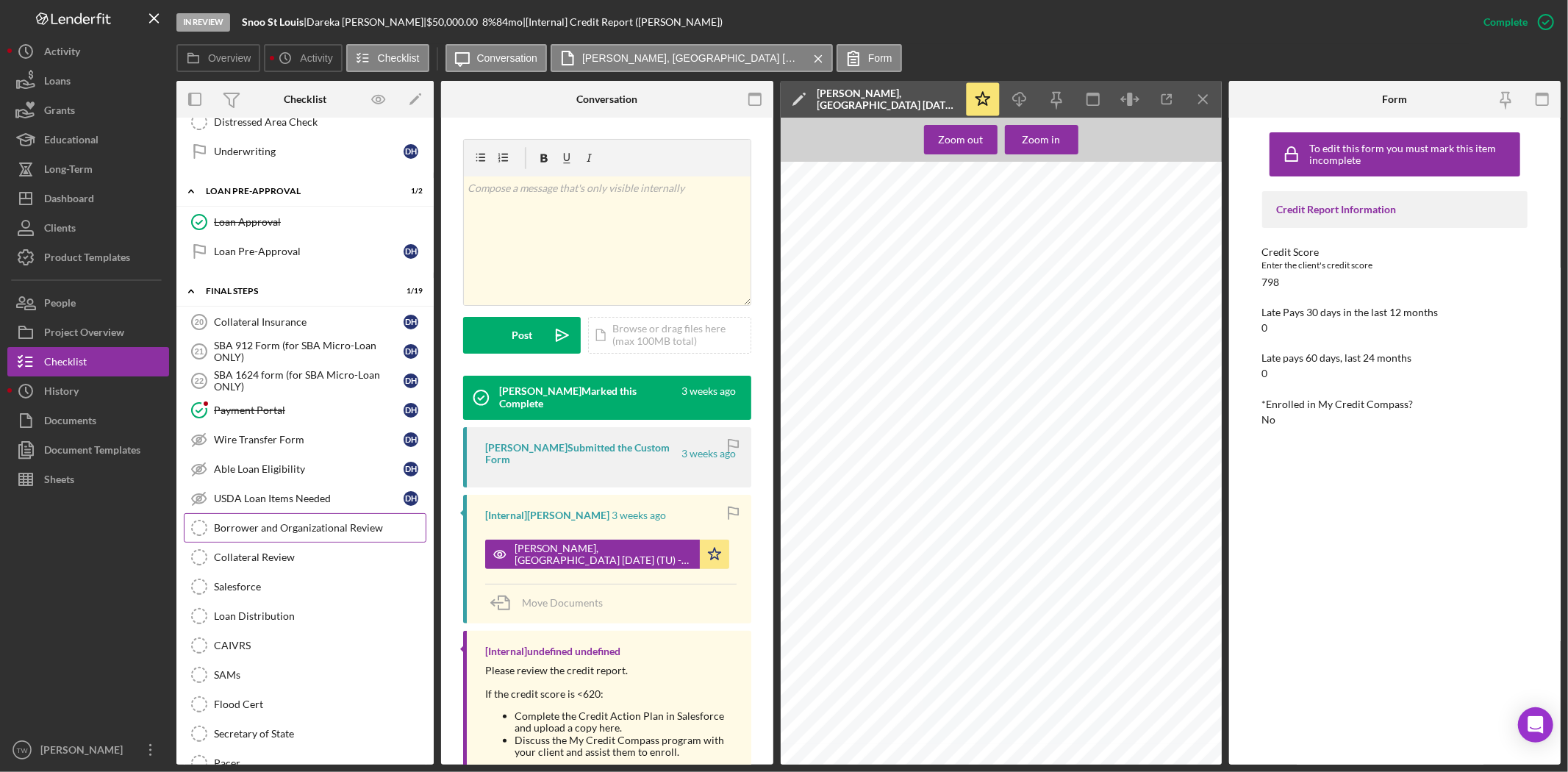
click at [309, 543] on link "Borrower and Organizational Review Borrower and Organizational Review" at bounding box center [305, 528] width 243 height 29
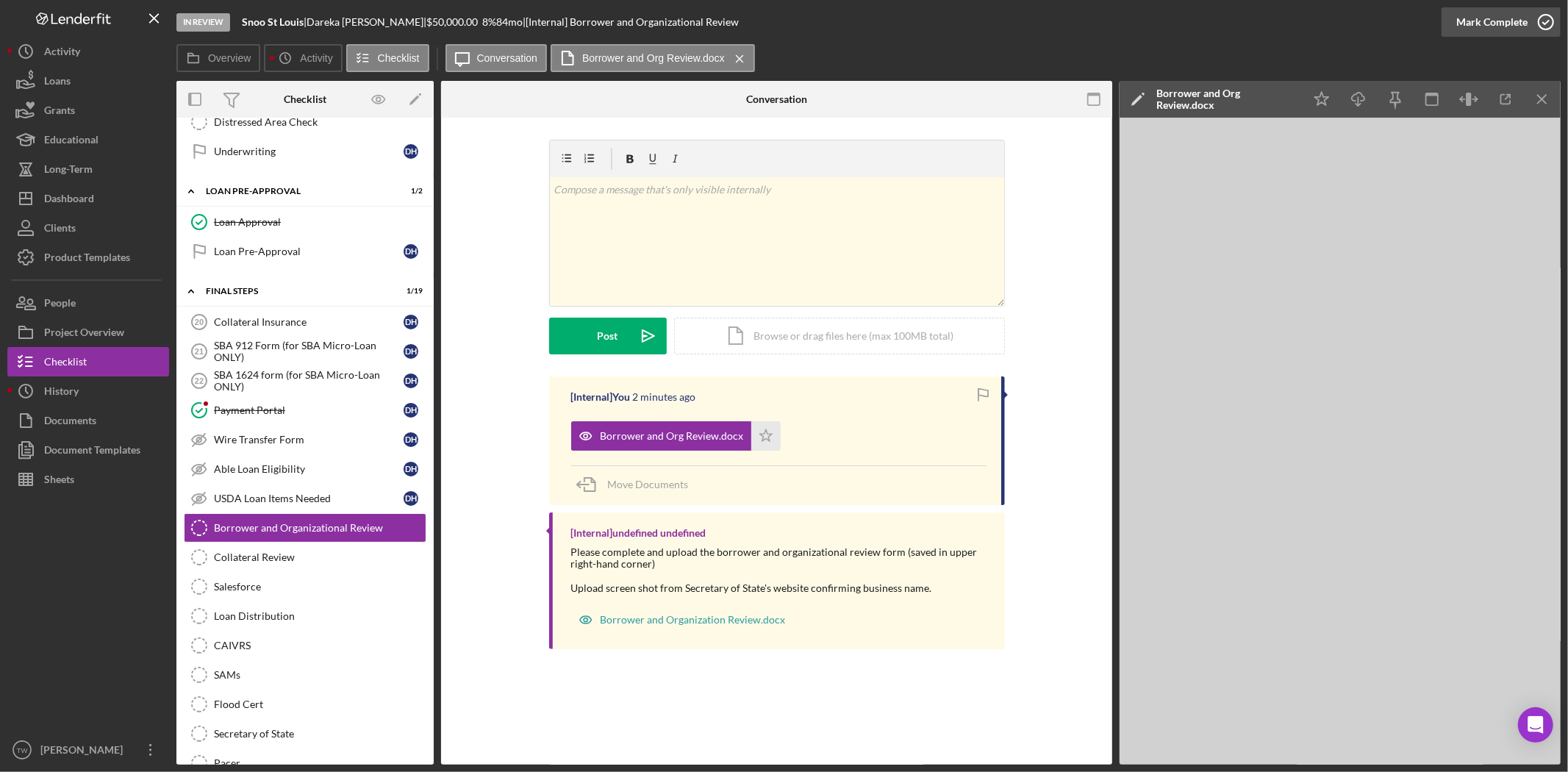
click at [1498, 17] on div "Mark Complete" at bounding box center [1492, 21] width 71 height 29
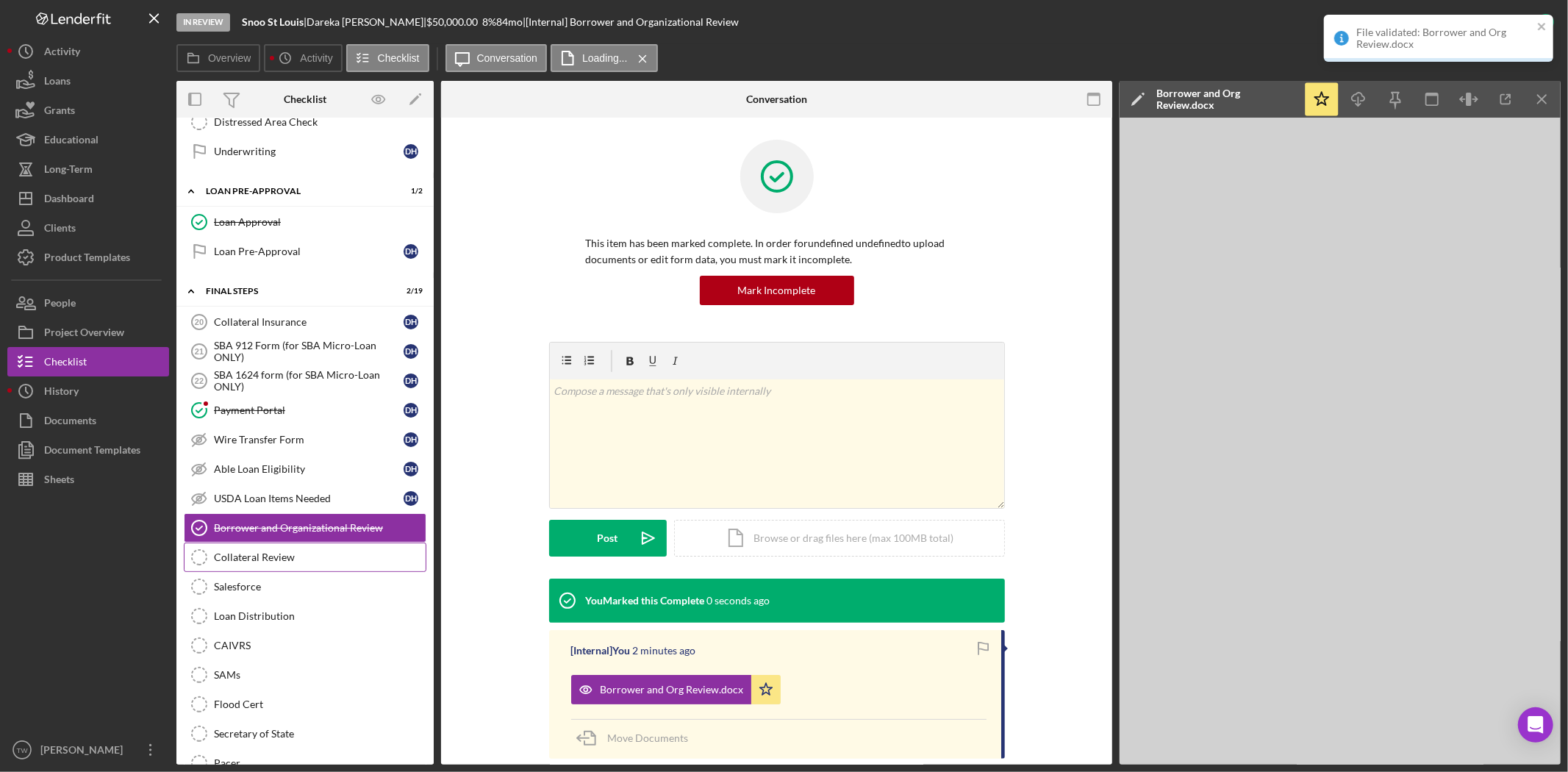
click at [282, 572] on link "Collateral Review Collateral Review" at bounding box center [305, 557] width 243 height 29
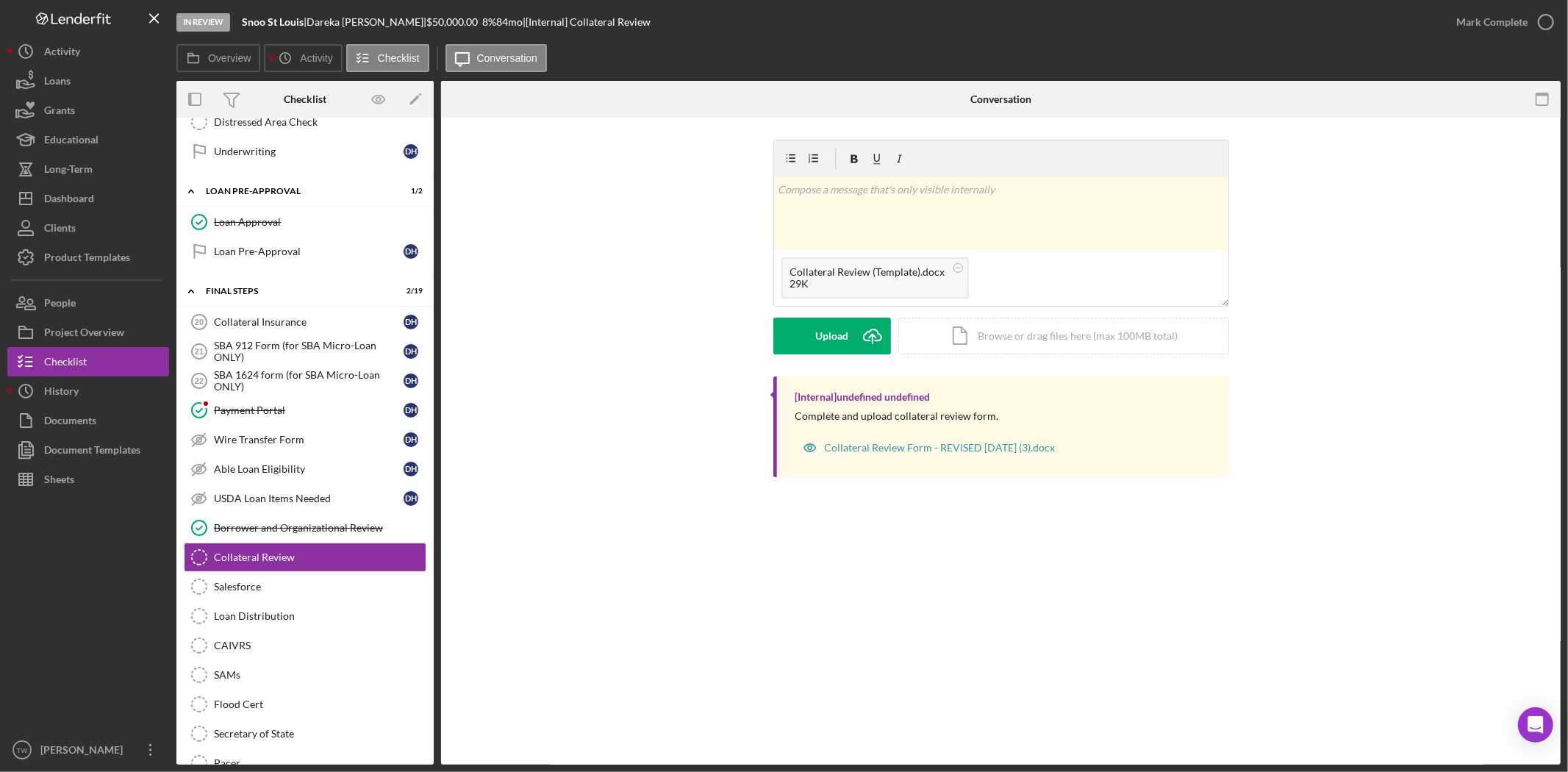
click at [823, 355] on div "Upload Icon/Upload Icon/Document Browse or drag files here (max 100MB total) Ta…" at bounding box center [1001, 336] width 456 height 36
click at [830, 336] on div "Upload" at bounding box center [832, 336] width 33 height 36
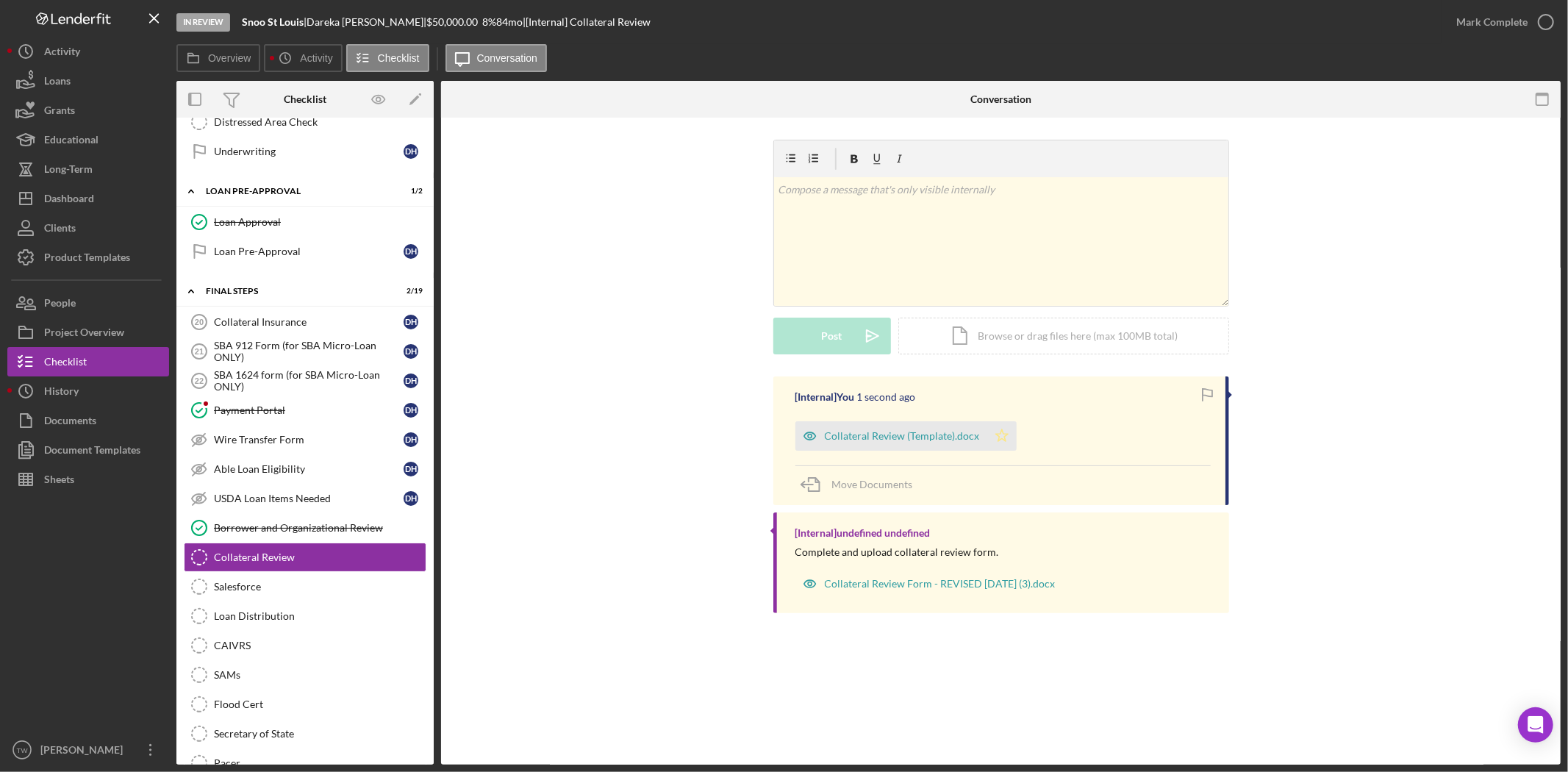
click at [1002, 447] on icon "Icon/Star" at bounding box center [1002, 436] width 29 height 29
click at [1513, 20] on div "Mark Complete" at bounding box center [1492, 21] width 71 height 29
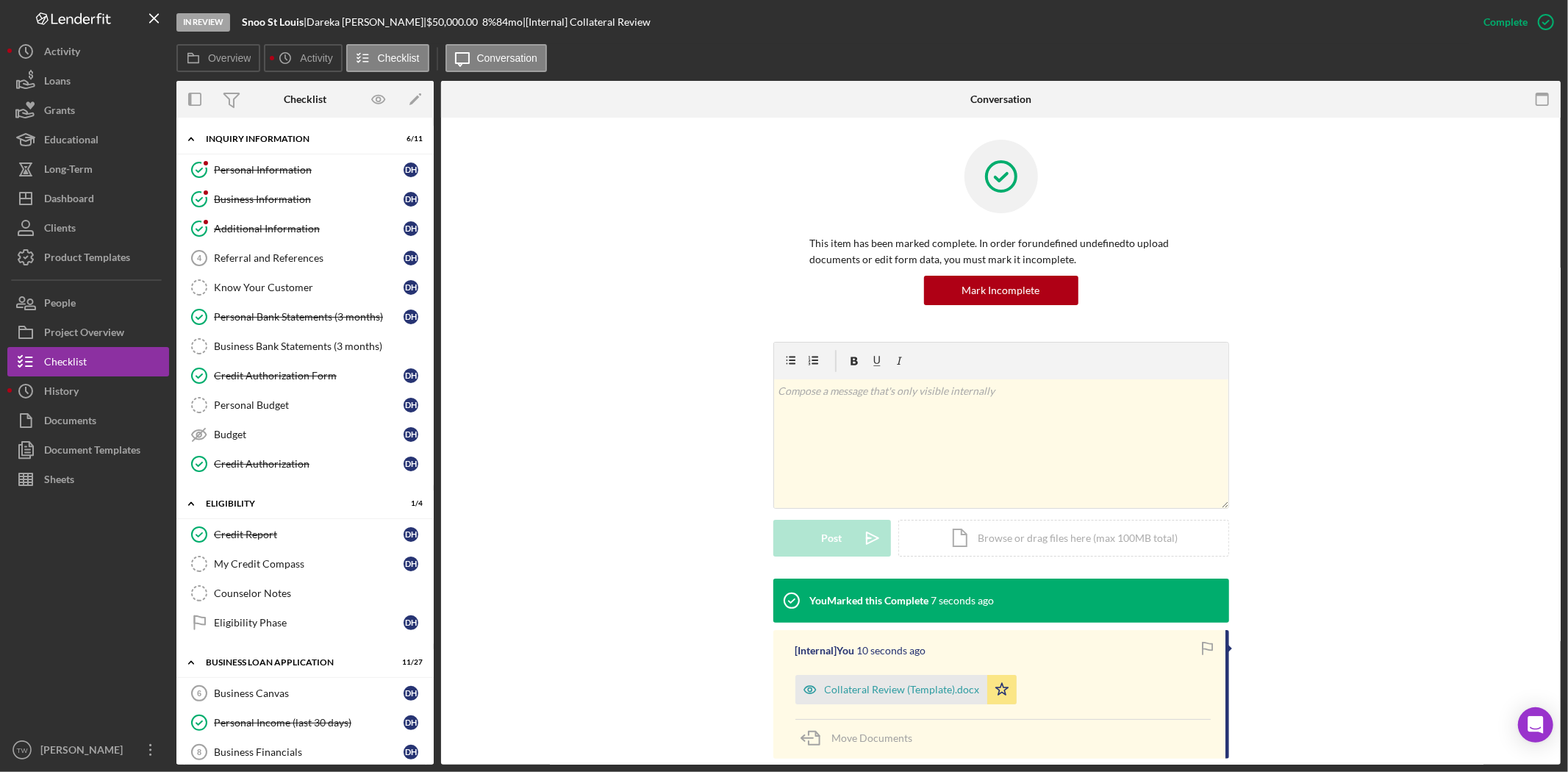
scroll to position [163, 0]
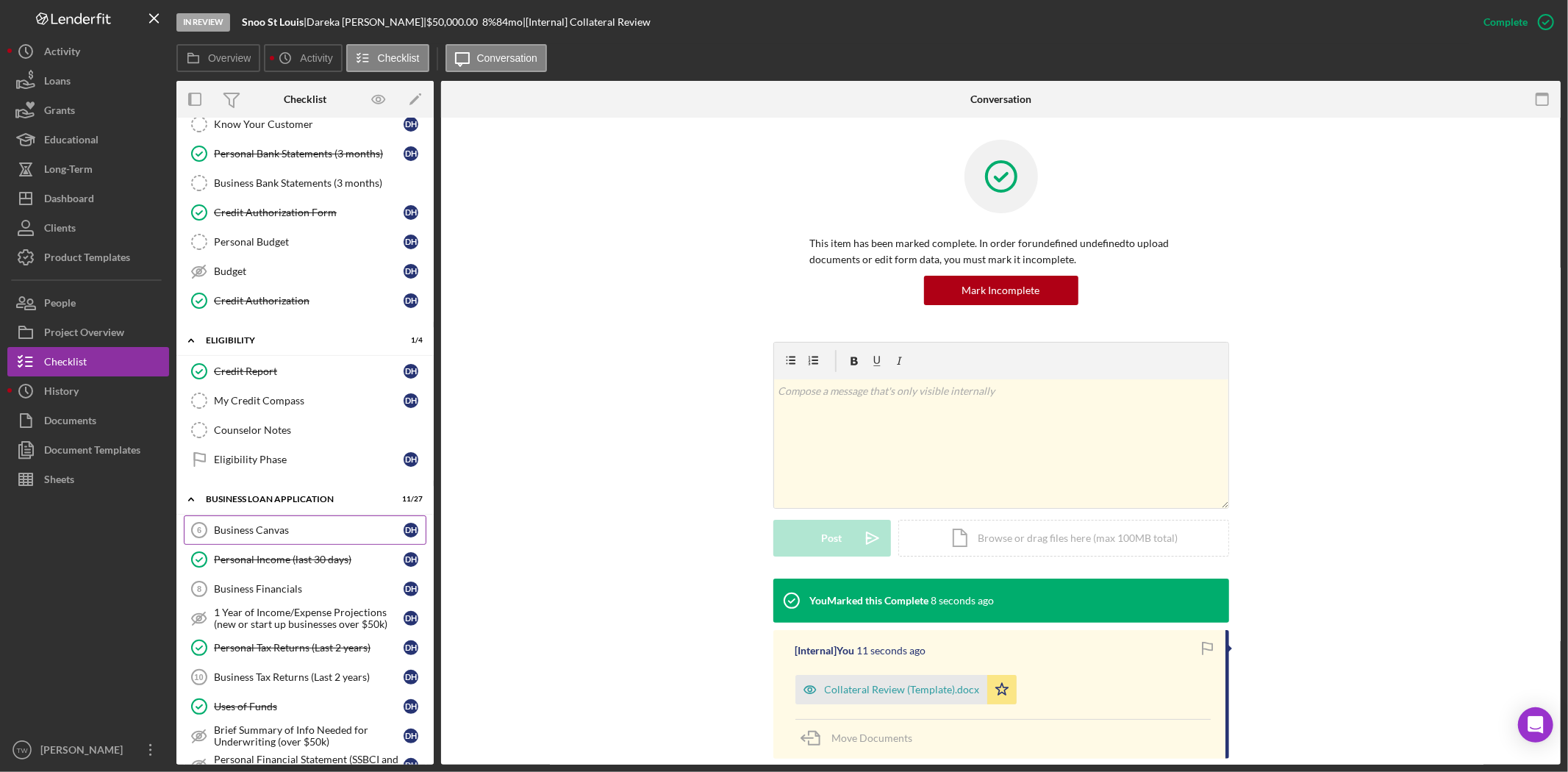
click at [279, 524] on link "Business Canvas 6 Business Canvas D H" at bounding box center [305, 530] width 243 height 29
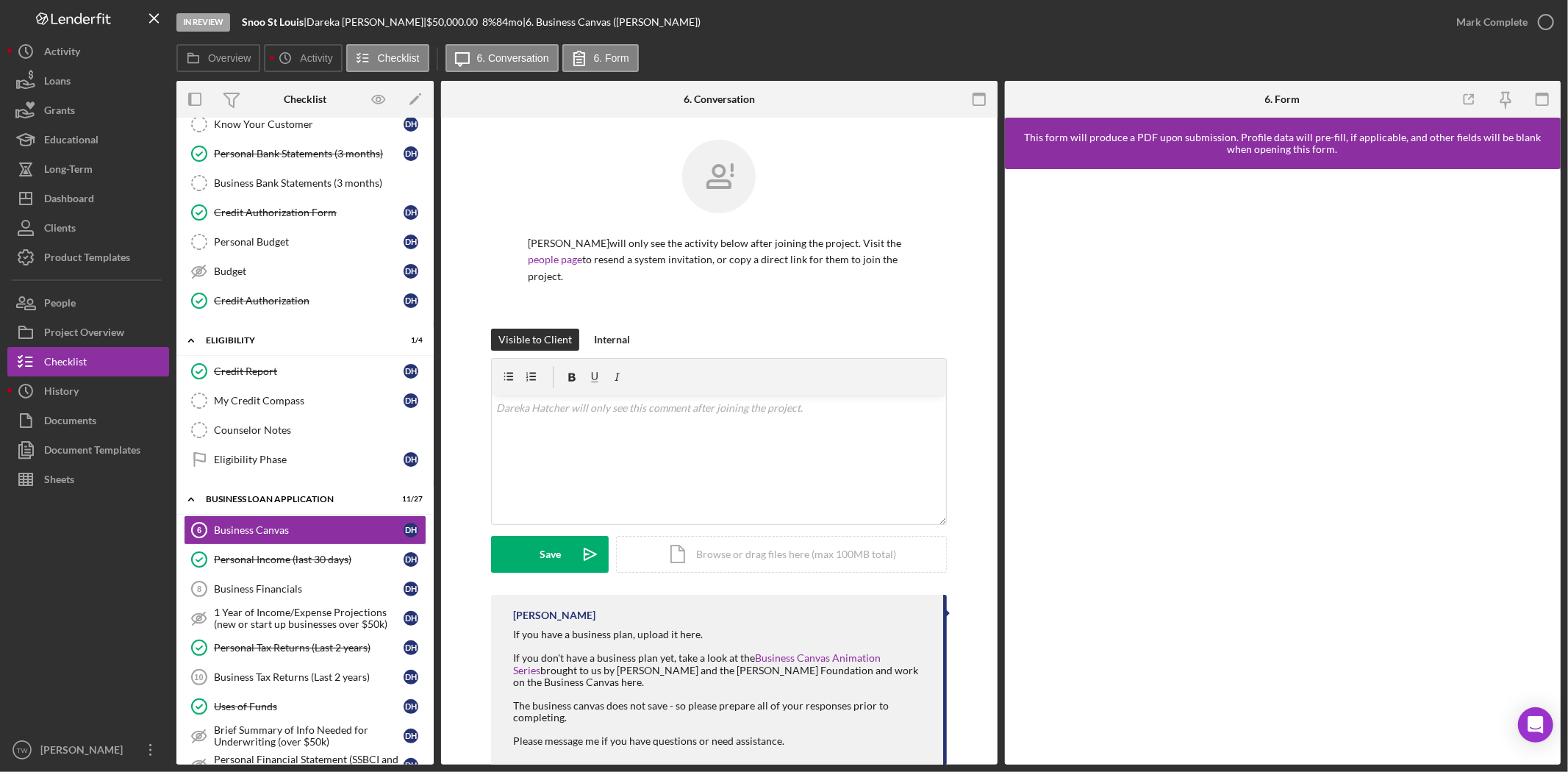
scroll to position [30, 0]
